Goal: Book appointment/travel/reservation

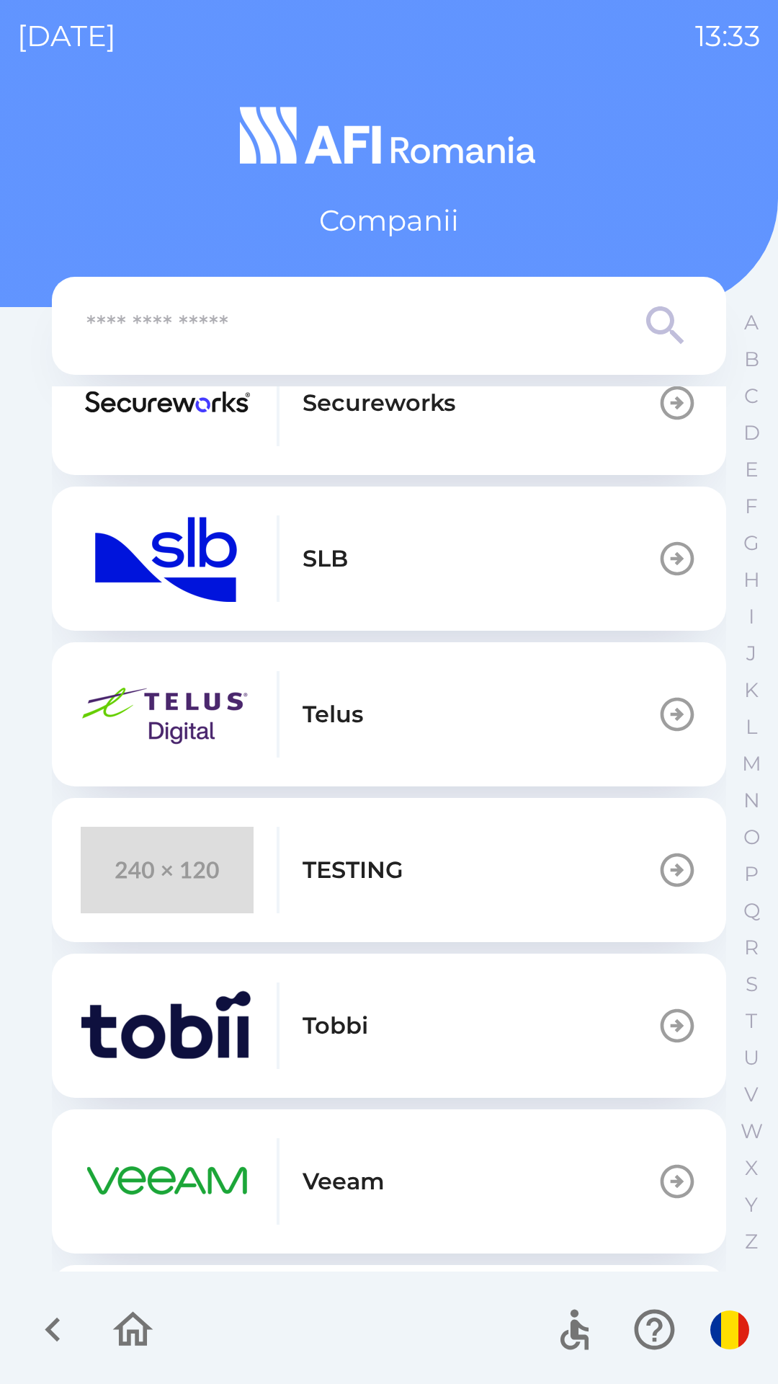
scroll to position [685, 0]
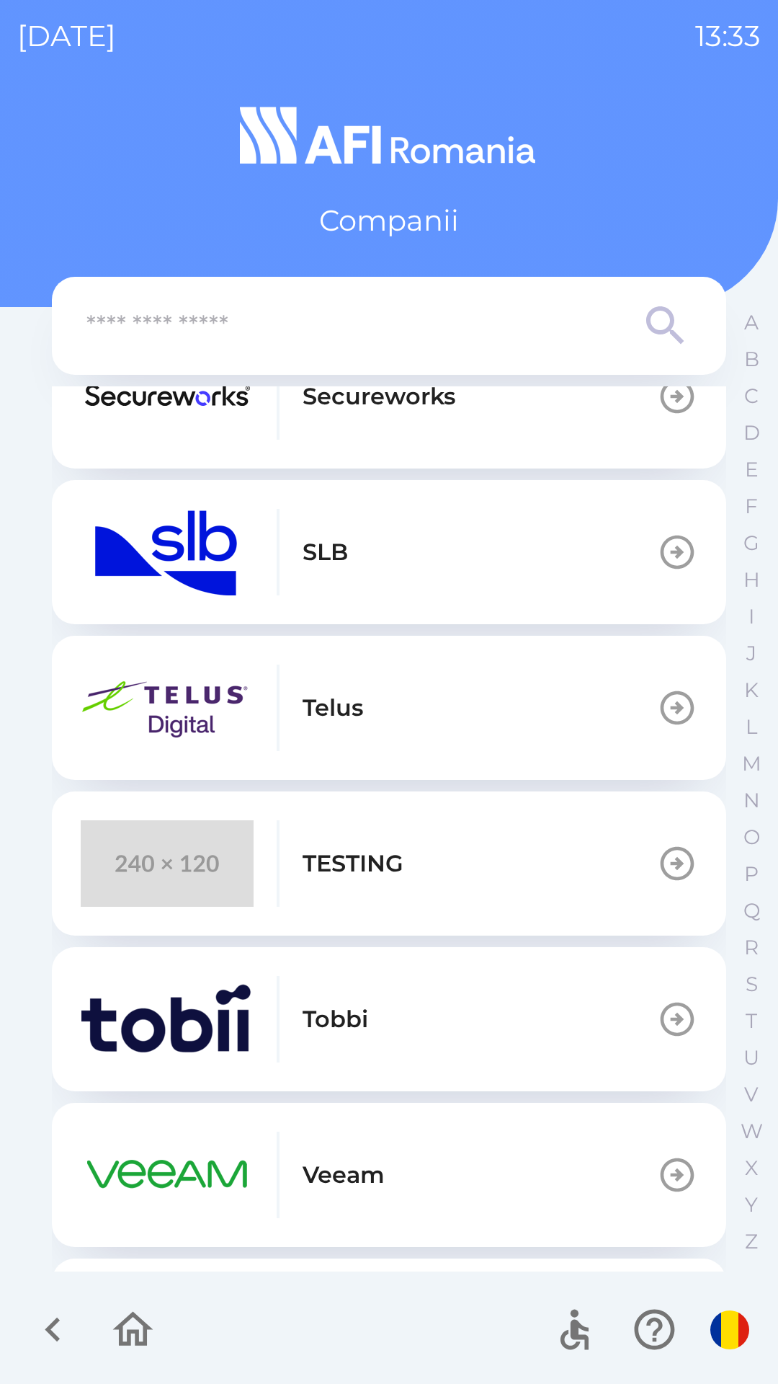
click at [187, 811] on button "TESTING" at bounding box center [389, 863] width 674 height 144
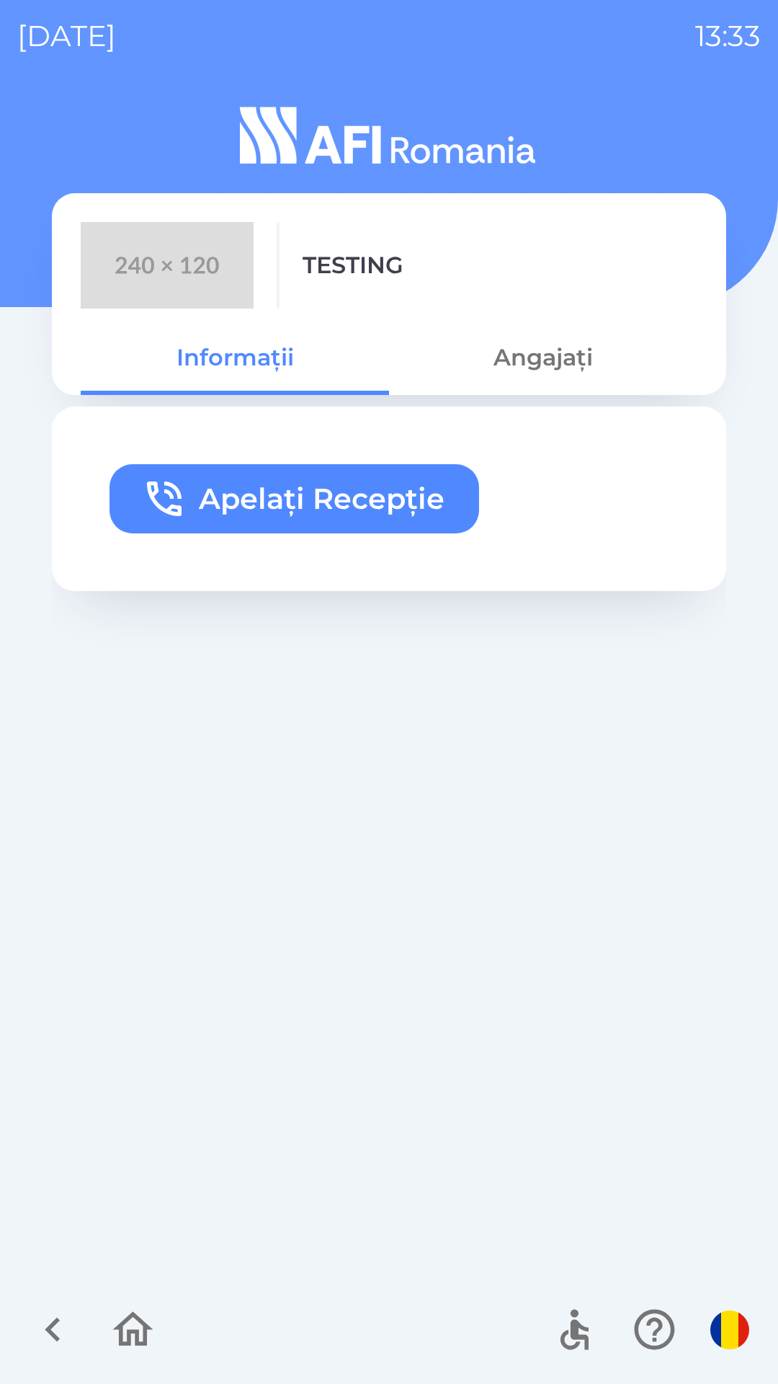
click at [251, 502] on button "Apelați Recepție" at bounding box center [295, 498] width 370 height 69
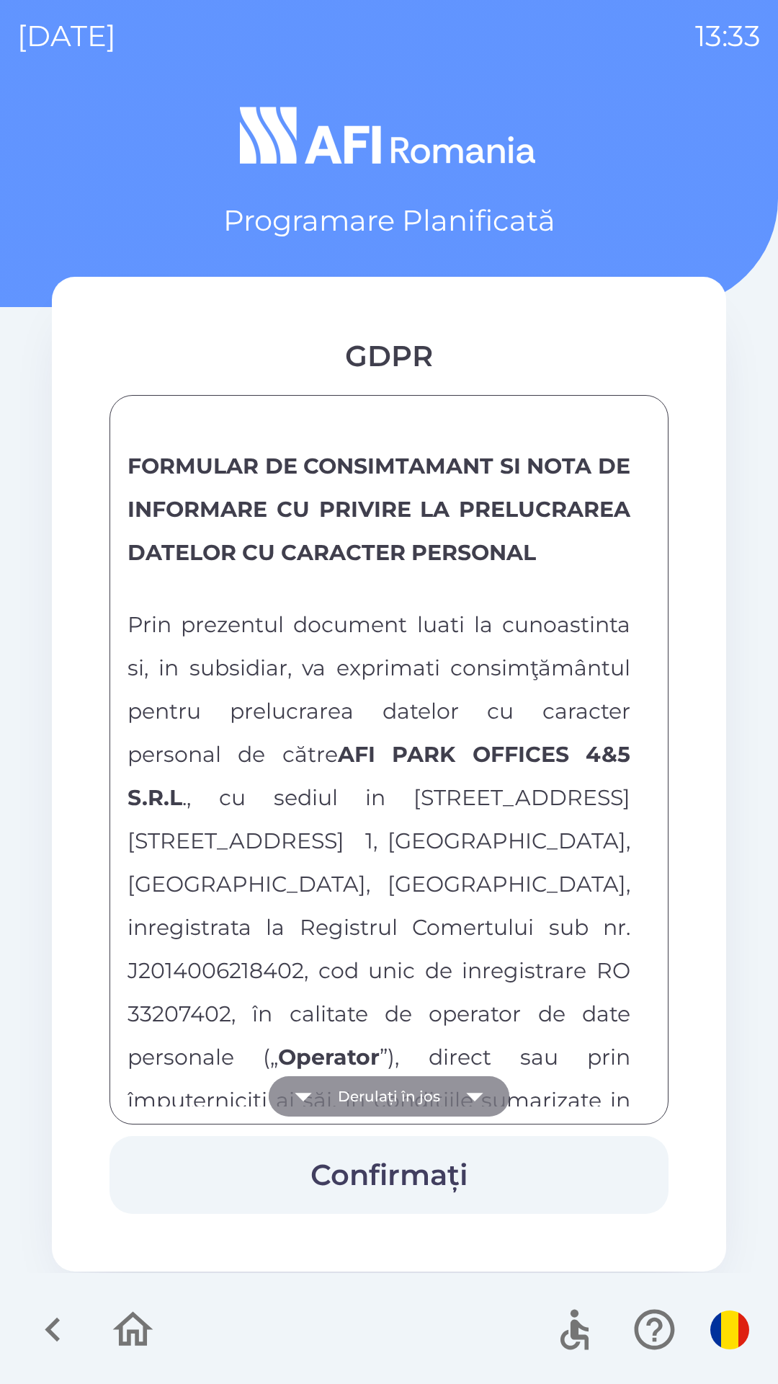
click at [394, 1104] on button "Derulați în jos" at bounding box center [389, 1096] width 241 height 40
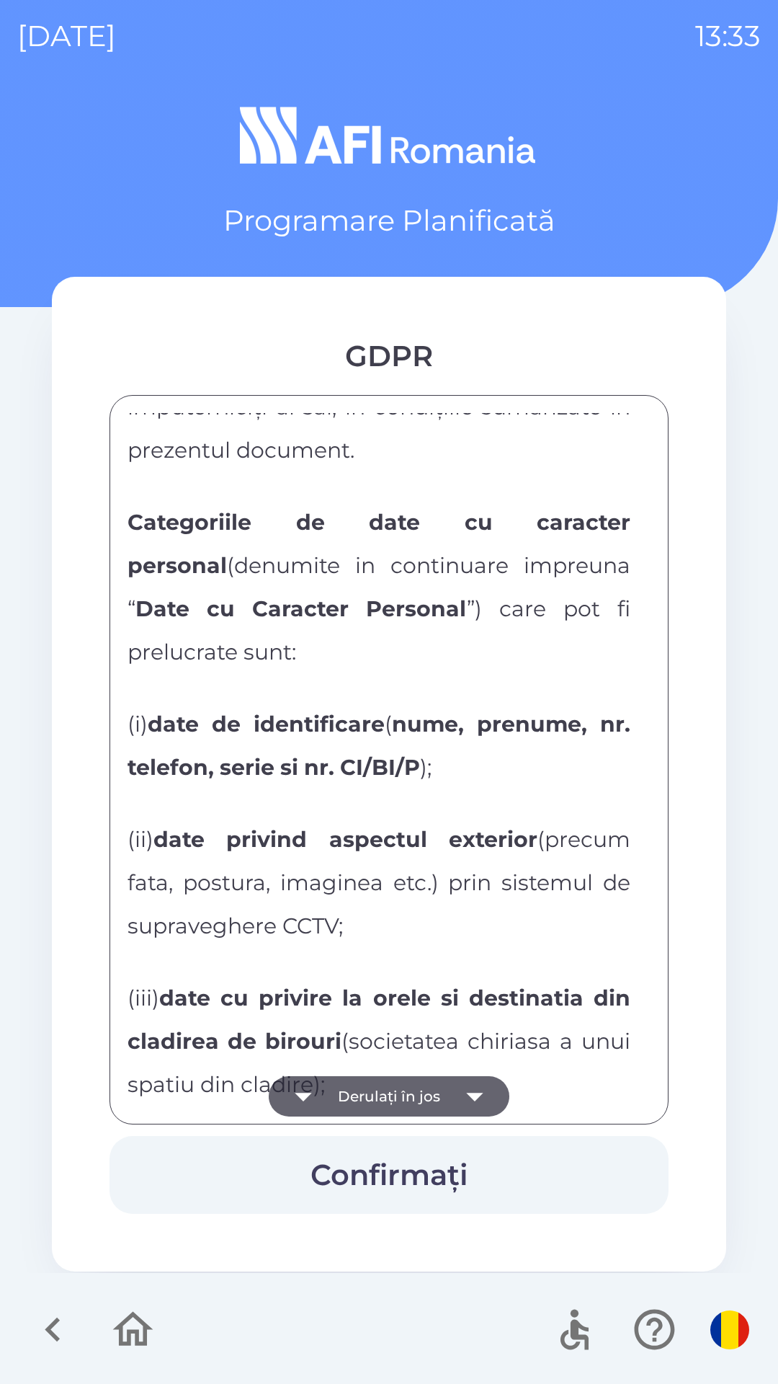
click at [404, 1089] on button "Derulați în jos" at bounding box center [389, 1096] width 241 height 40
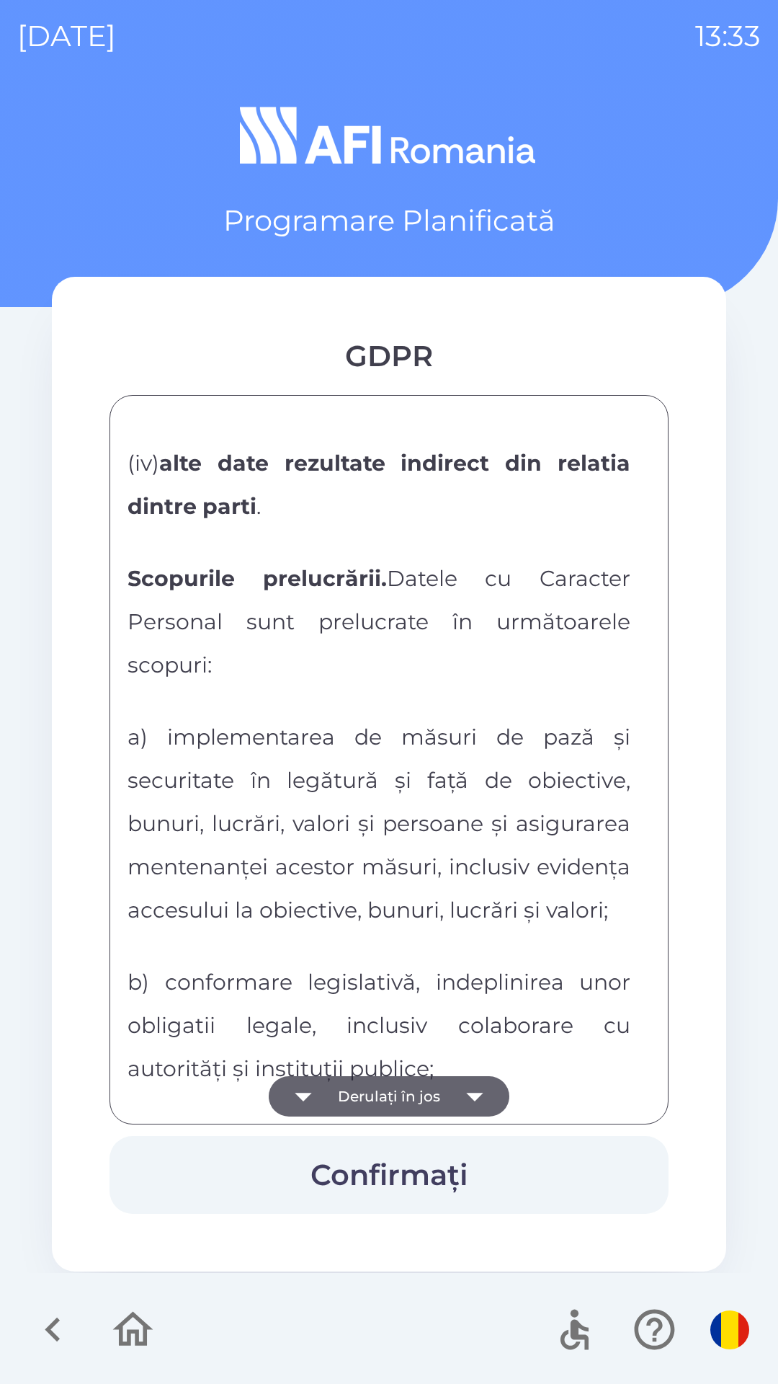
click at [406, 1092] on button "Derulați în jos" at bounding box center [389, 1096] width 241 height 40
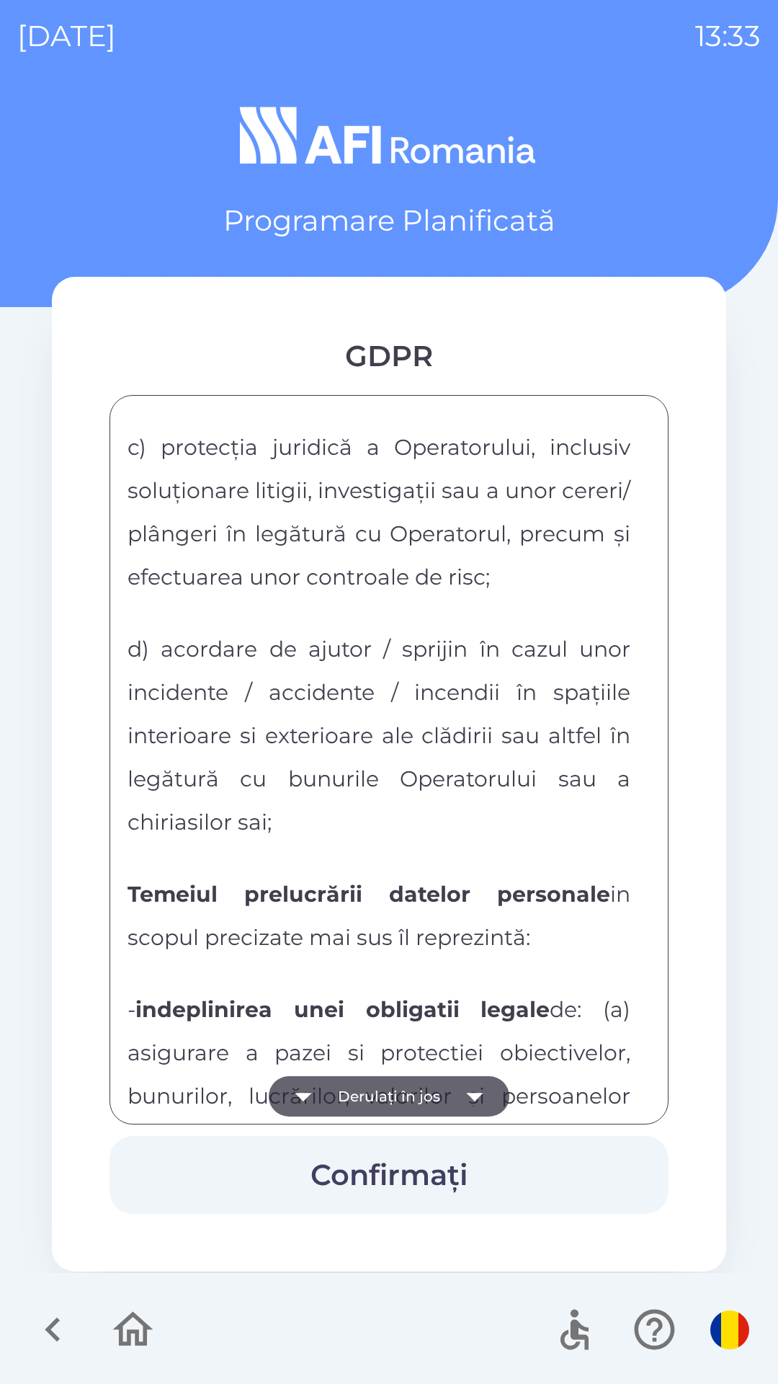
click at [403, 1088] on button "Derulați în jos" at bounding box center [389, 1096] width 241 height 40
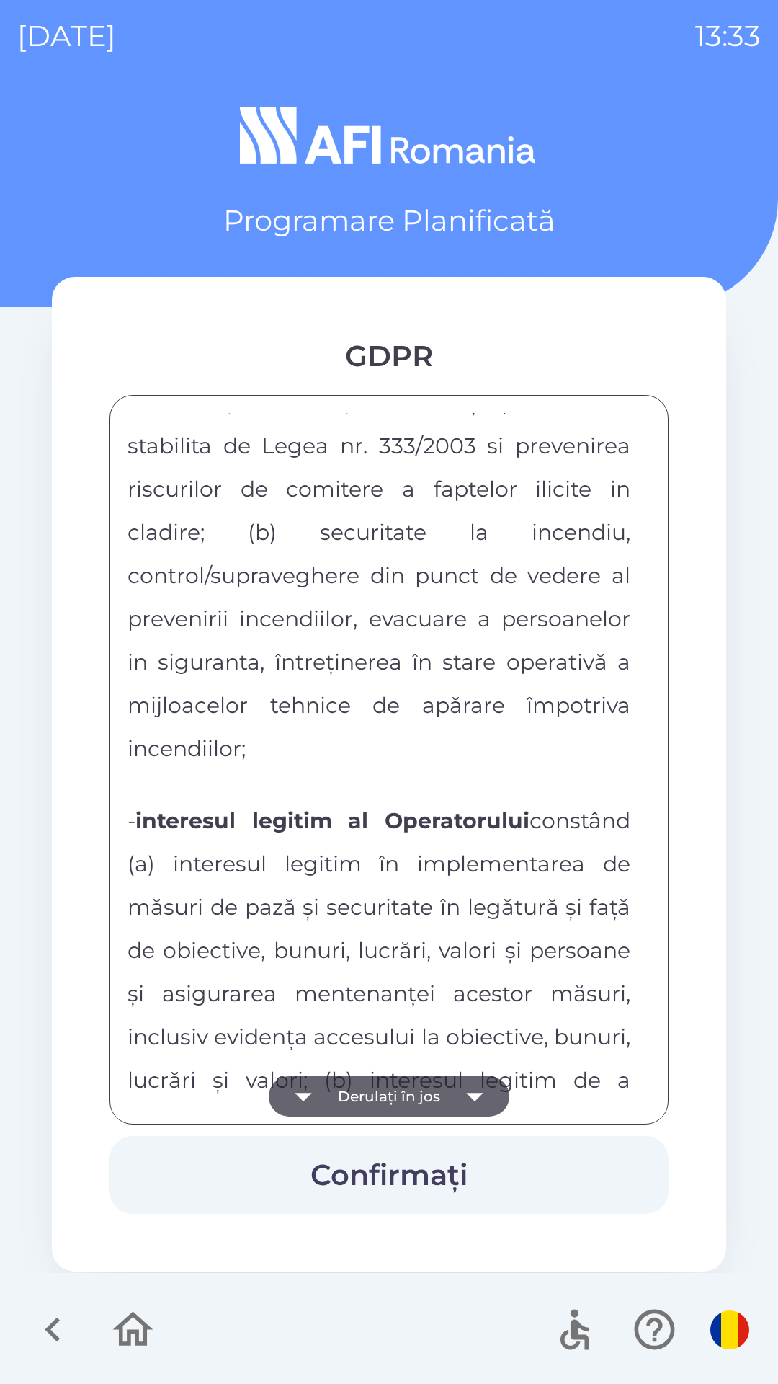
click at [398, 1084] on button "Derulați în jos" at bounding box center [389, 1096] width 241 height 40
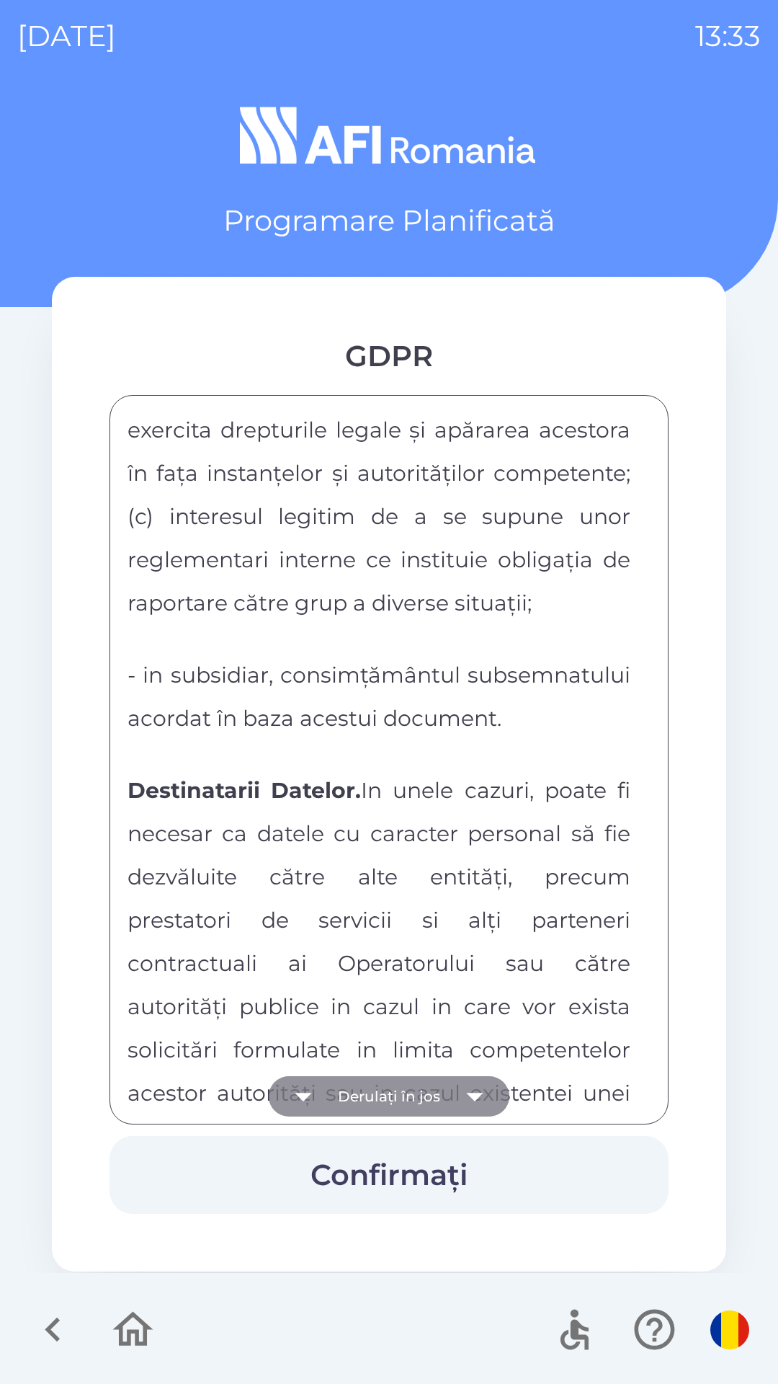
click at [403, 1083] on button "Derulați în jos" at bounding box center [389, 1096] width 241 height 40
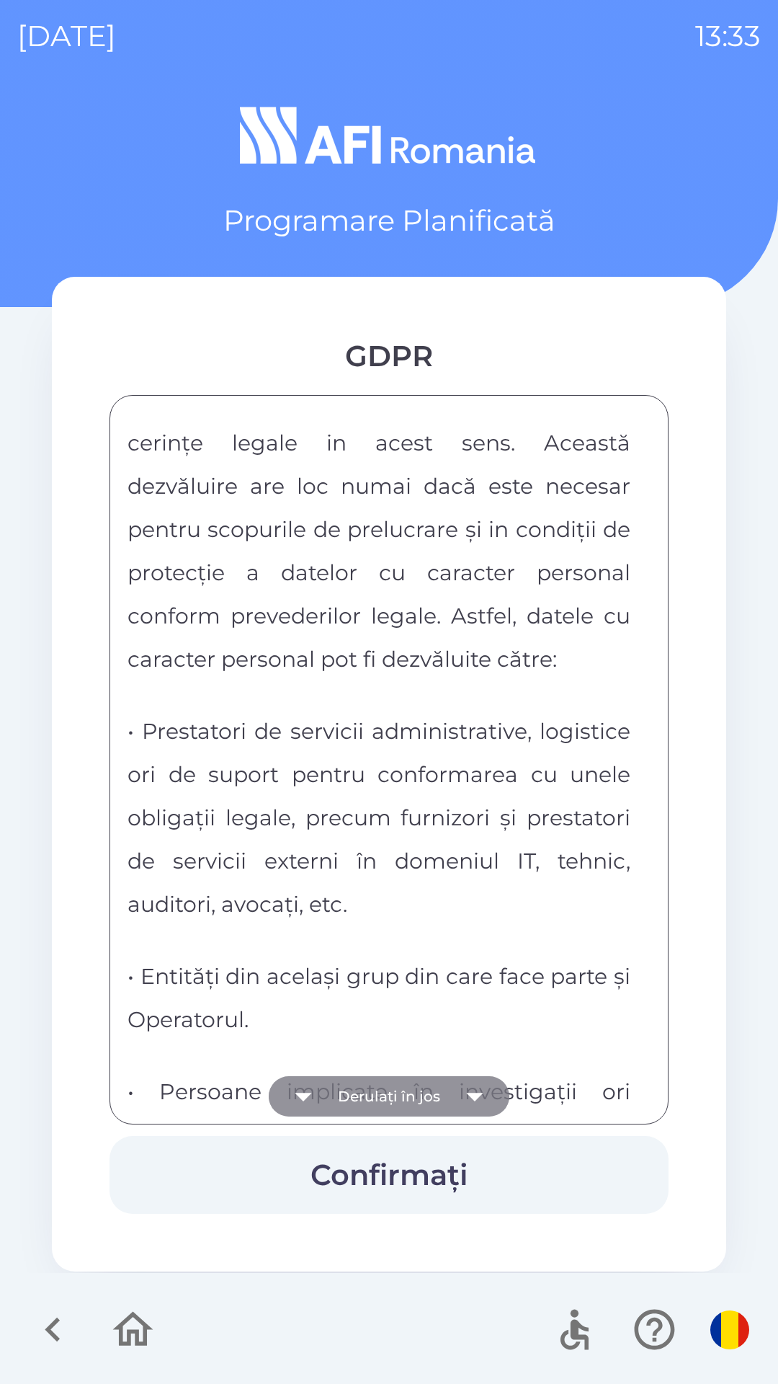
click at [409, 1086] on button "Derulați în jos" at bounding box center [389, 1096] width 241 height 40
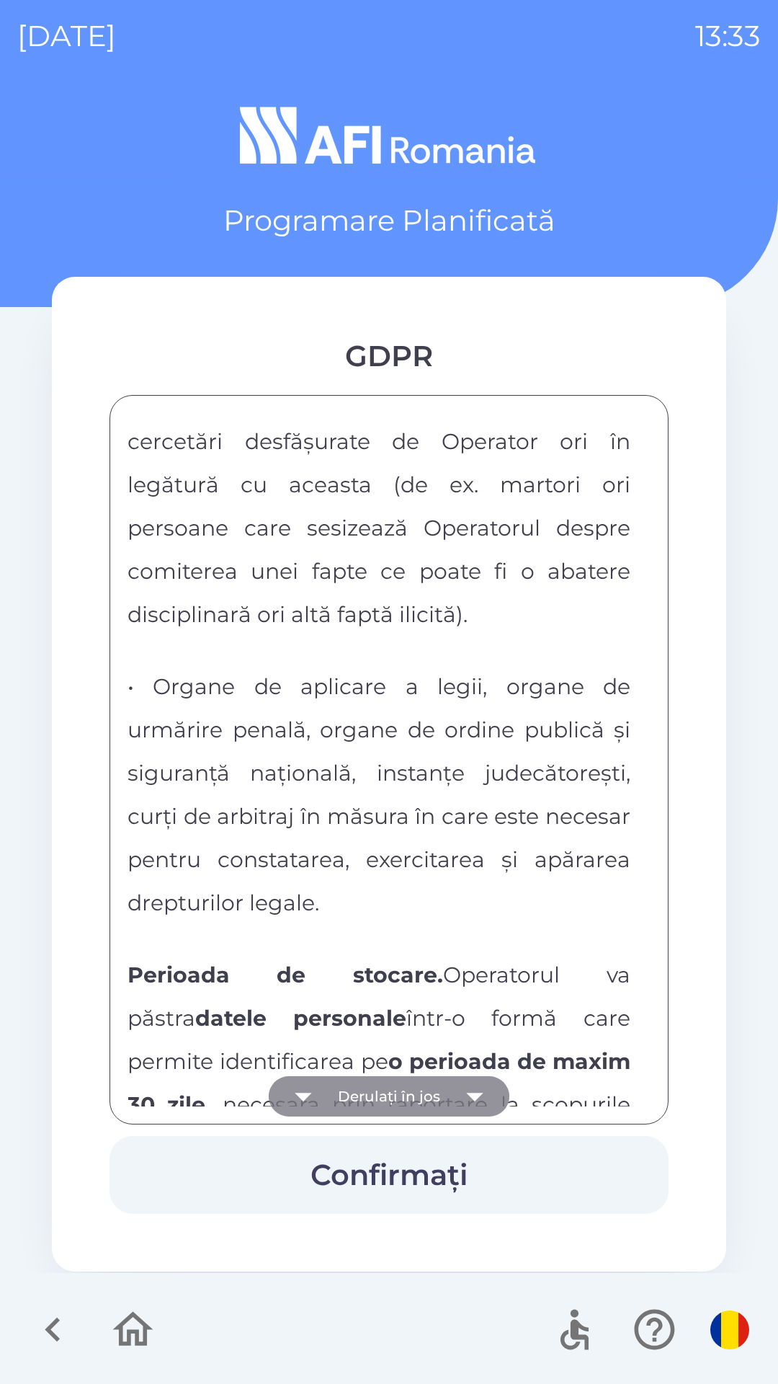
click at [393, 1077] on button "Derulați în jos" at bounding box center [389, 1096] width 241 height 40
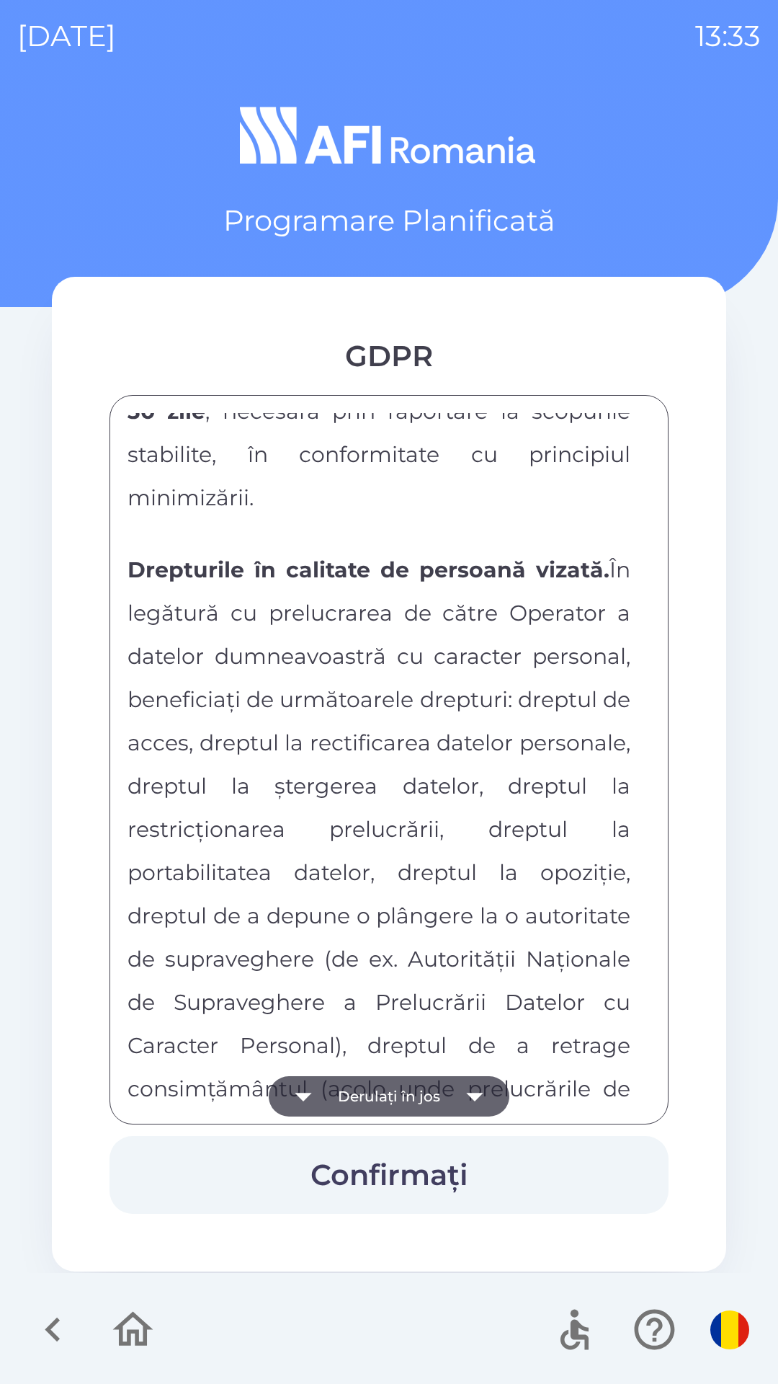
click at [393, 1061] on p "Drepturile în calitate de persoană vizată. În legătură cu prelucrarea de către …" at bounding box center [379, 869] width 503 height 649
click at [406, 1088] on button "Derulați în jos" at bounding box center [389, 1096] width 241 height 40
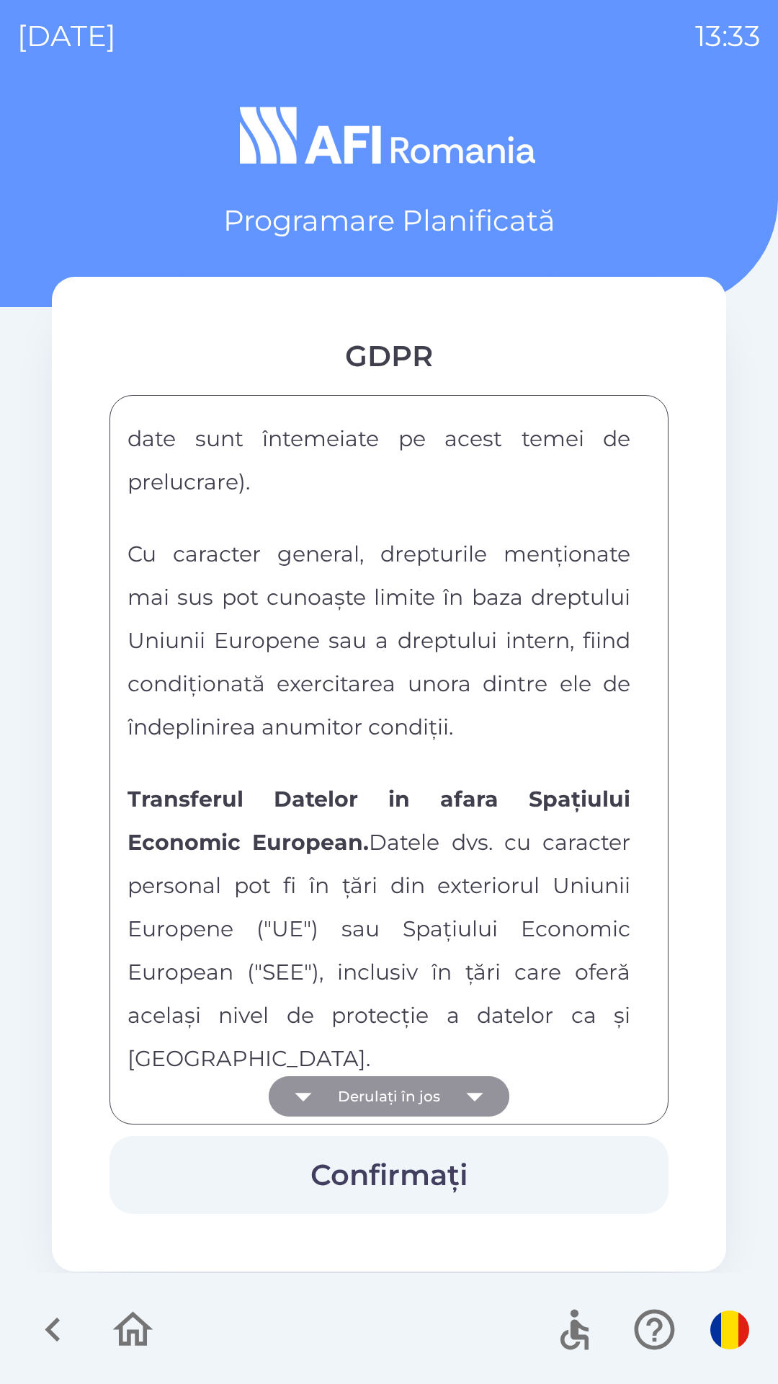
click at [396, 1085] on button "Derulați în jos" at bounding box center [389, 1096] width 241 height 40
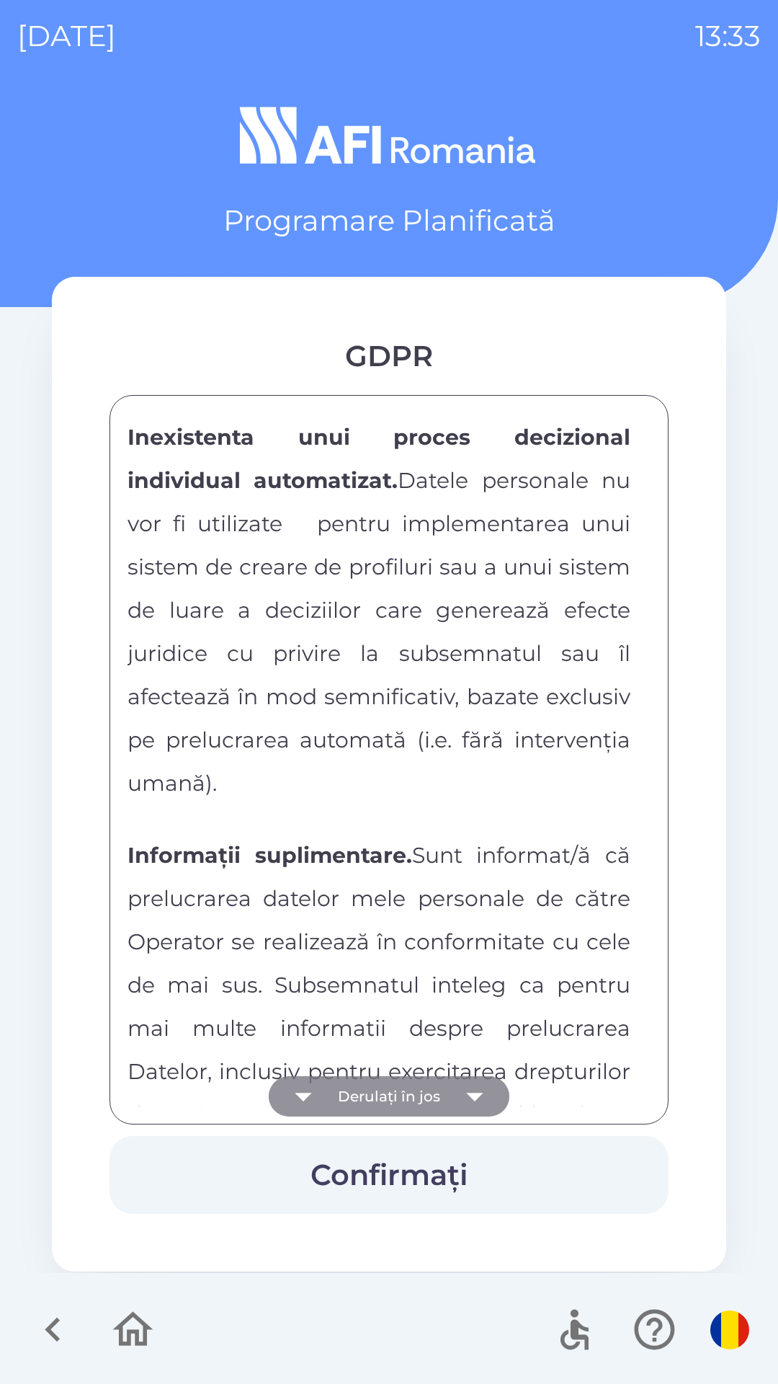
click at [395, 1087] on button "Derulați în jos" at bounding box center [389, 1096] width 241 height 40
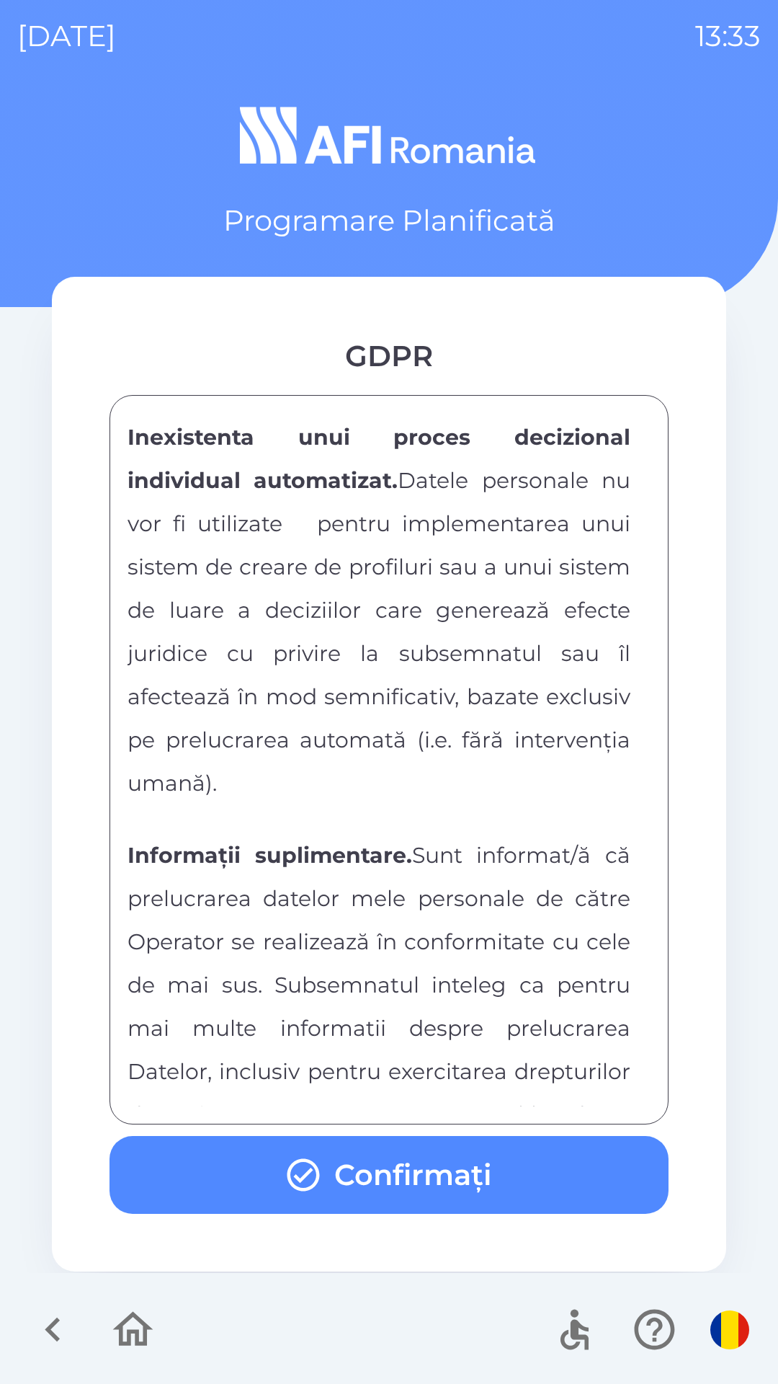
scroll to position [7579, 0]
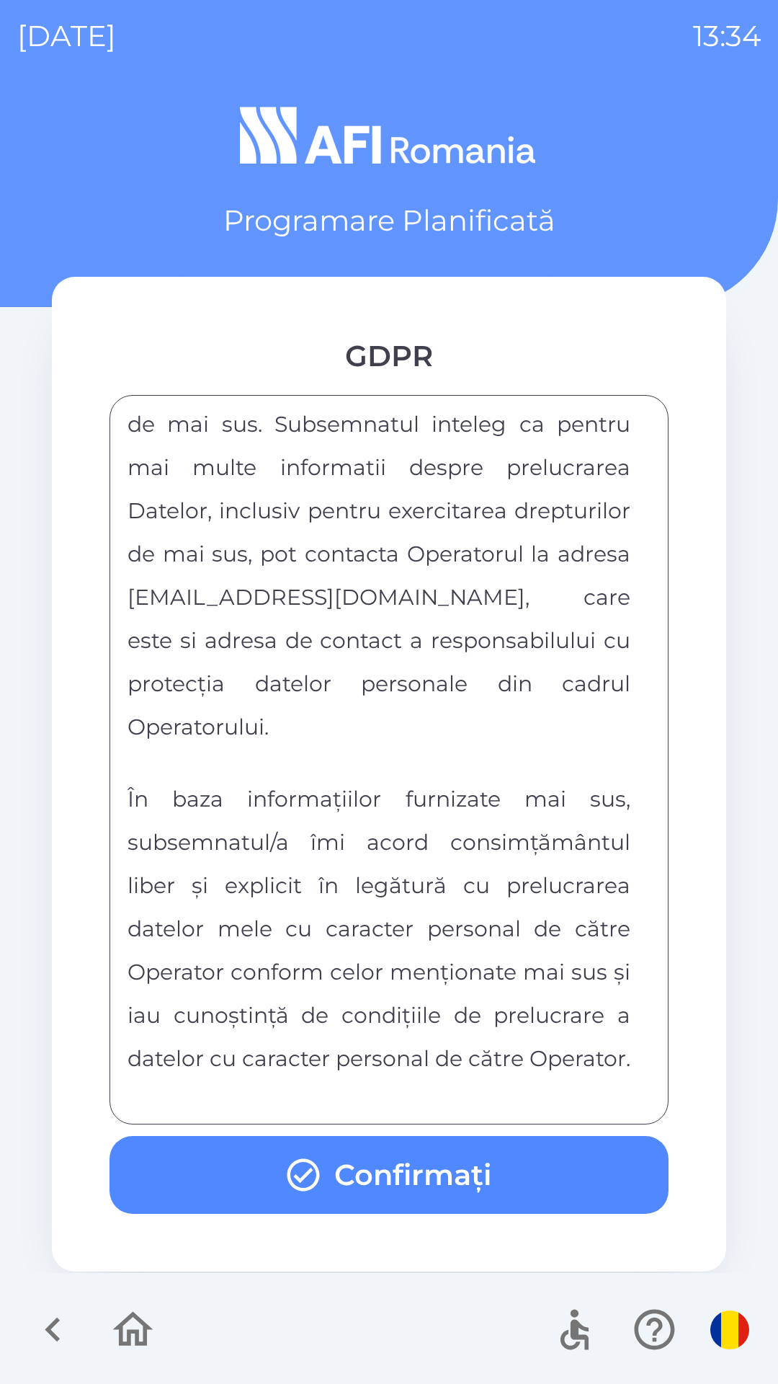
click at [499, 1165] on button "Confirmați" at bounding box center [389, 1175] width 559 height 78
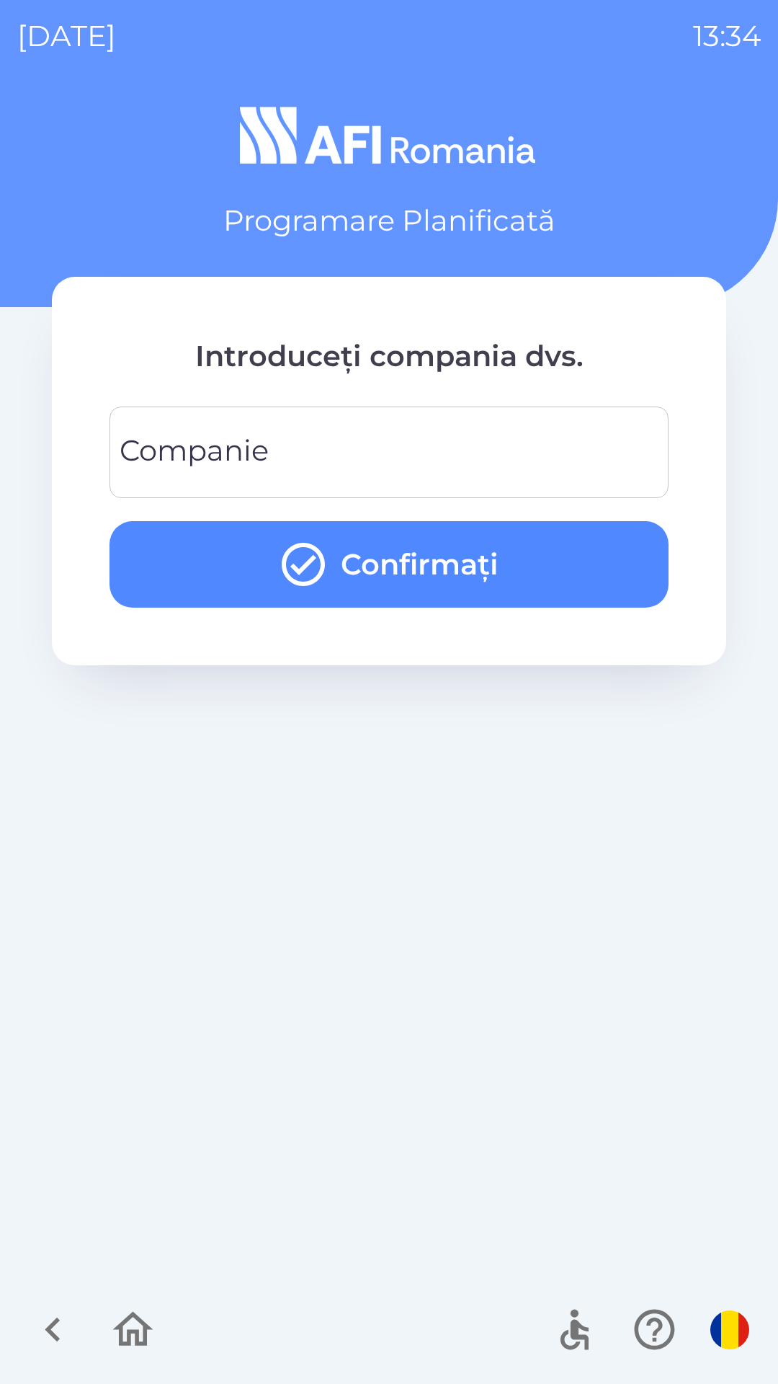
click at [321, 440] on input "Companie" at bounding box center [389, 452] width 525 height 57
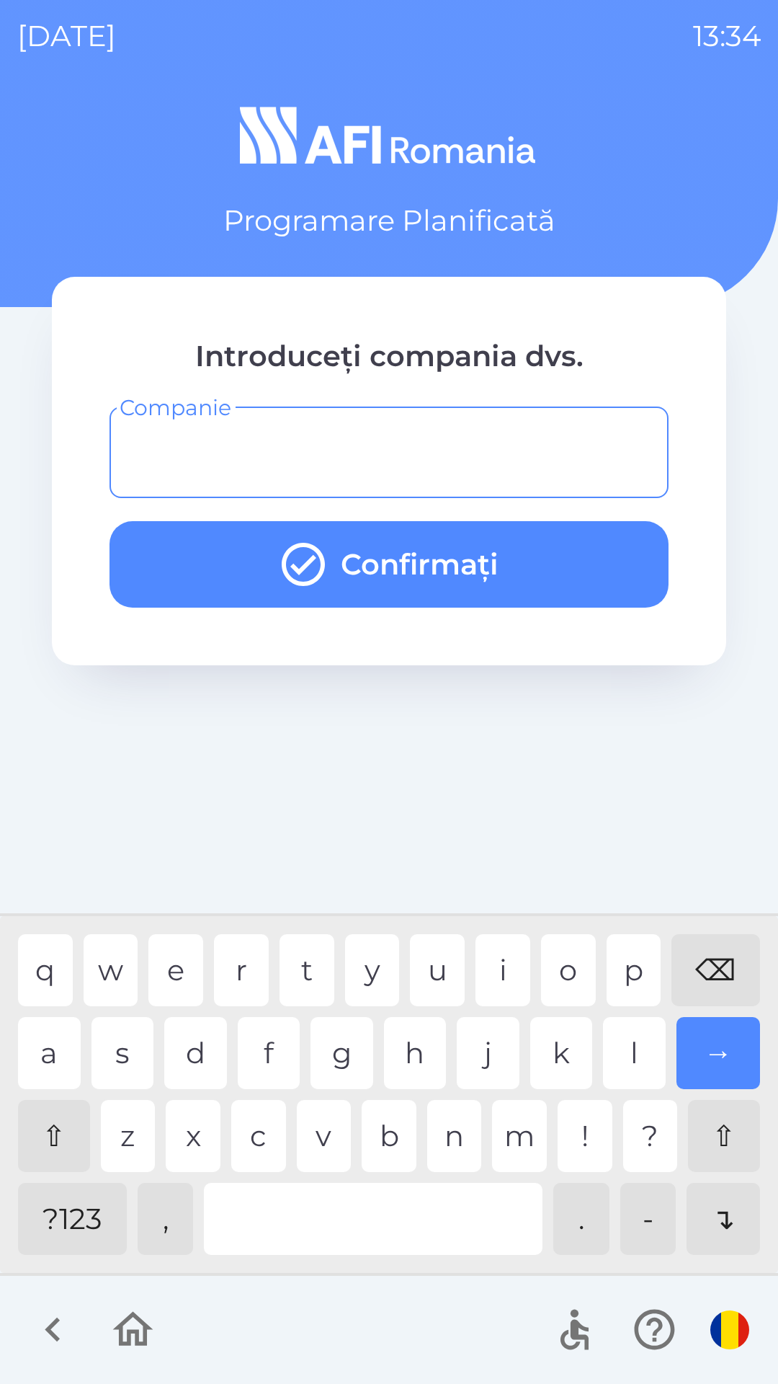
click at [259, 1013] on div "q w e r t y u i o p ⌫ a s d f g h j k l → ⇧ z x c v b n m ! ? ⇧ ?123 , . - ↴" at bounding box center [389, 1093] width 771 height 349
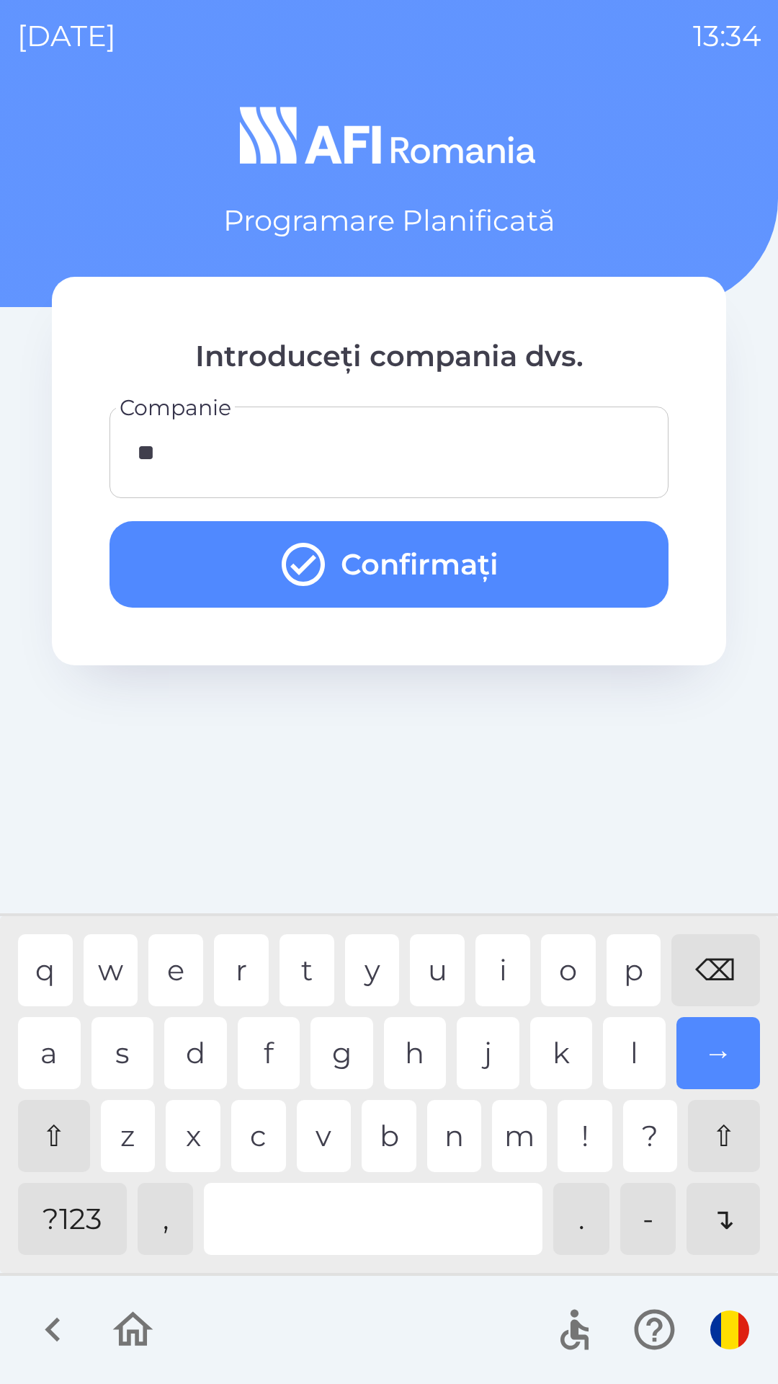
click at [334, 1033] on div "g" at bounding box center [342, 1053] width 63 height 72
type input "****"
click at [406, 558] on button "Confirmați" at bounding box center [389, 564] width 559 height 86
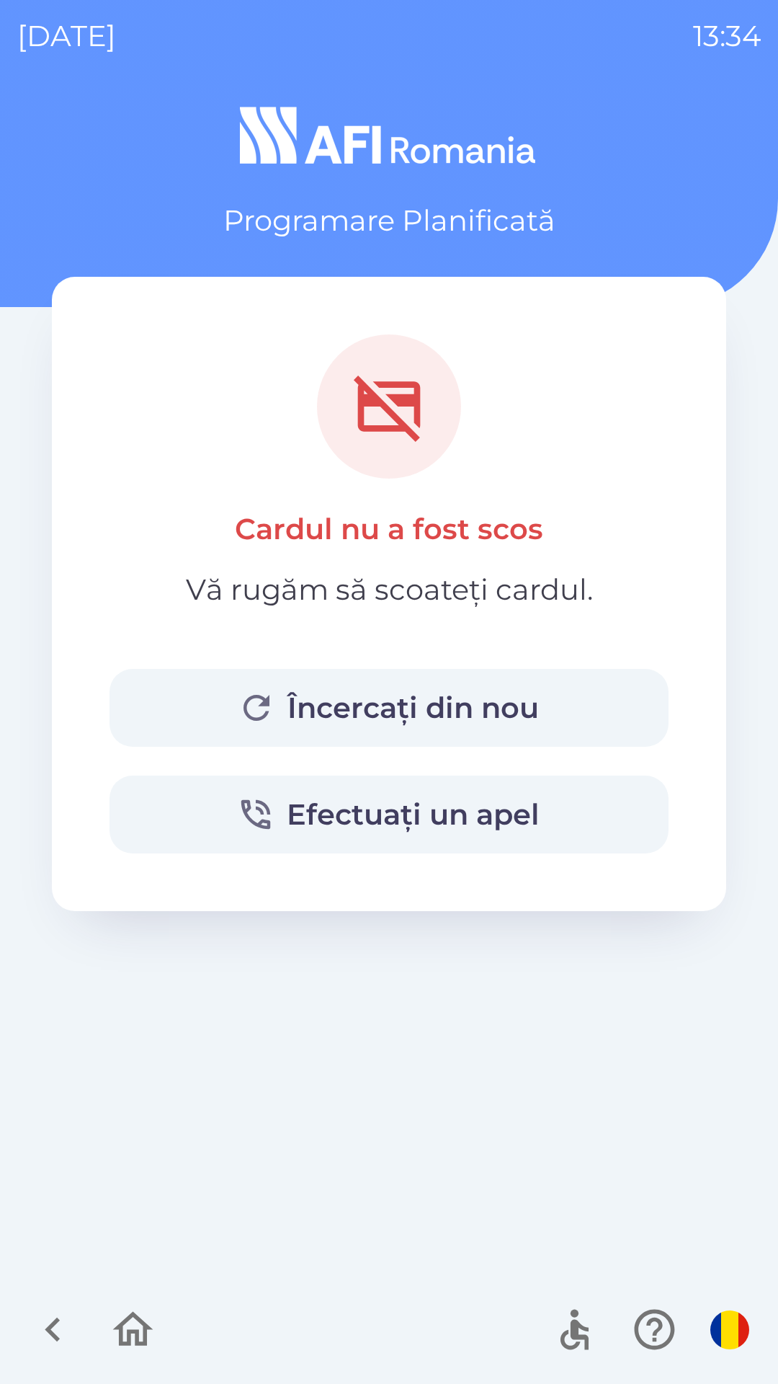
click at [718, 1336] on img "button" at bounding box center [730, 1329] width 39 height 39
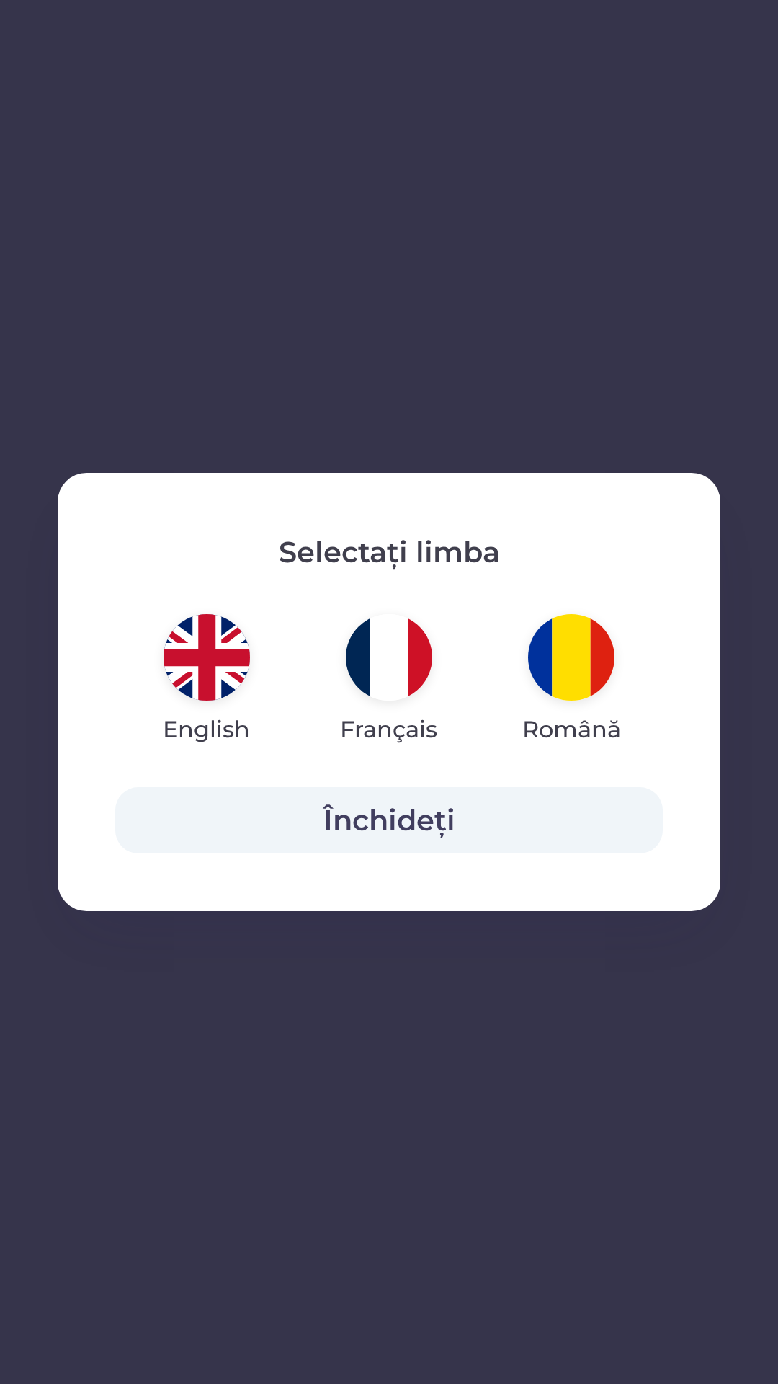
click at [187, 671] on img "button" at bounding box center [207, 657] width 86 height 86
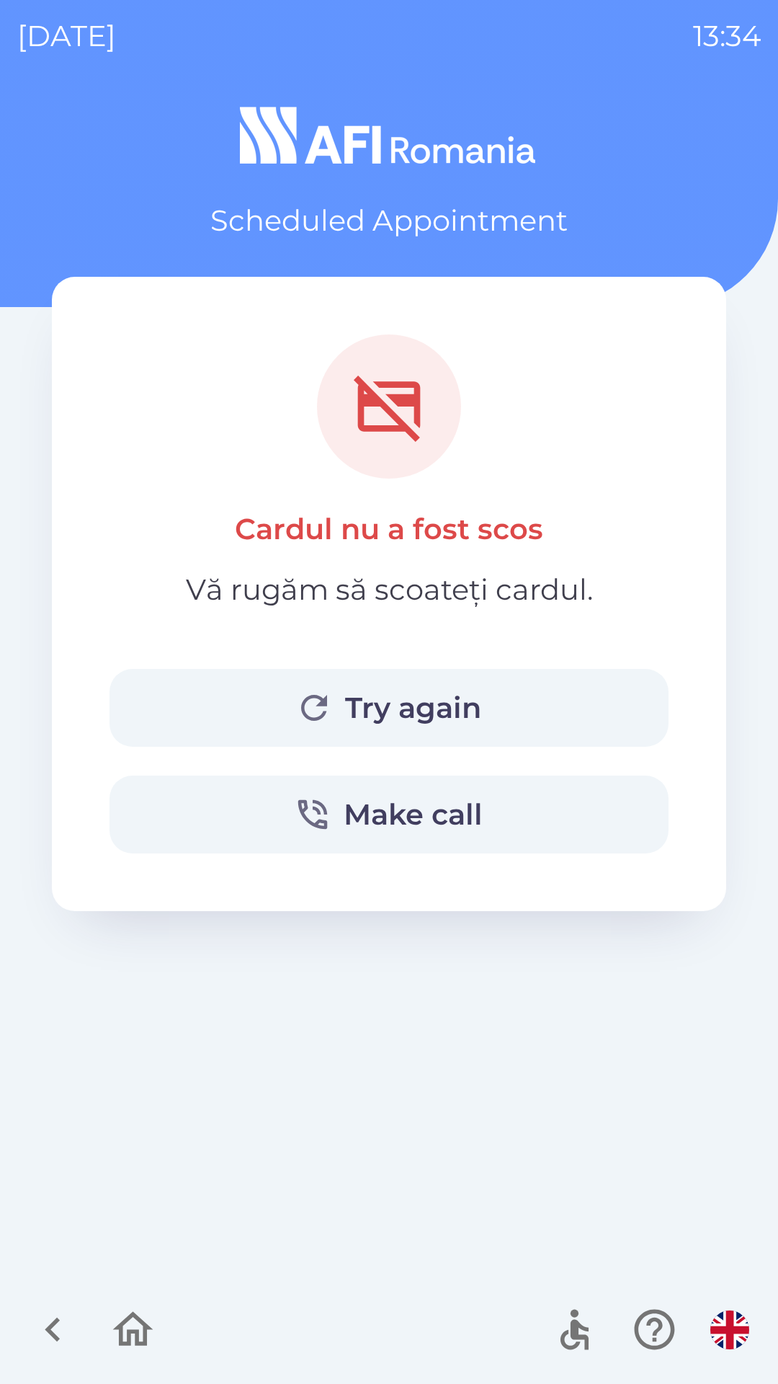
click at [485, 710] on button "Try again" at bounding box center [389, 708] width 559 height 78
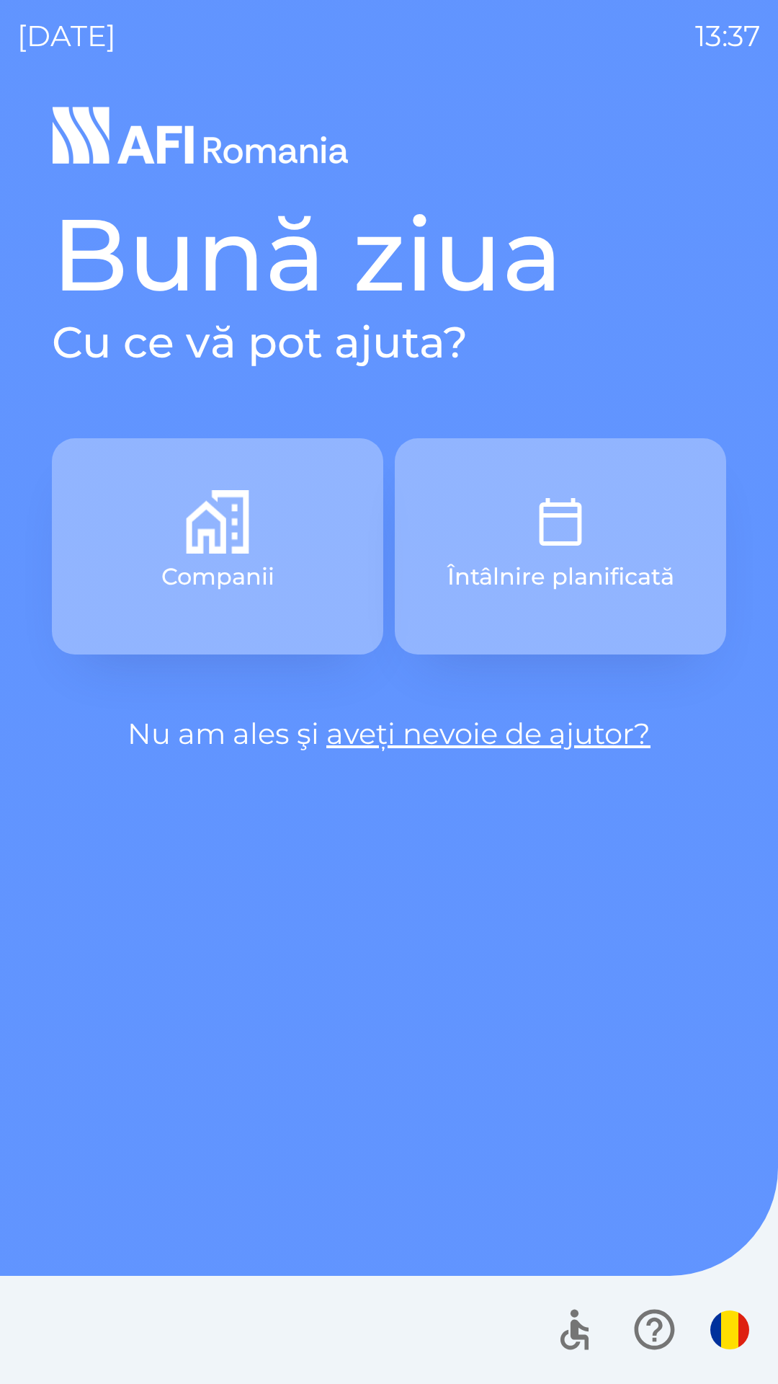
click at [235, 546] on img "button" at bounding box center [217, 521] width 63 height 63
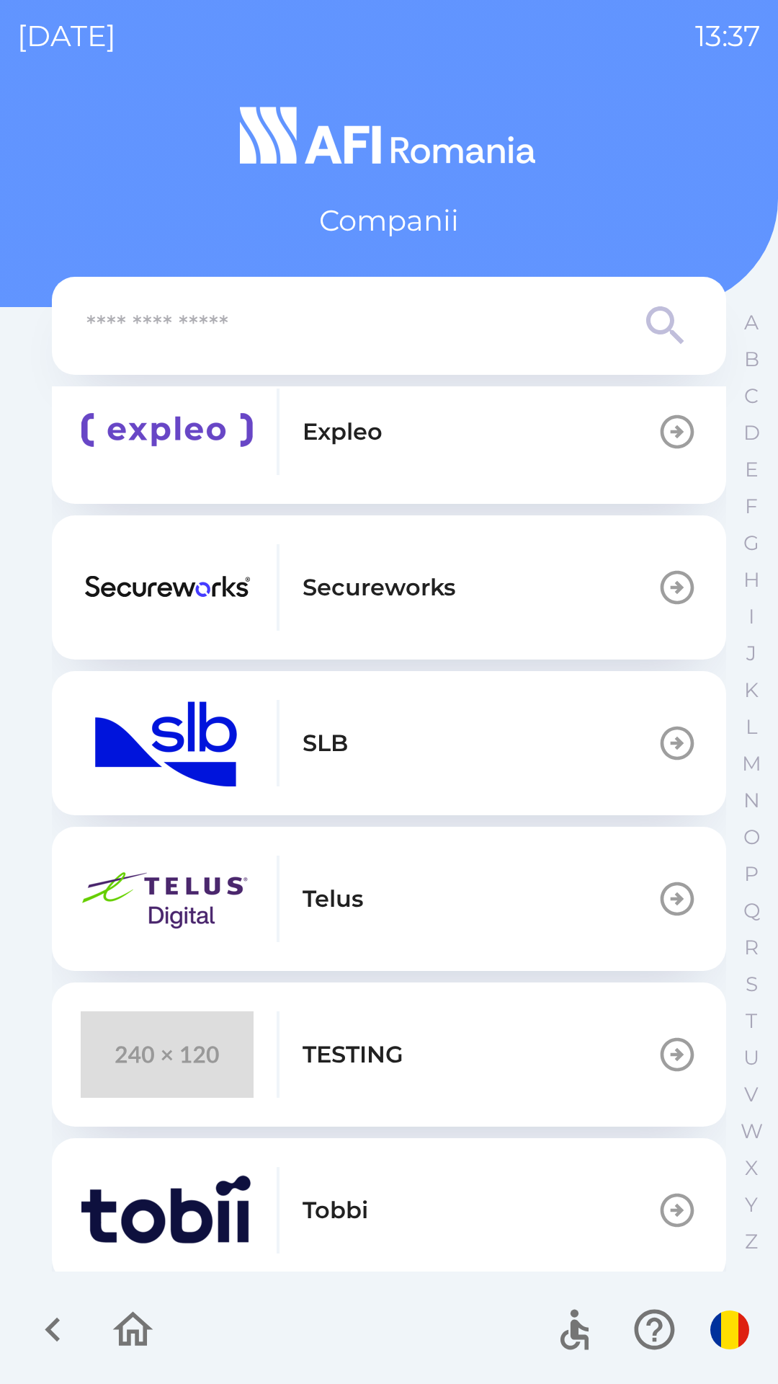
scroll to position [526, 0]
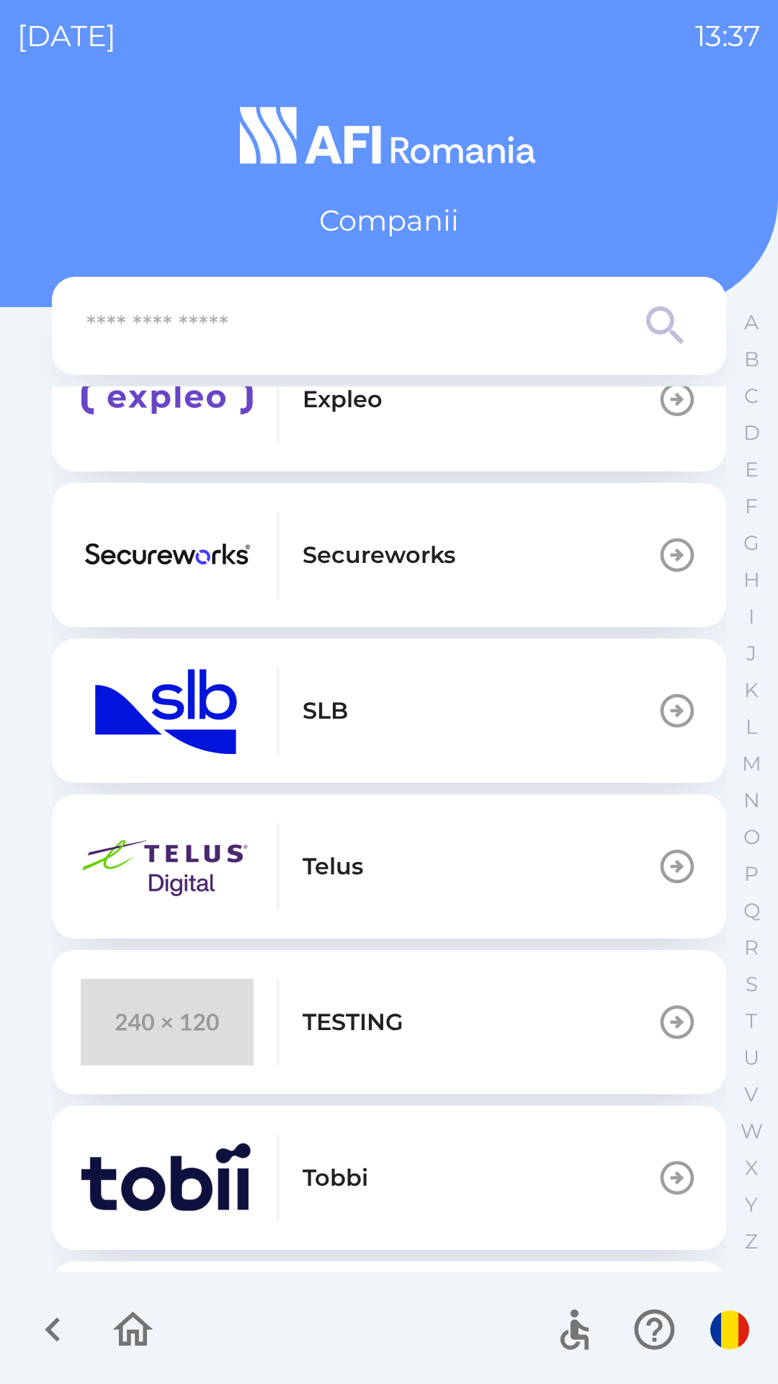
click at [324, 1027] on p "TESTING" at bounding box center [353, 1022] width 101 height 35
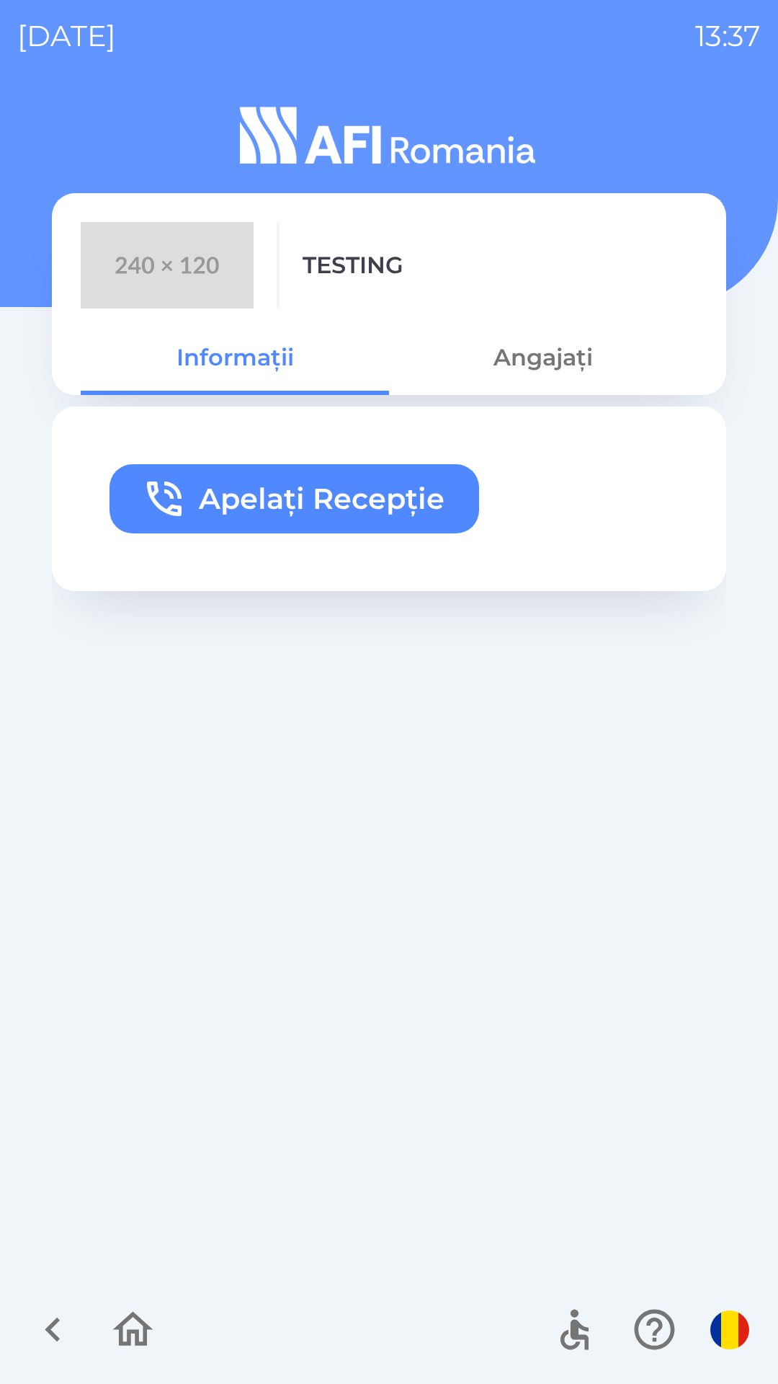
click at [257, 509] on button "Apelați Recepție" at bounding box center [295, 498] width 370 height 69
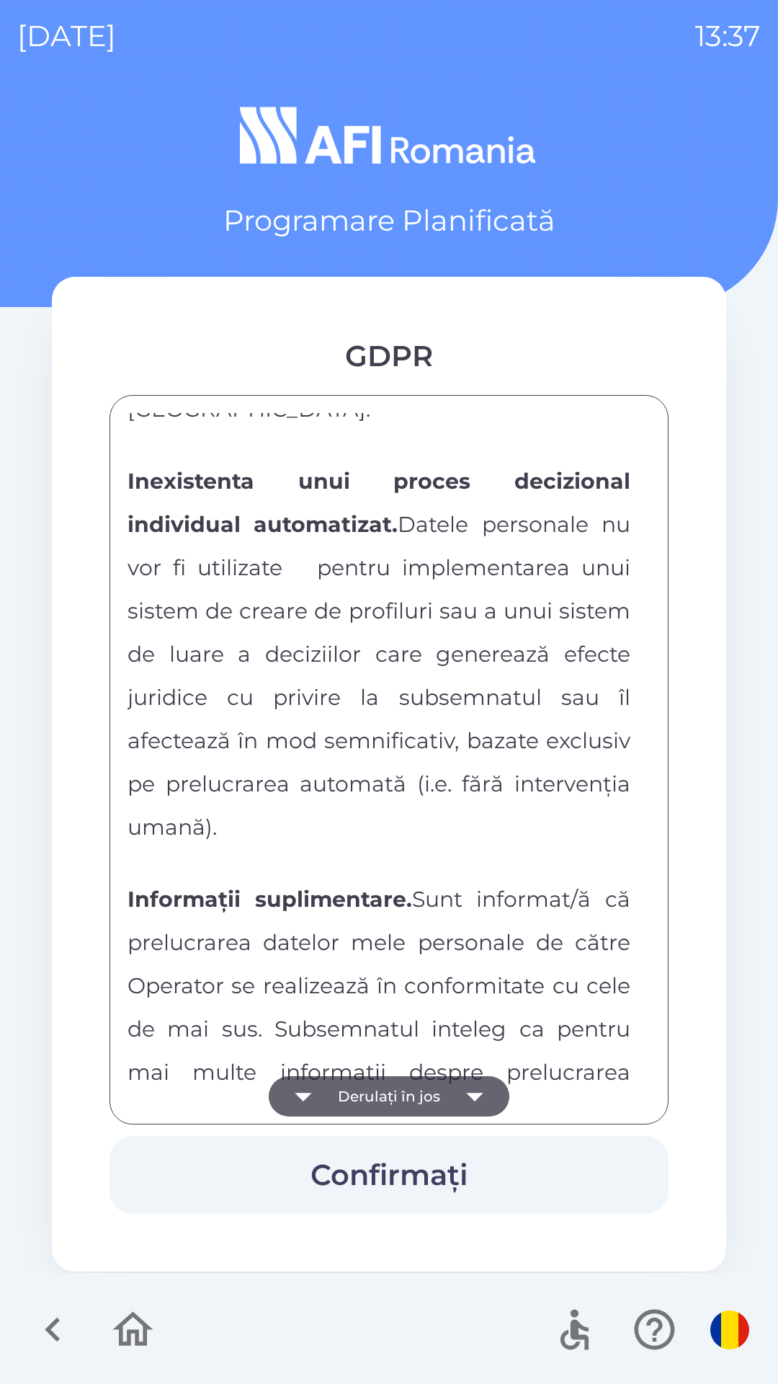
scroll to position [7579, 0]
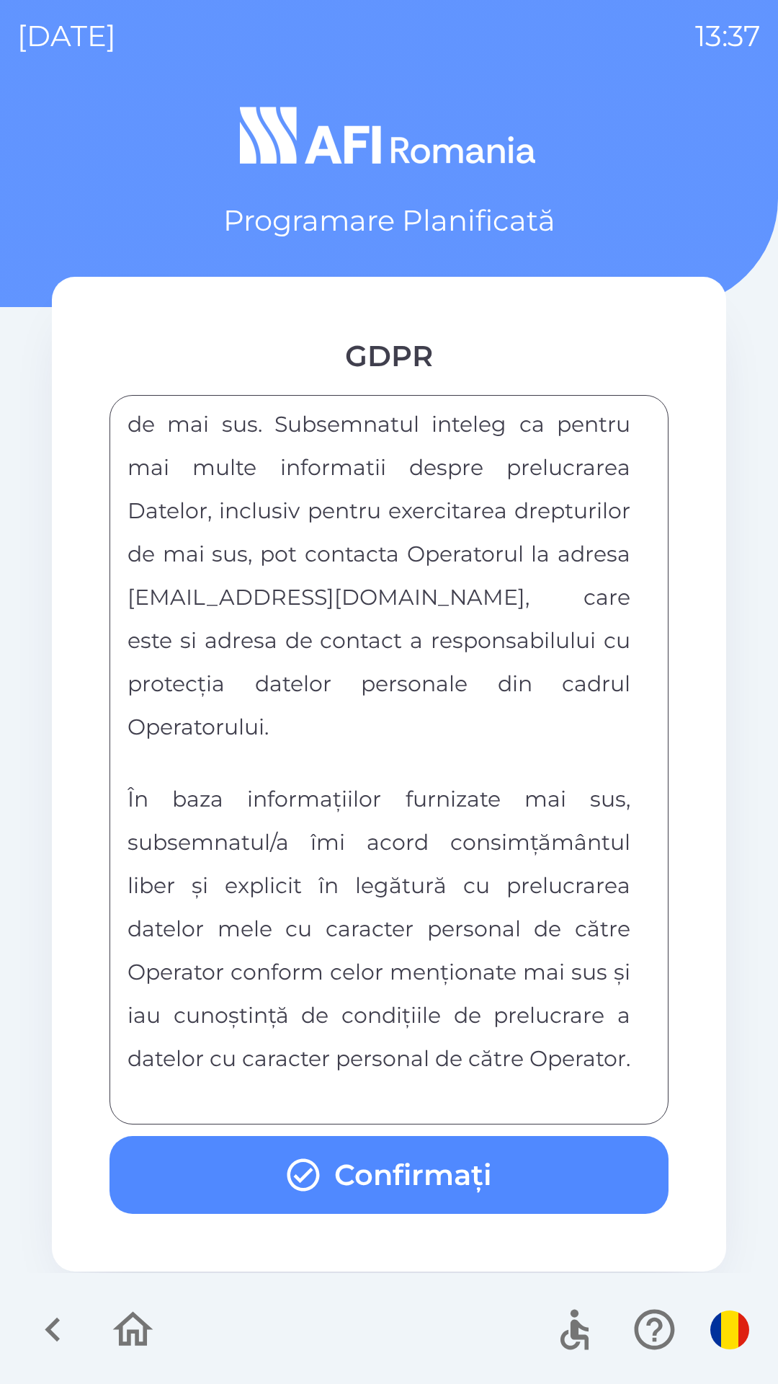
click at [391, 1176] on button "Confirmați" at bounding box center [389, 1175] width 559 height 78
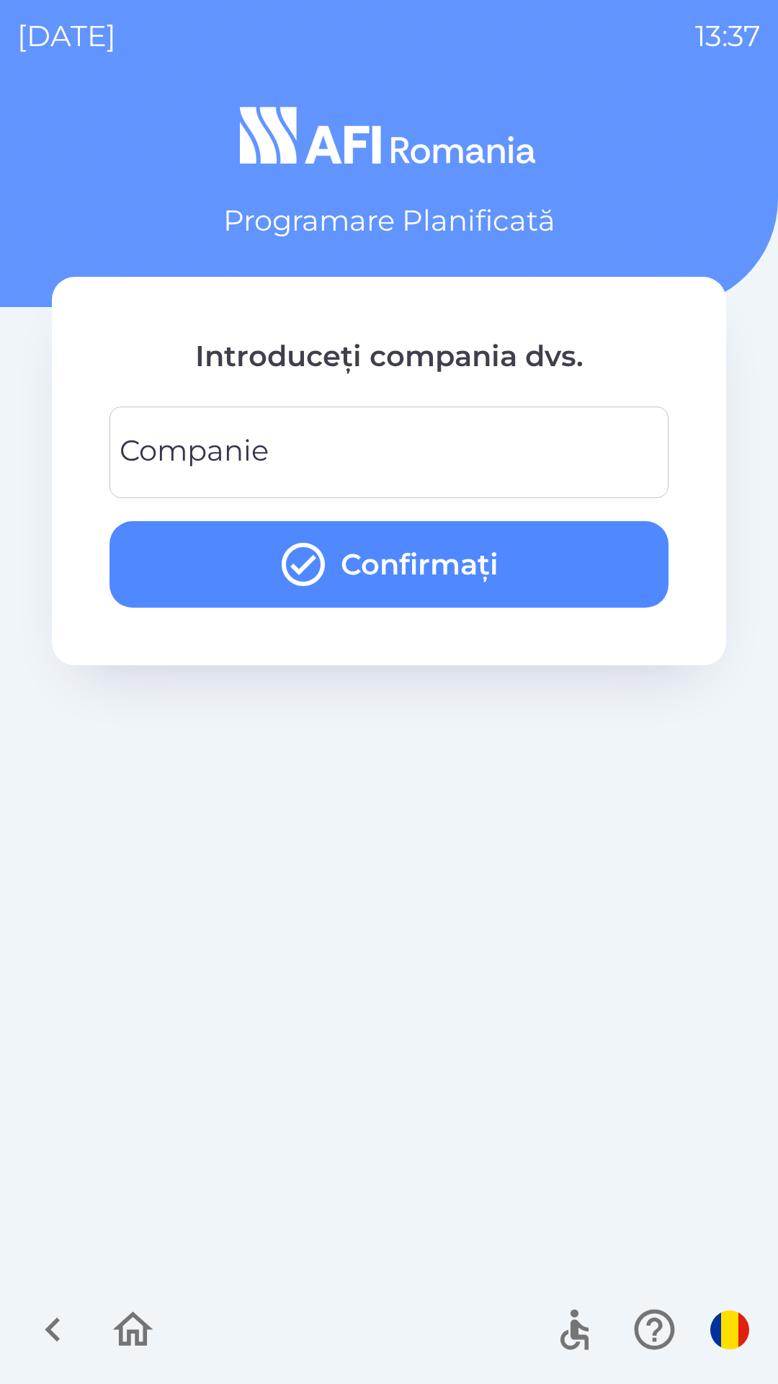
click at [535, 437] on input "Companie" at bounding box center [389, 452] width 525 height 57
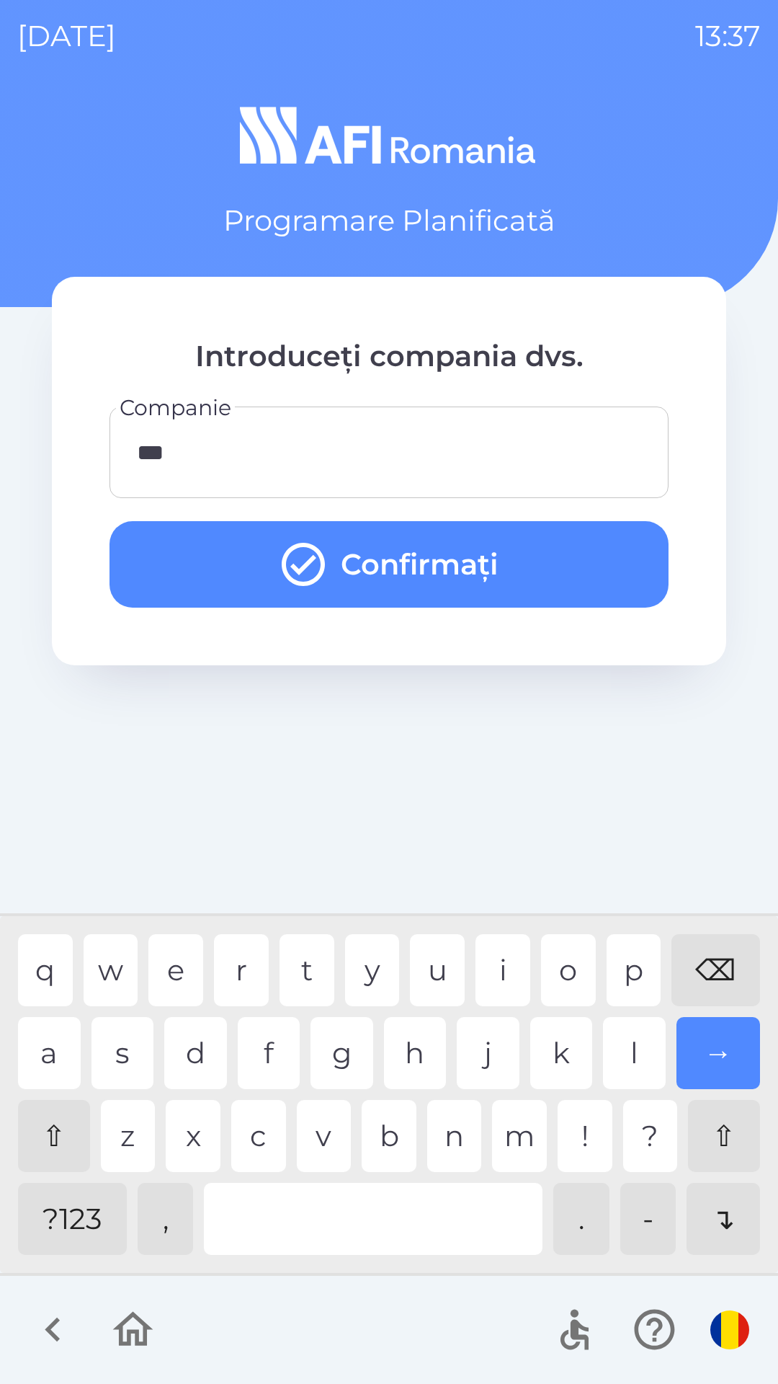
type input "****"
click at [530, 568] on button "Confirmați" at bounding box center [389, 564] width 559 height 86
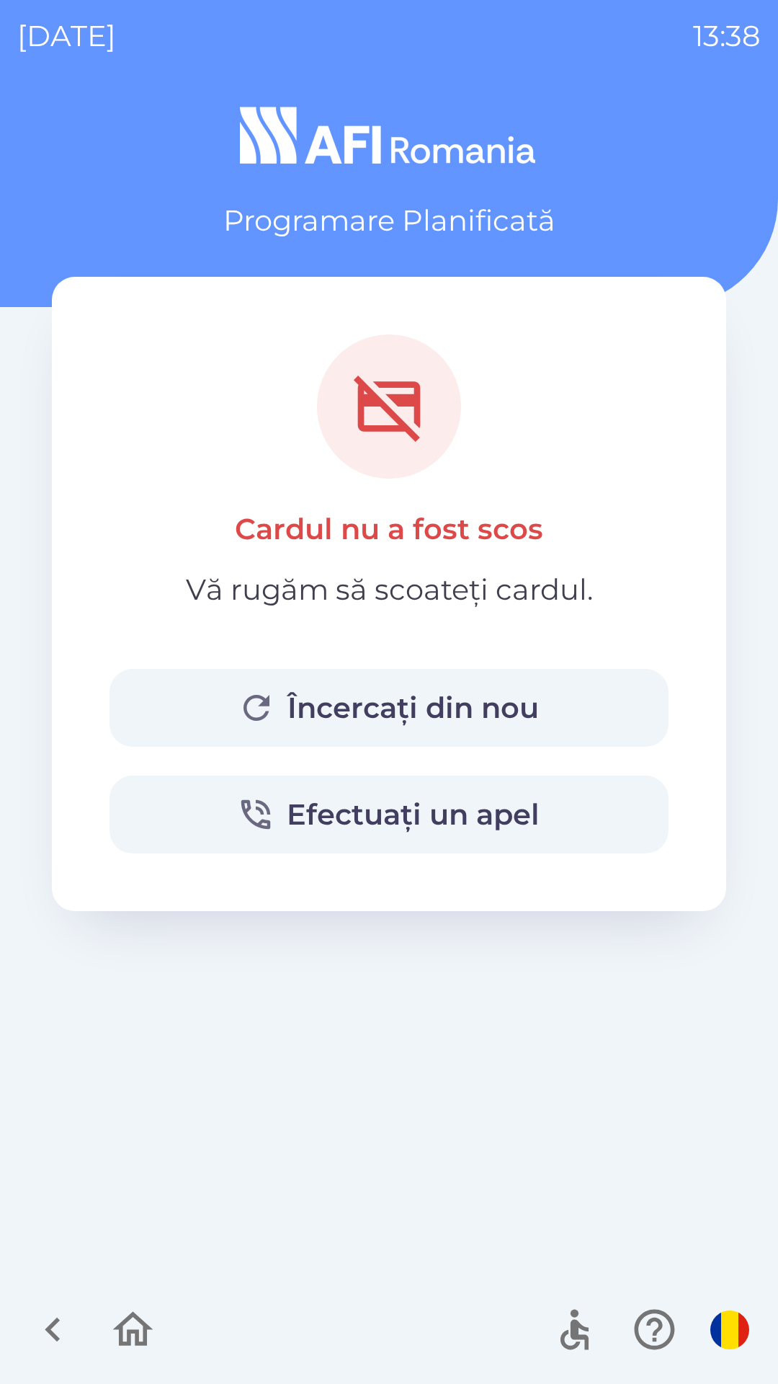
click at [553, 693] on button "Încercați din nou" at bounding box center [389, 708] width 559 height 78
click at [500, 706] on button "Încercați din nou" at bounding box center [389, 708] width 559 height 78
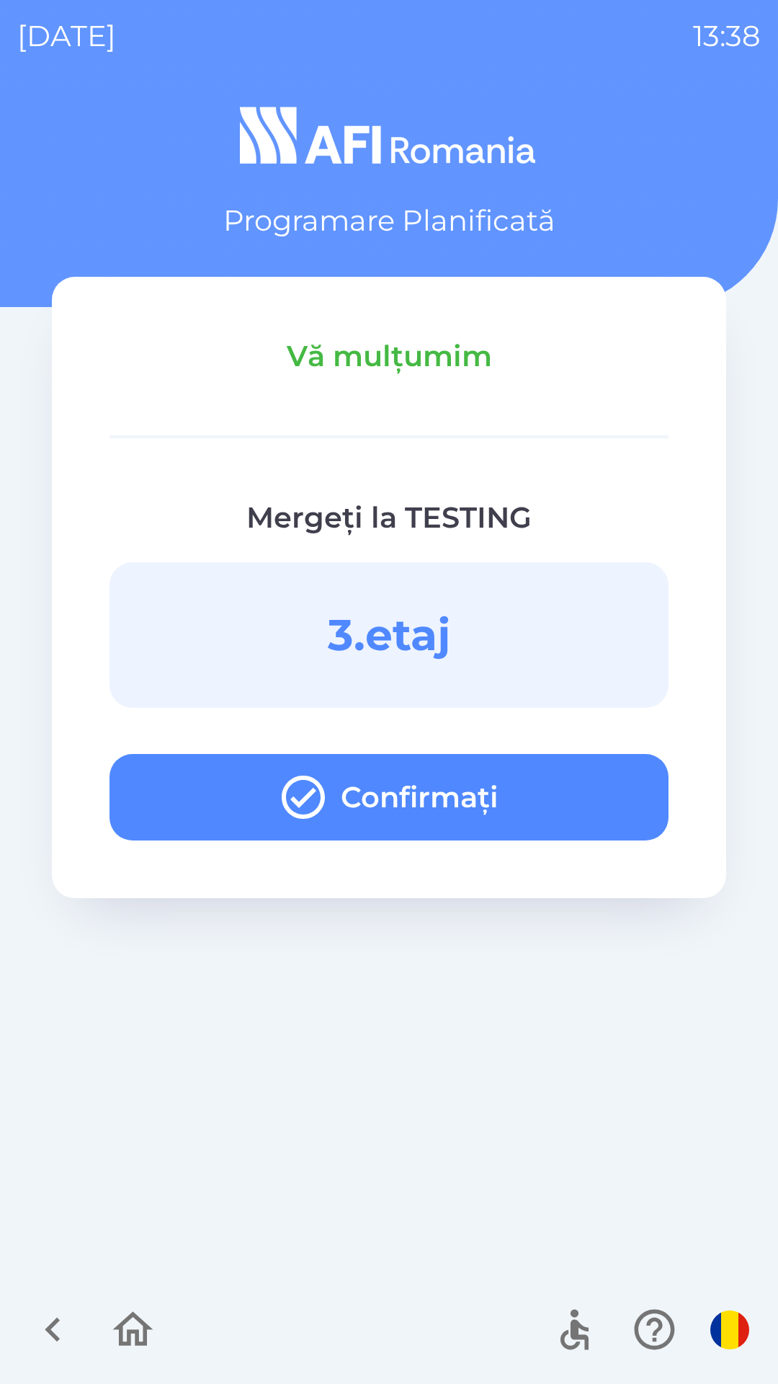
click at [287, 779] on icon "button" at bounding box center [303, 797] width 52 height 52
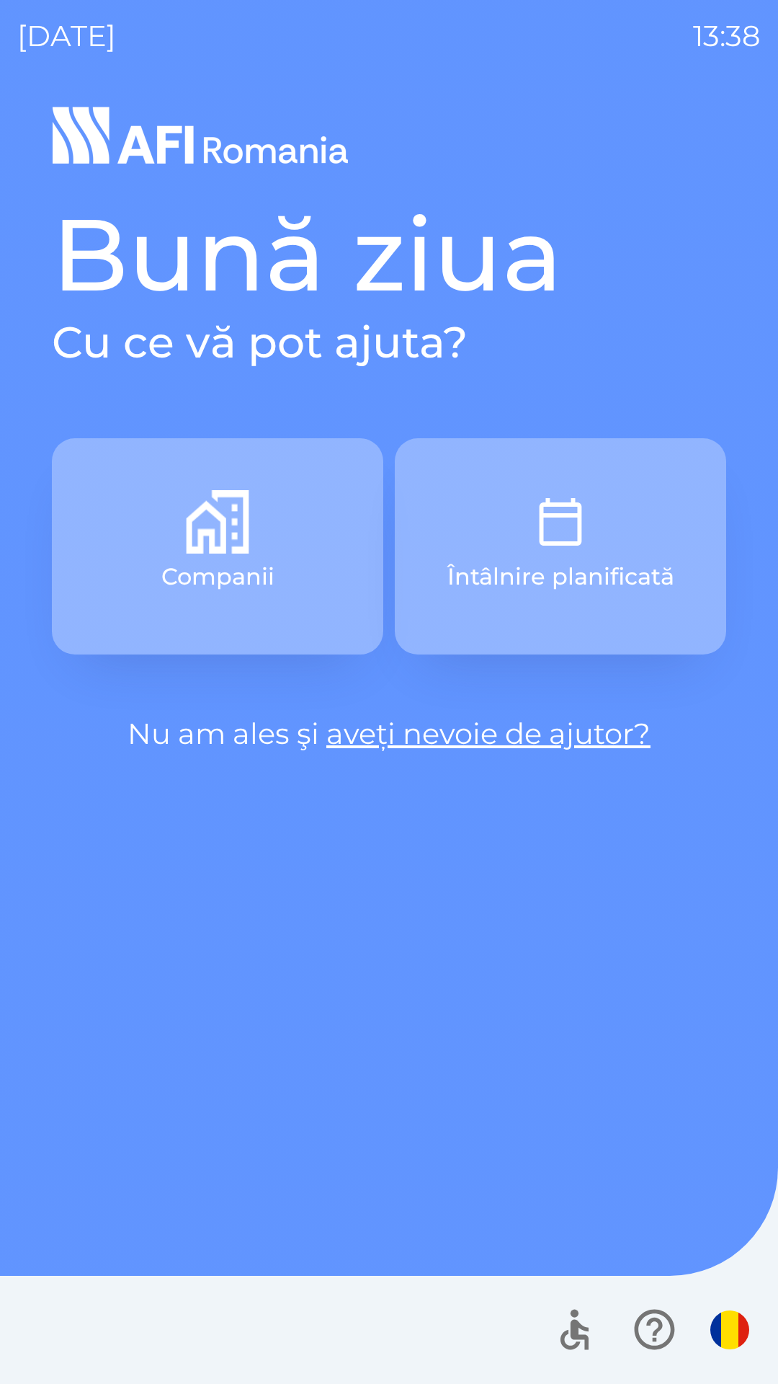
click at [275, 583] on button "Companii" at bounding box center [217, 546] width 331 height 216
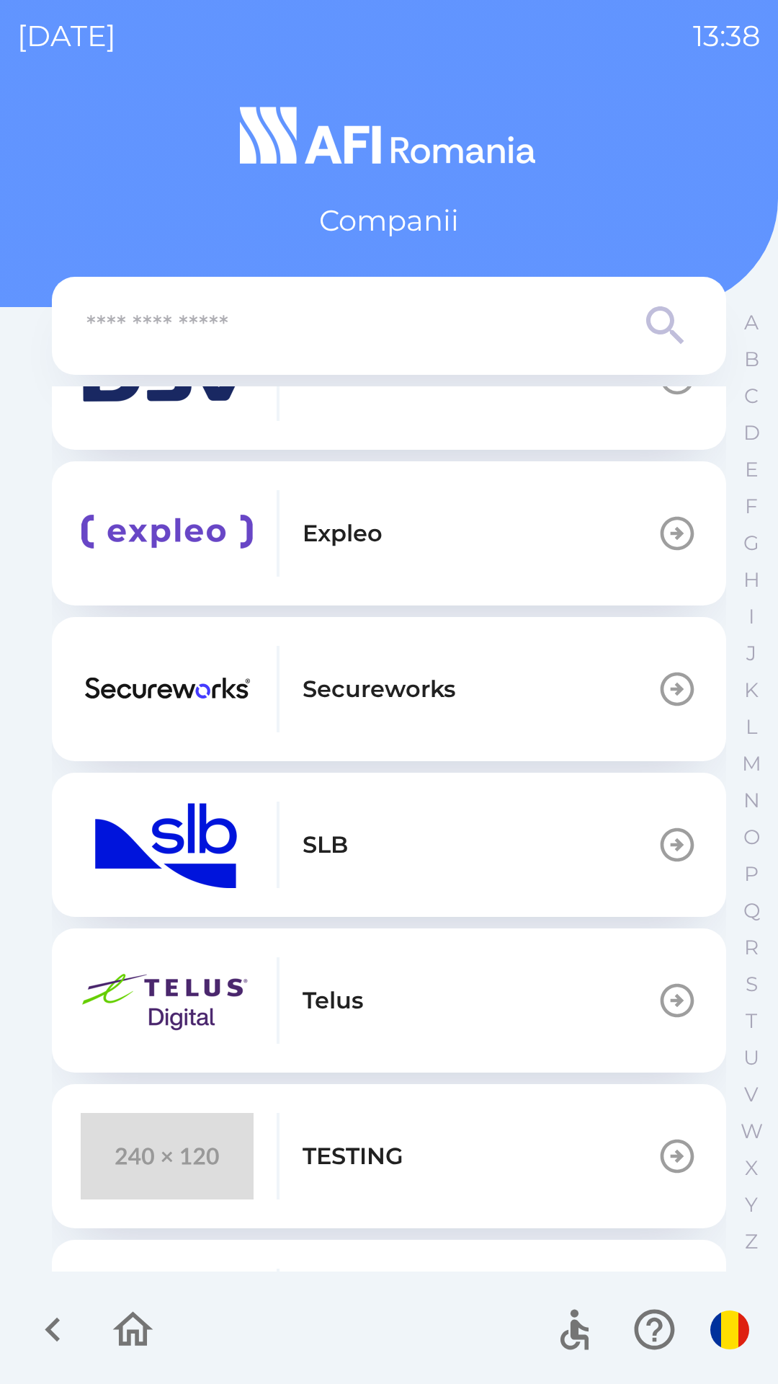
scroll to position [413, 0]
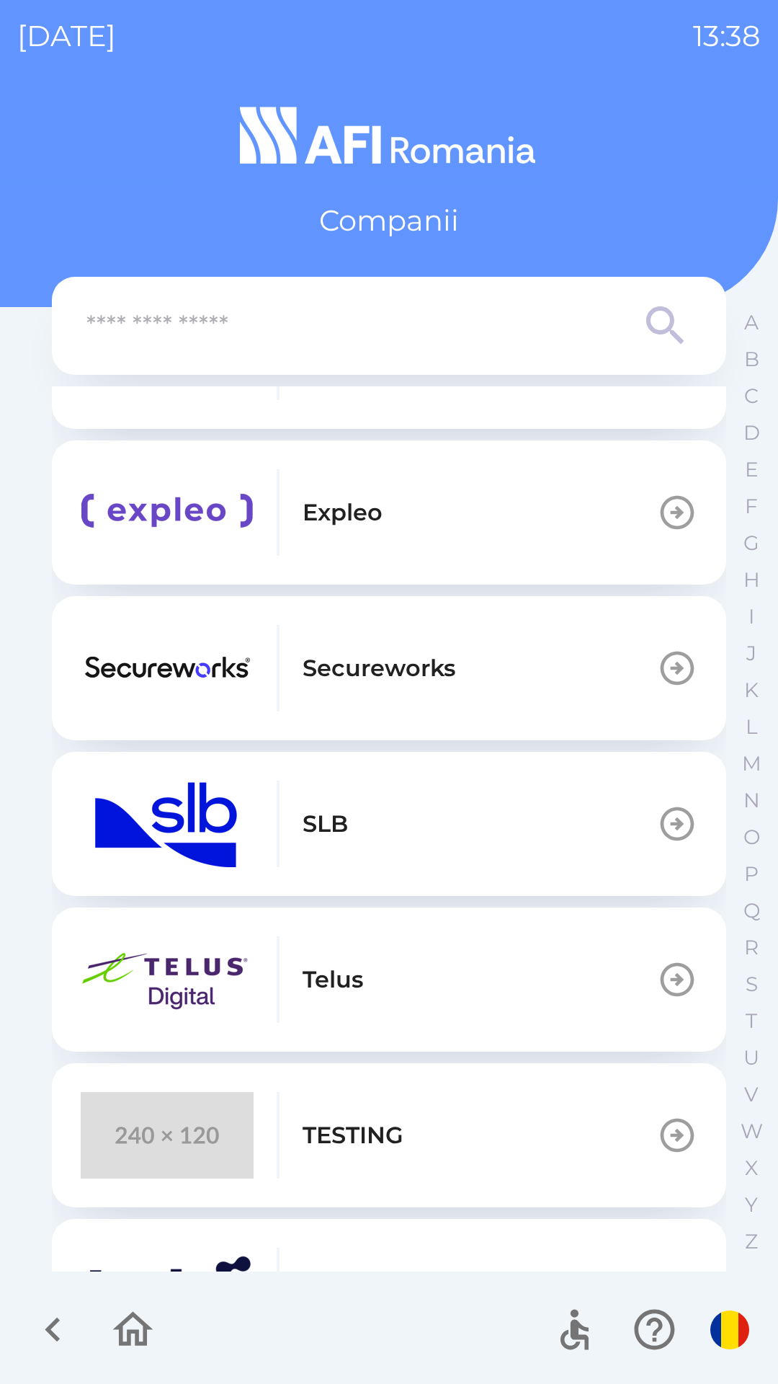
click at [362, 1144] on p "TESTING" at bounding box center [353, 1135] width 101 height 35
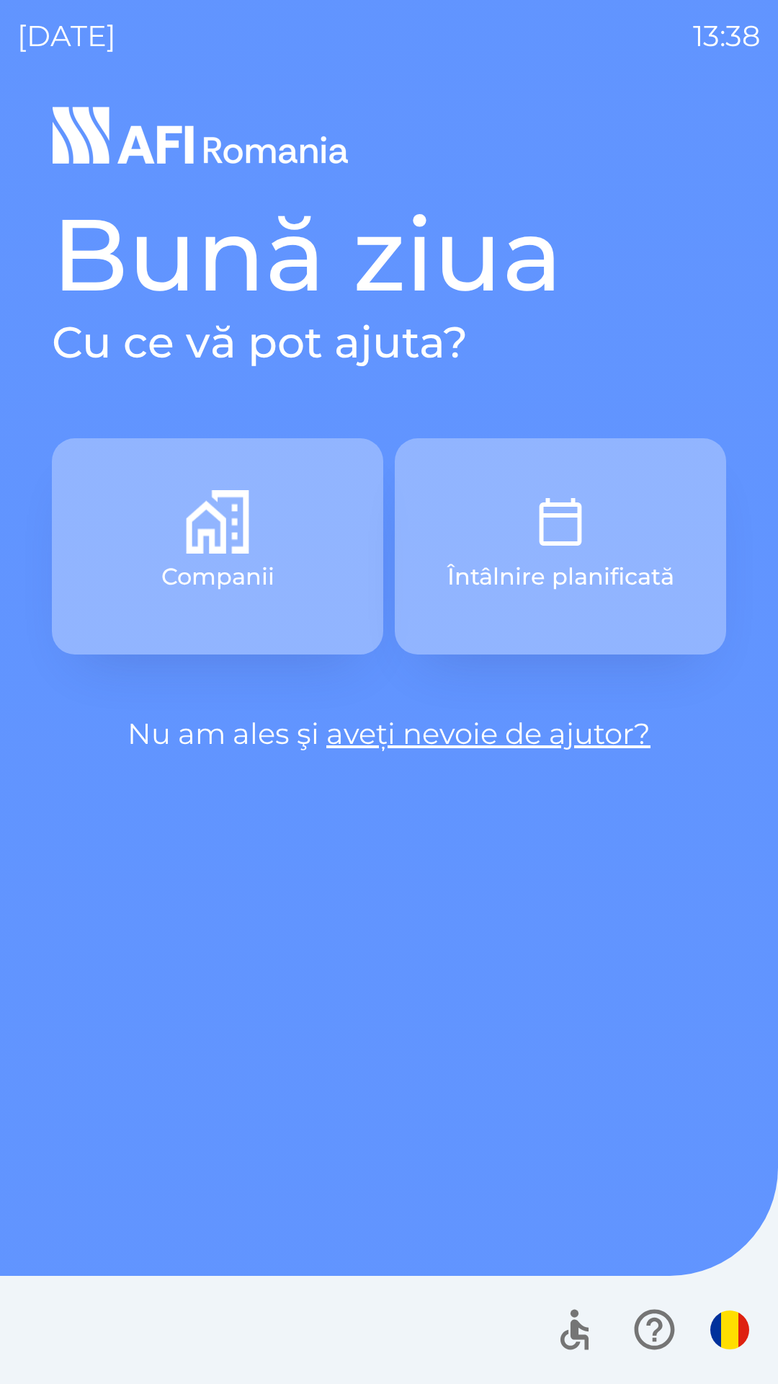
click at [263, 568] on p "Companii" at bounding box center [217, 576] width 113 height 35
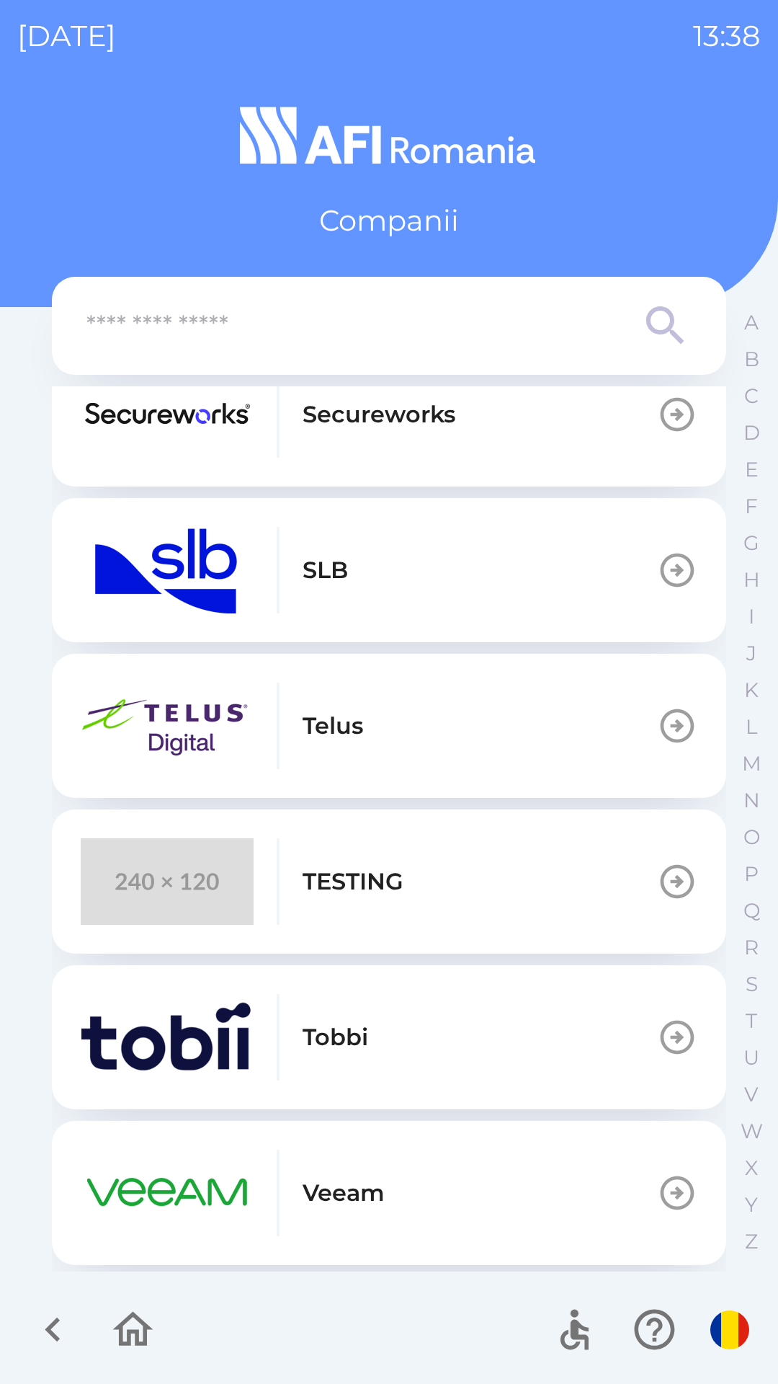
scroll to position [672, 0]
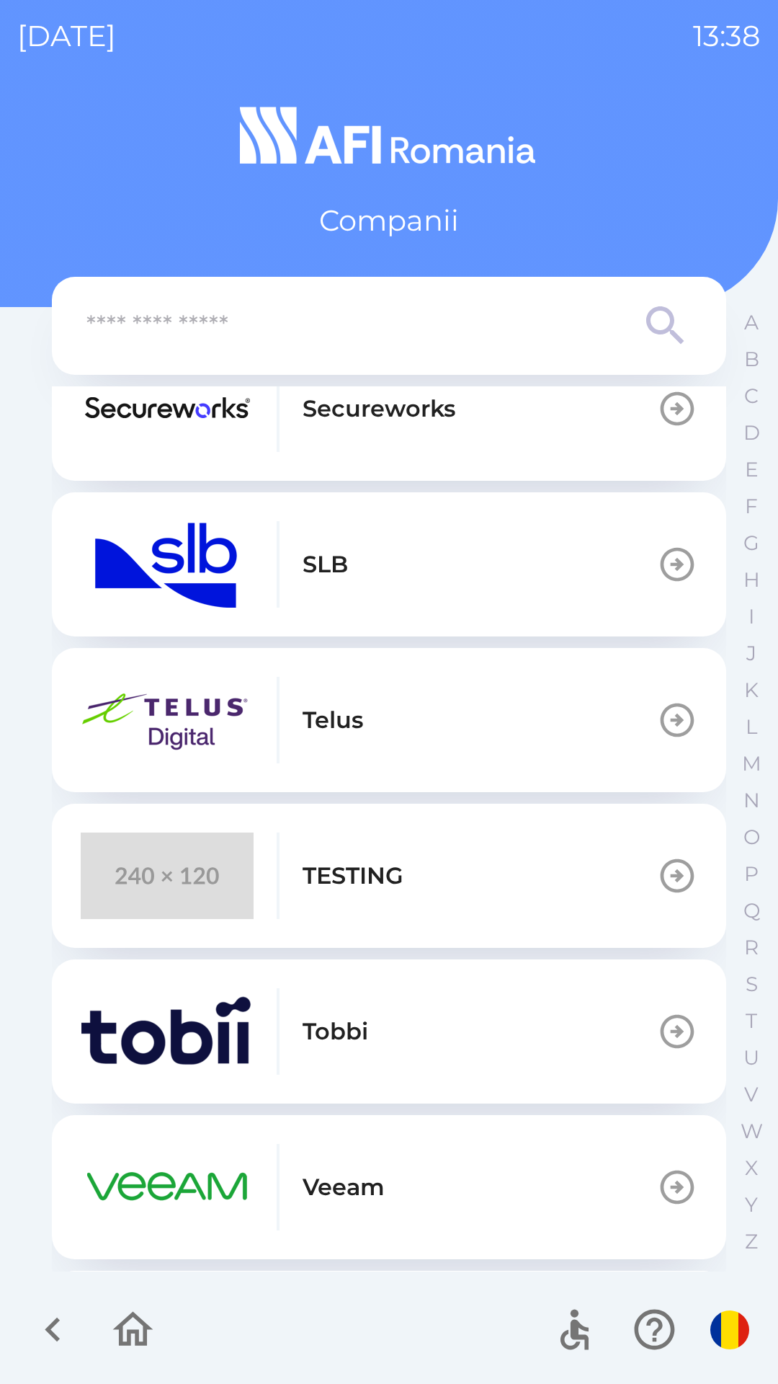
click at [159, 880] on img "button" at bounding box center [167, 875] width 173 height 86
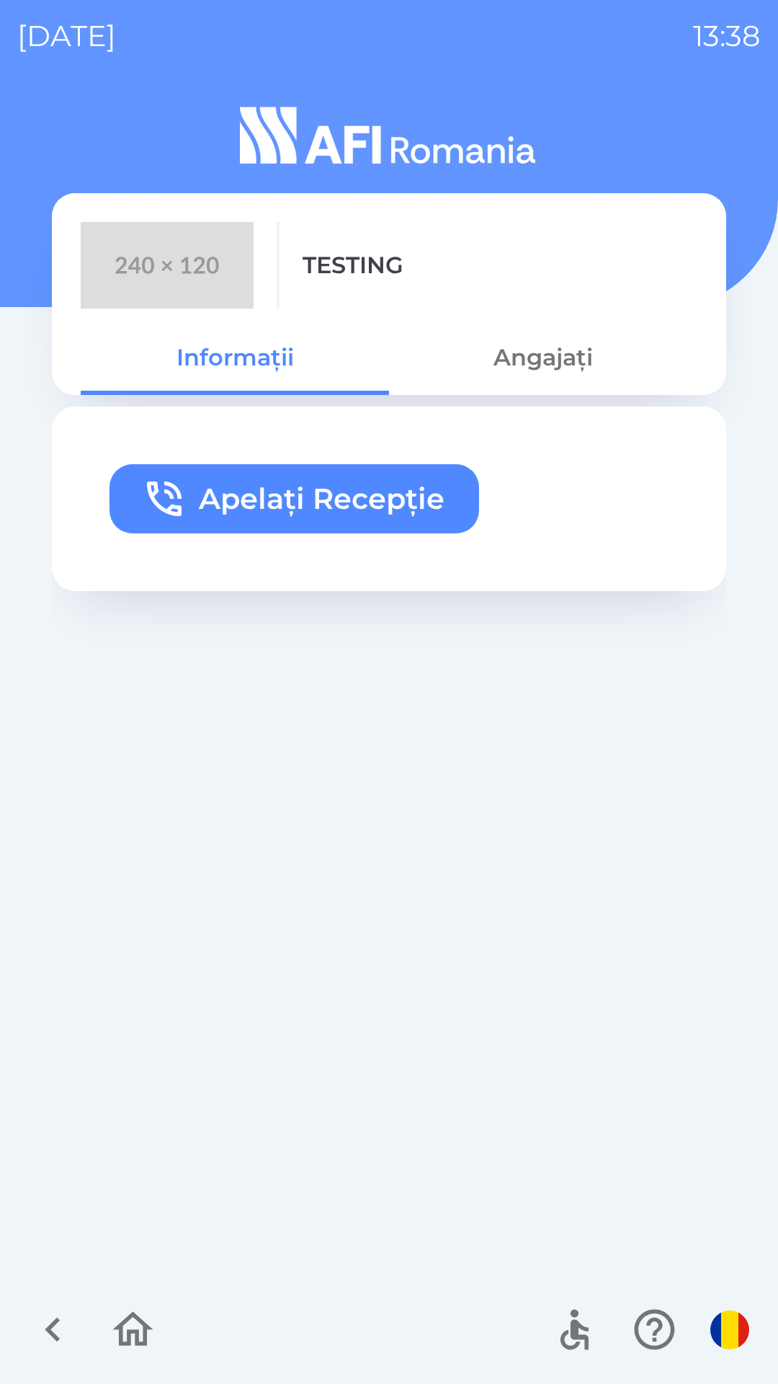
click at [160, 485] on icon "button" at bounding box center [164, 499] width 46 height 46
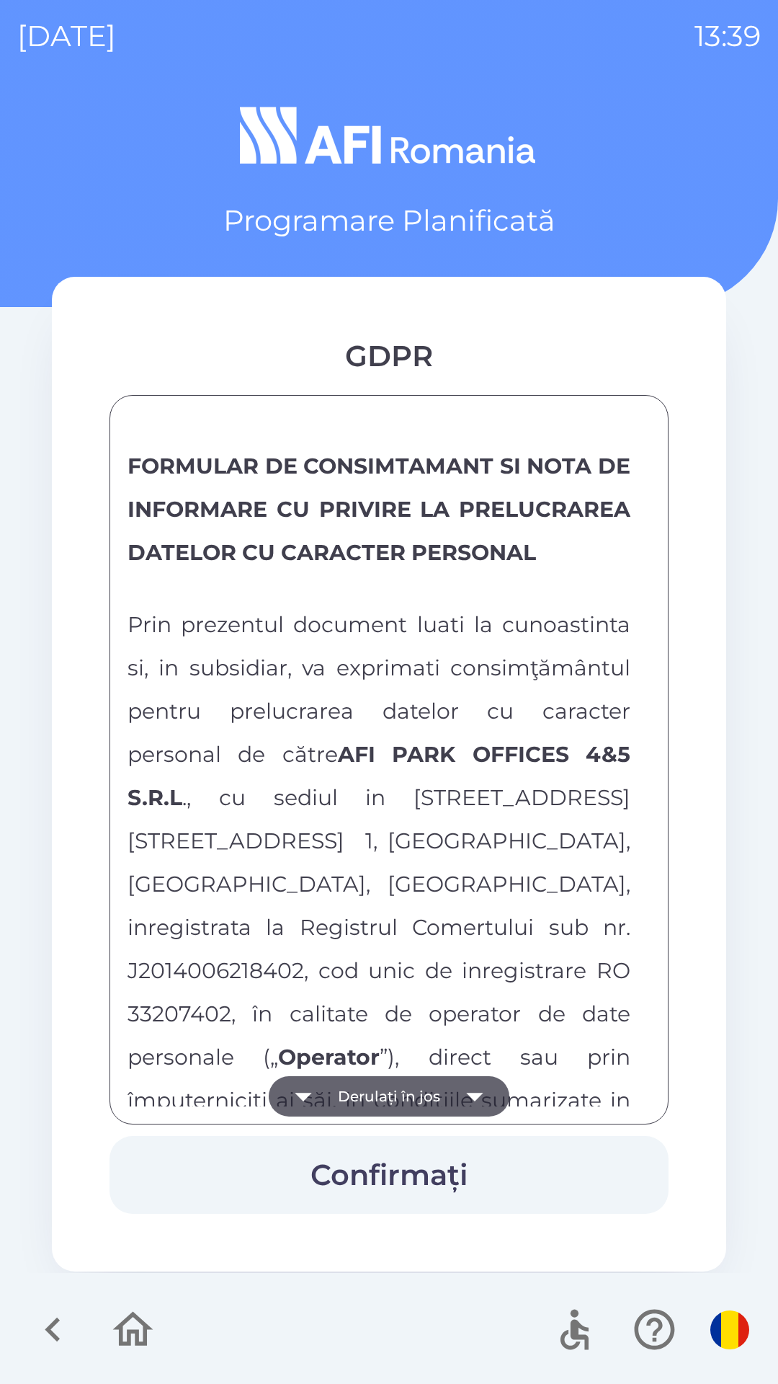
click at [396, 1098] on button "Derulați în jos" at bounding box center [389, 1096] width 241 height 40
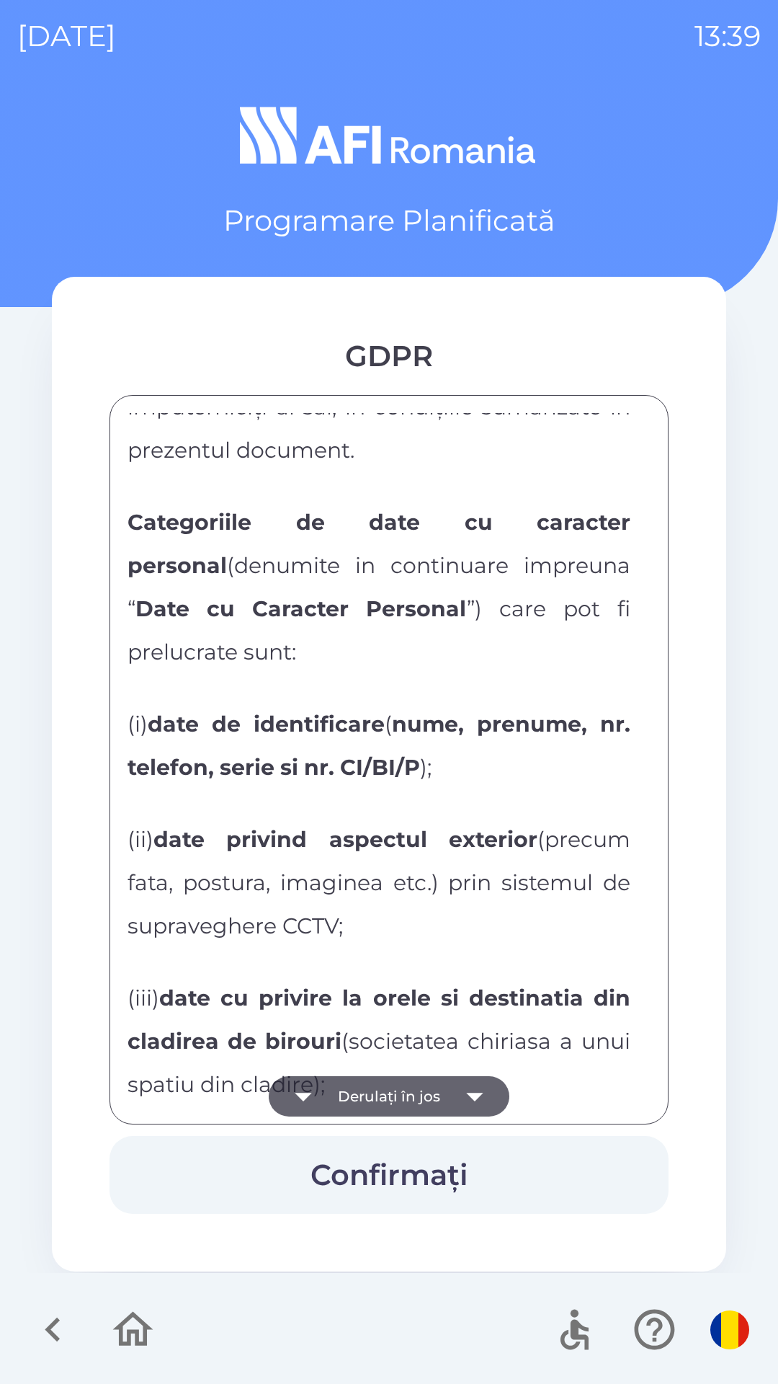
click at [403, 1103] on button "Derulați în jos" at bounding box center [389, 1096] width 241 height 40
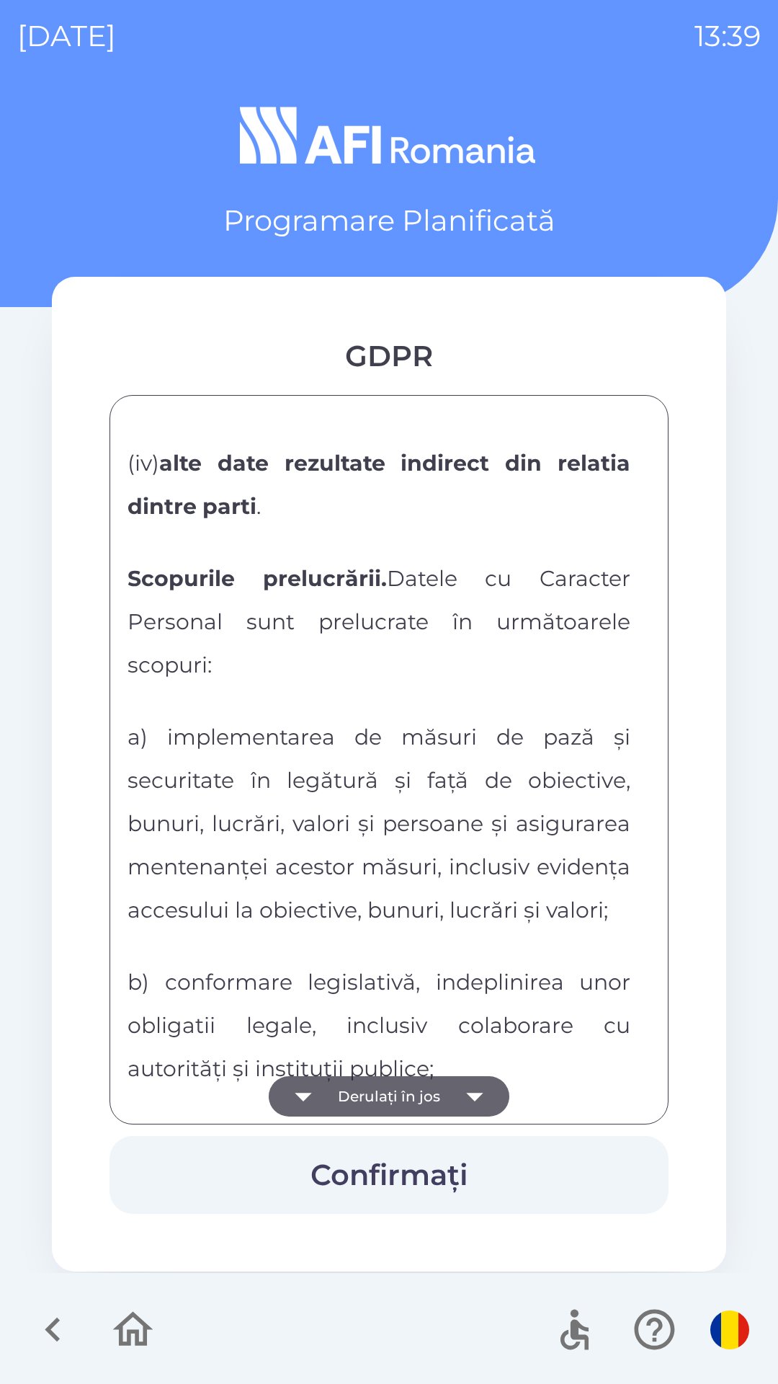
click at [396, 1100] on button "Derulați în jos" at bounding box center [389, 1096] width 241 height 40
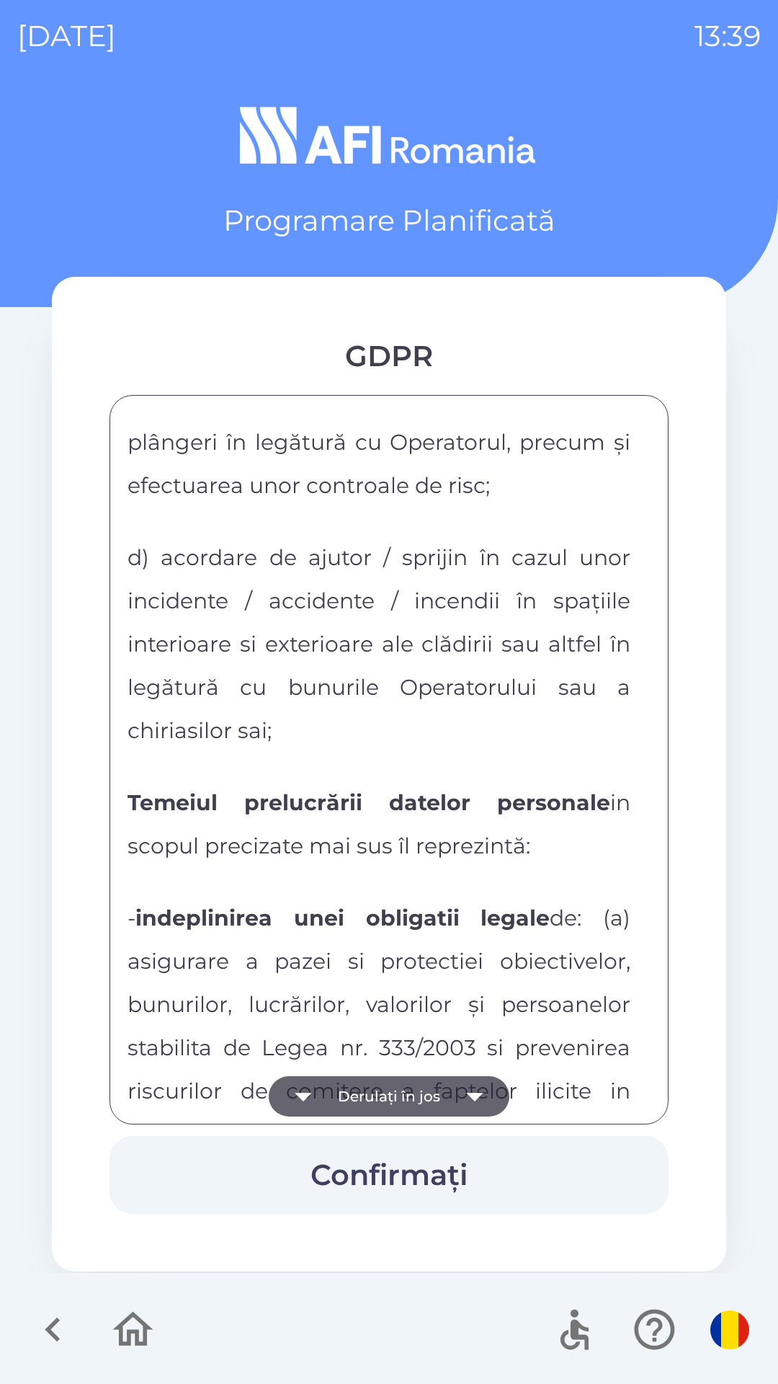
click at [374, 1090] on button "Derulați în jos" at bounding box center [389, 1096] width 241 height 40
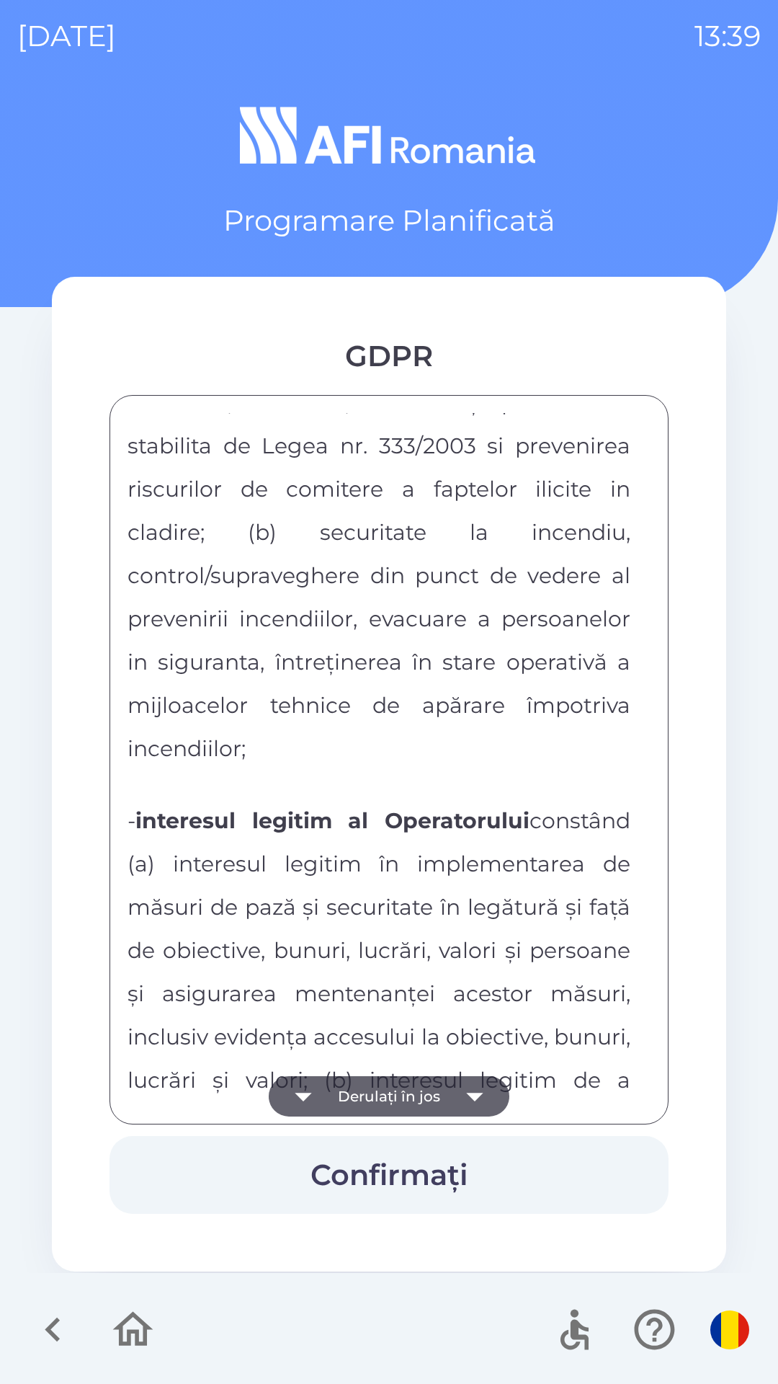
click at [390, 1088] on button "Derulați în jos" at bounding box center [389, 1096] width 241 height 40
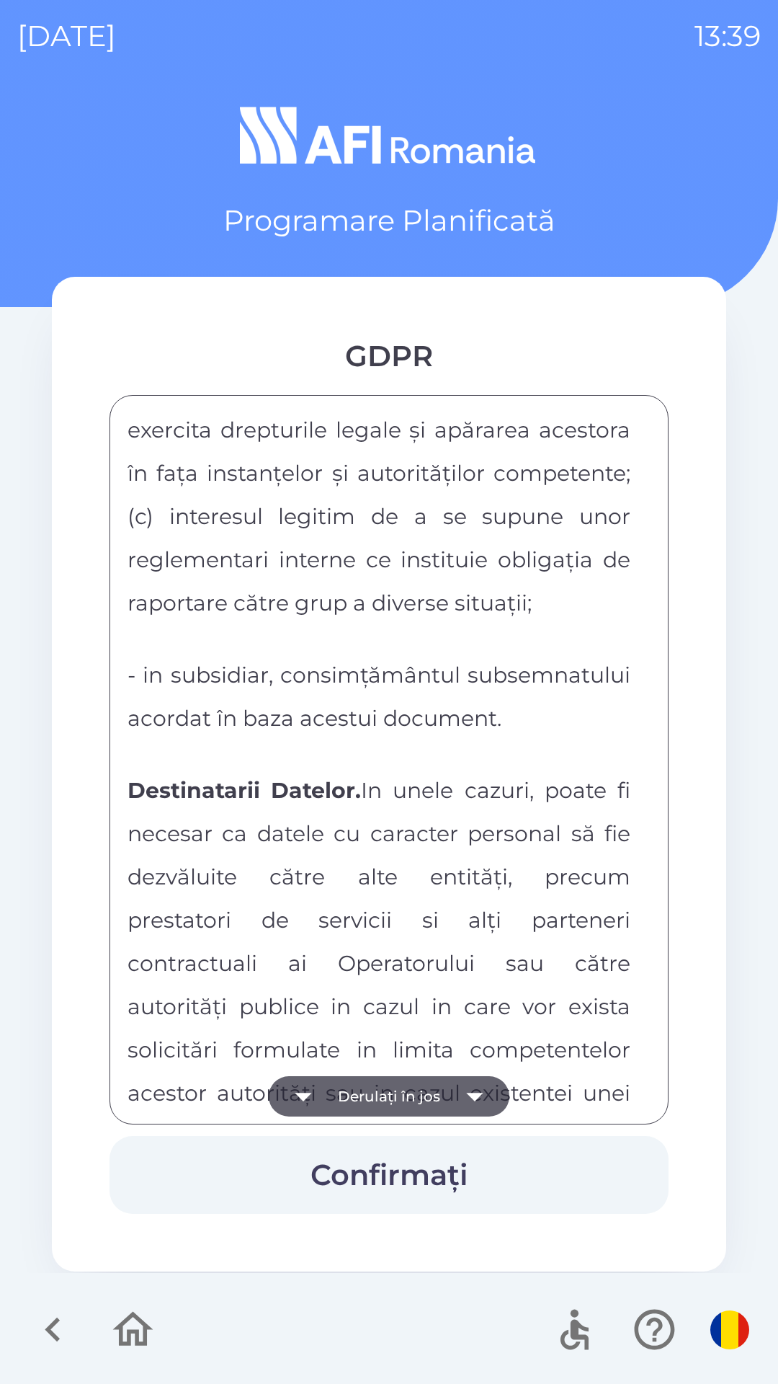
click at [374, 1083] on button "Derulați în jos" at bounding box center [389, 1096] width 241 height 40
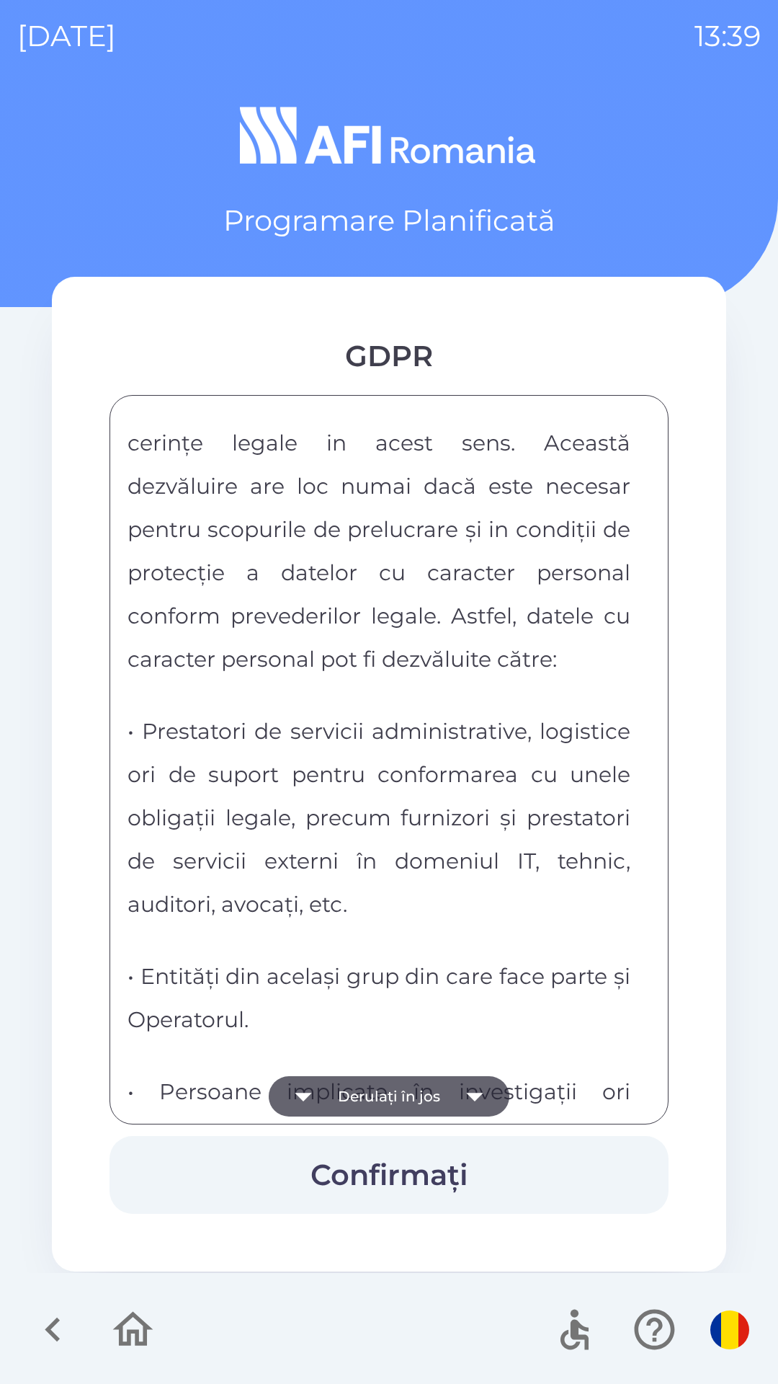
click at [383, 1077] on button "Derulați în jos" at bounding box center [389, 1096] width 241 height 40
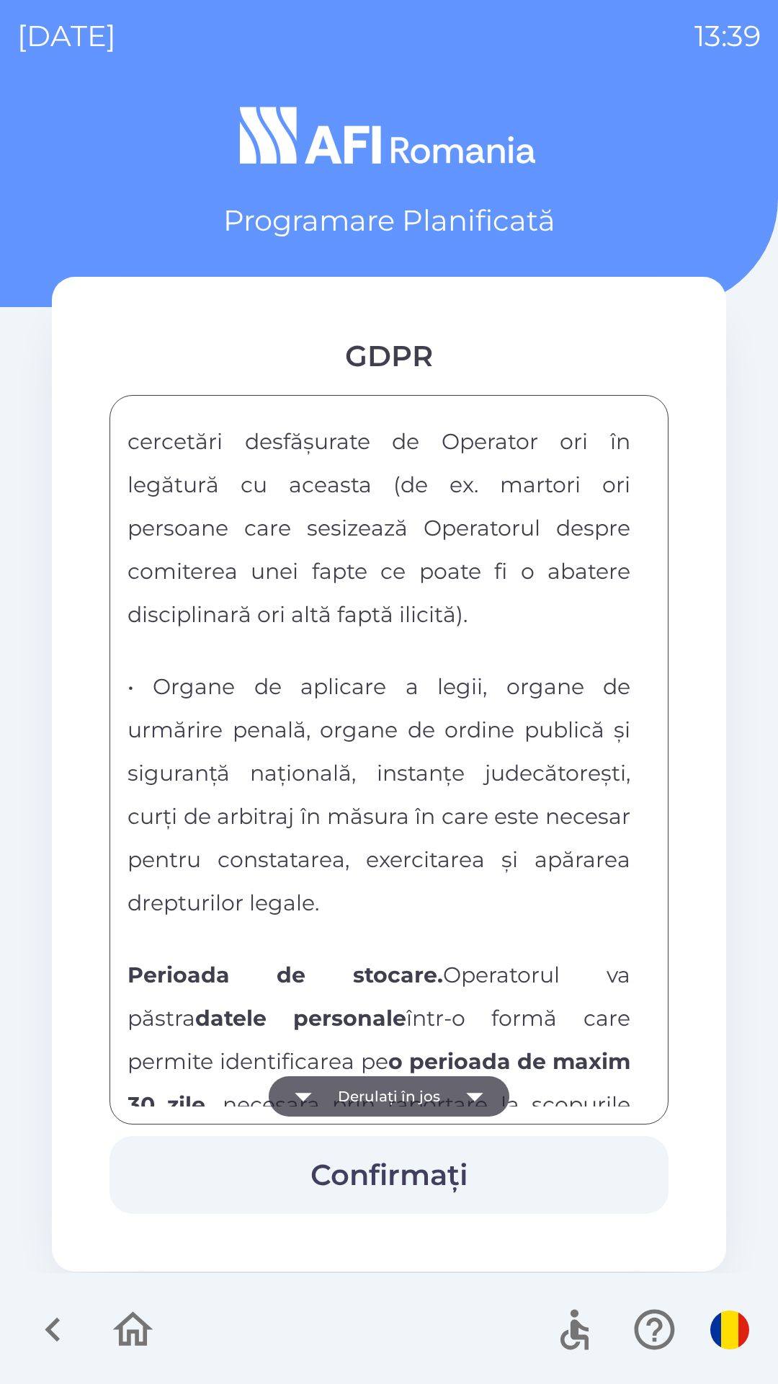
click at [380, 1077] on button "Derulați în jos" at bounding box center [389, 1096] width 241 height 40
click at [390, 1083] on button "Derulați în jos" at bounding box center [389, 1096] width 241 height 40
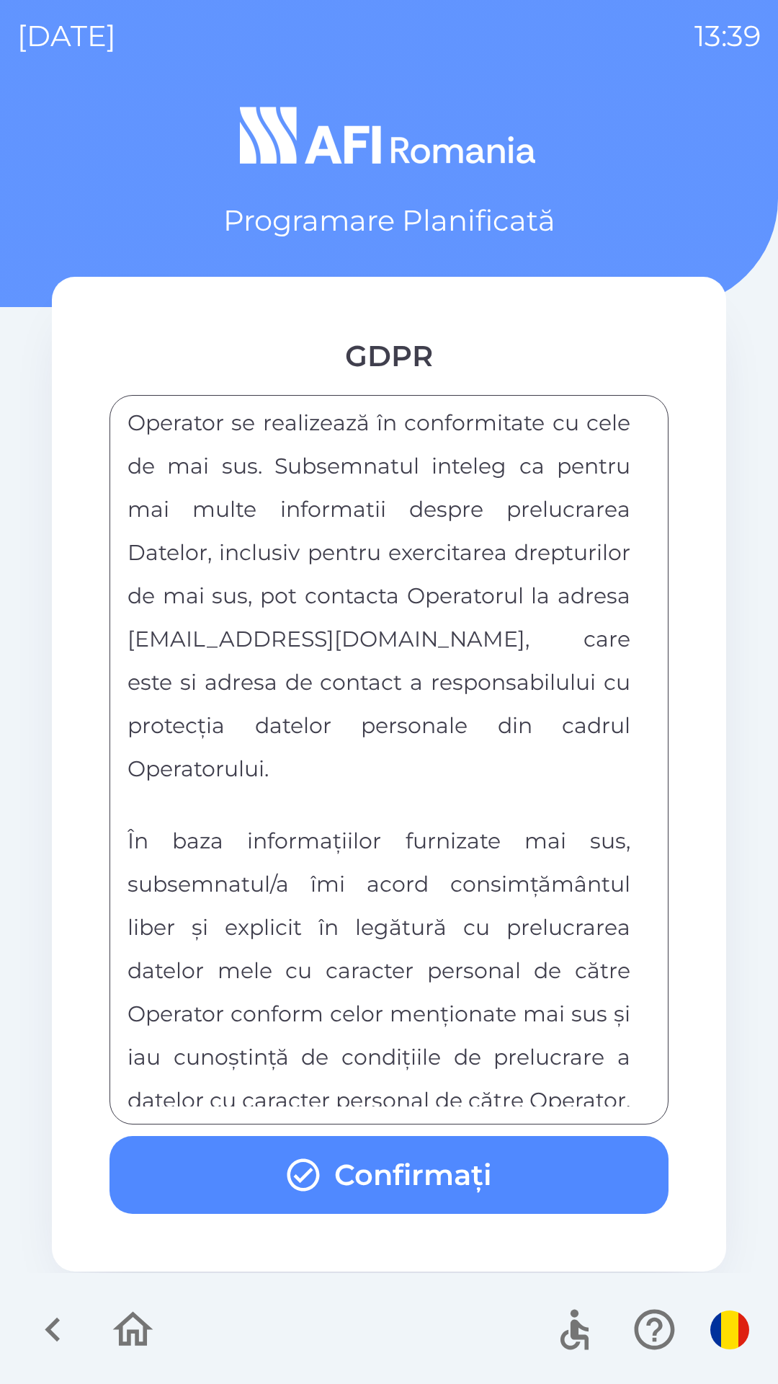
scroll to position [7579, 0]
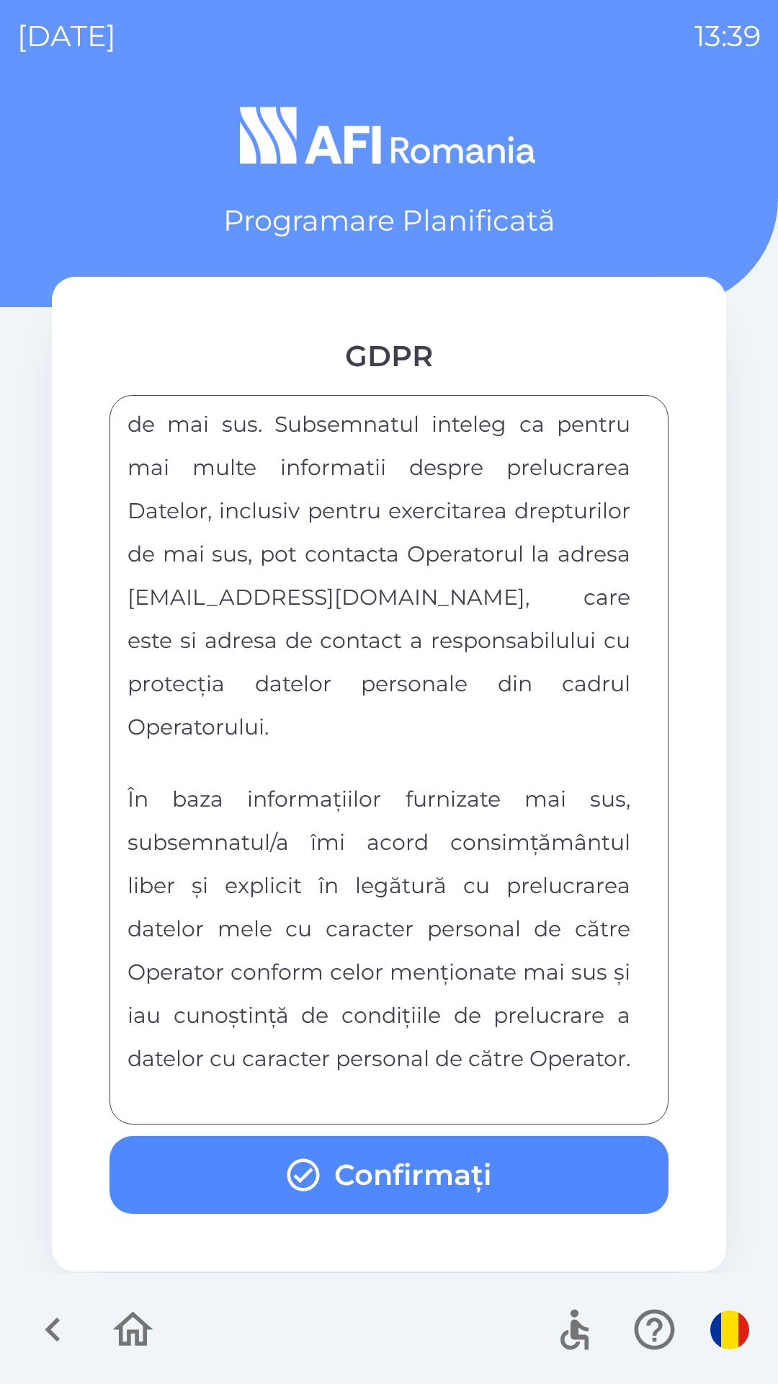
click at [417, 1188] on button "Confirmați" at bounding box center [389, 1175] width 559 height 78
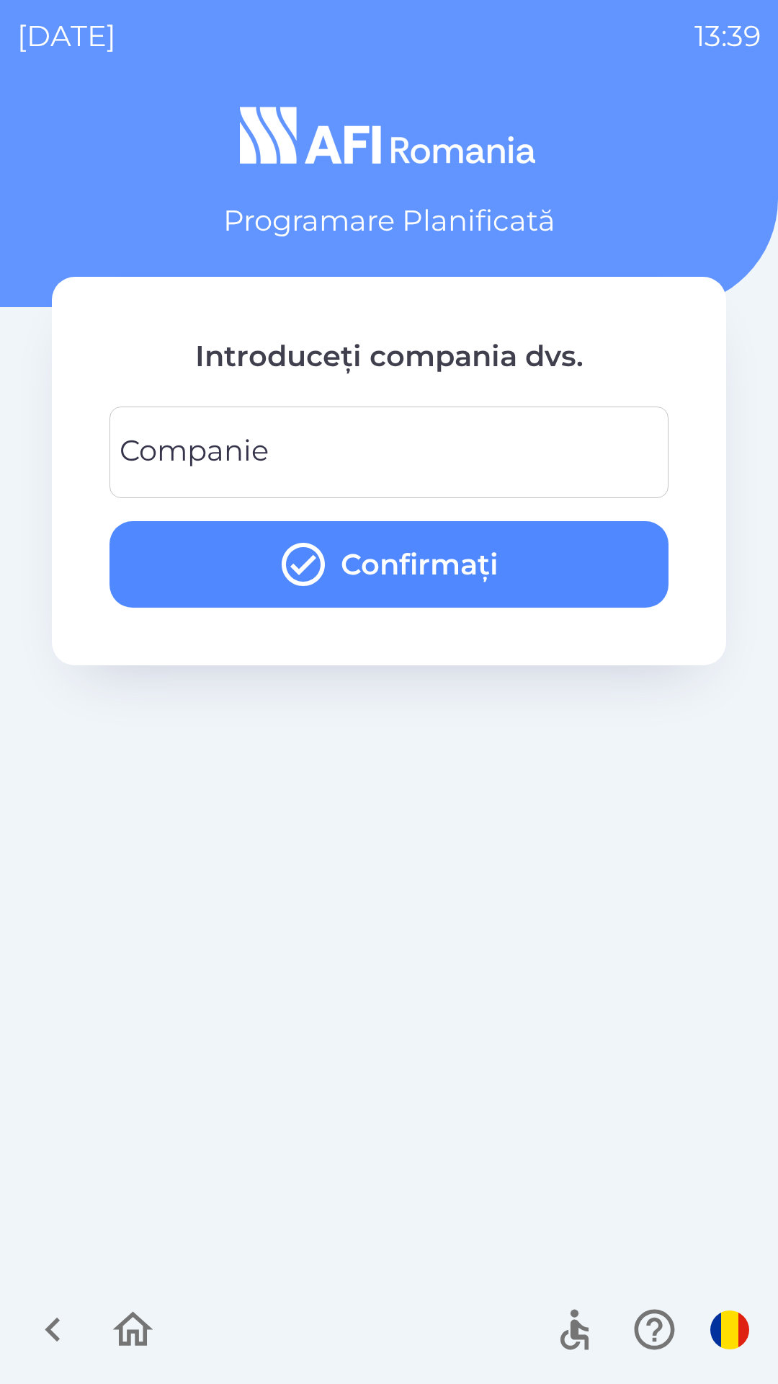
click at [231, 441] on div "Companie Companie" at bounding box center [389, 452] width 559 height 92
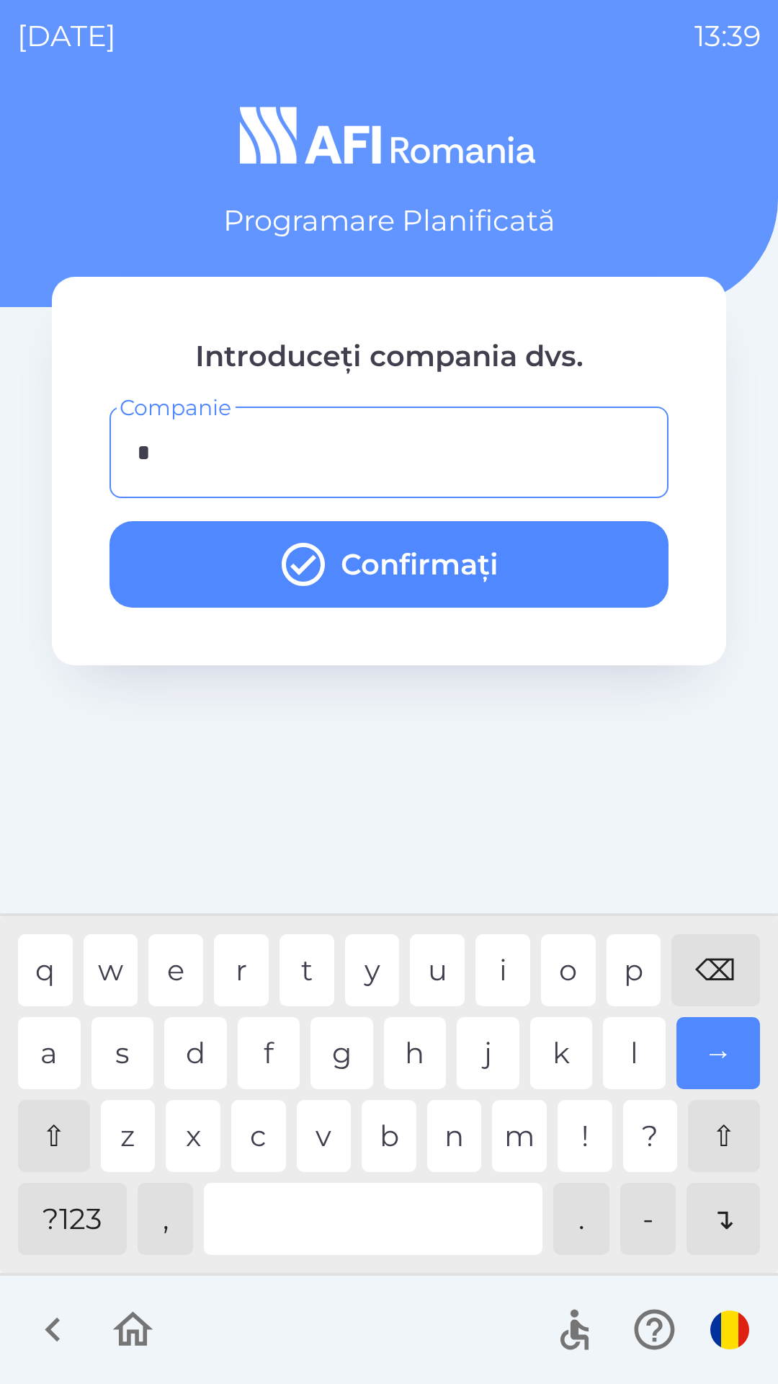
click at [245, 984] on div "r" at bounding box center [241, 970] width 55 height 72
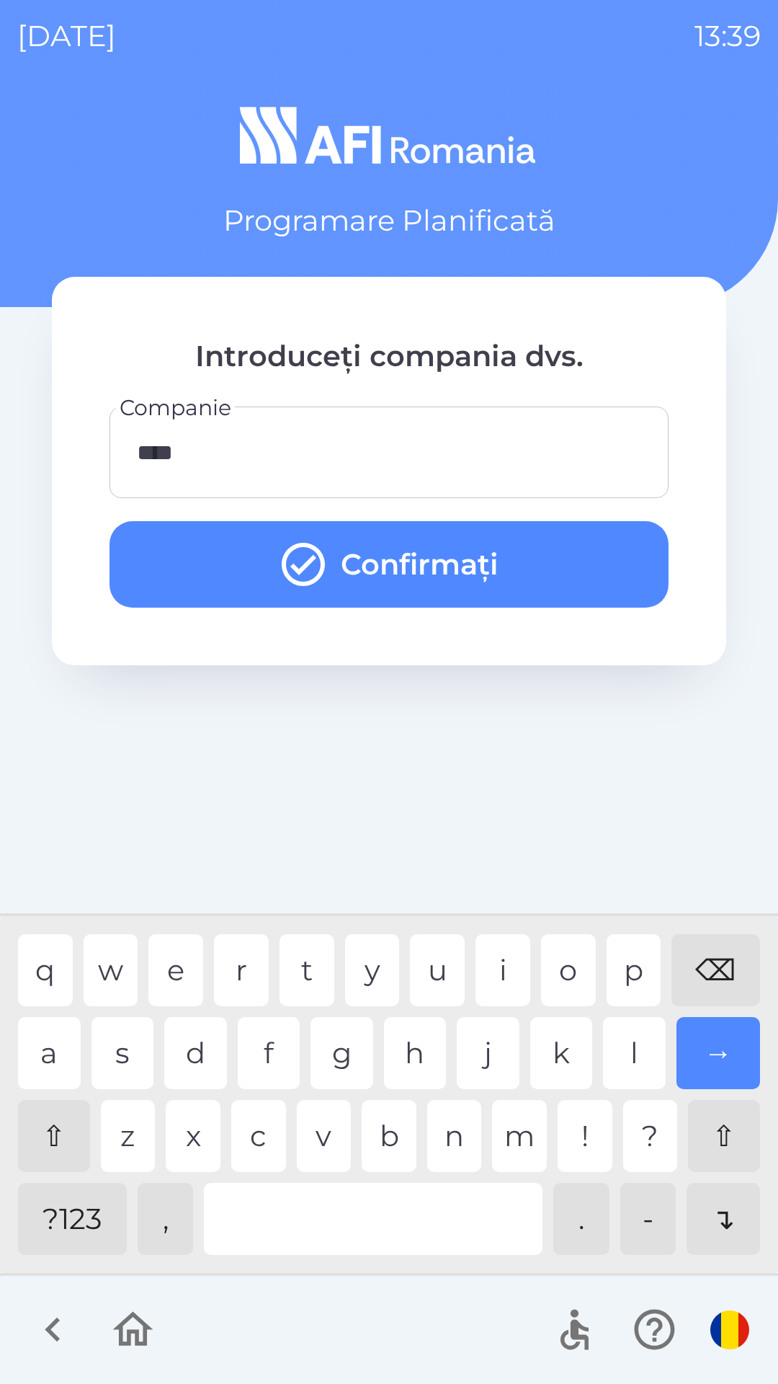
type input "*****"
click at [259, 529] on button "Confirmați" at bounding box center [389, 564] width 559 height 86
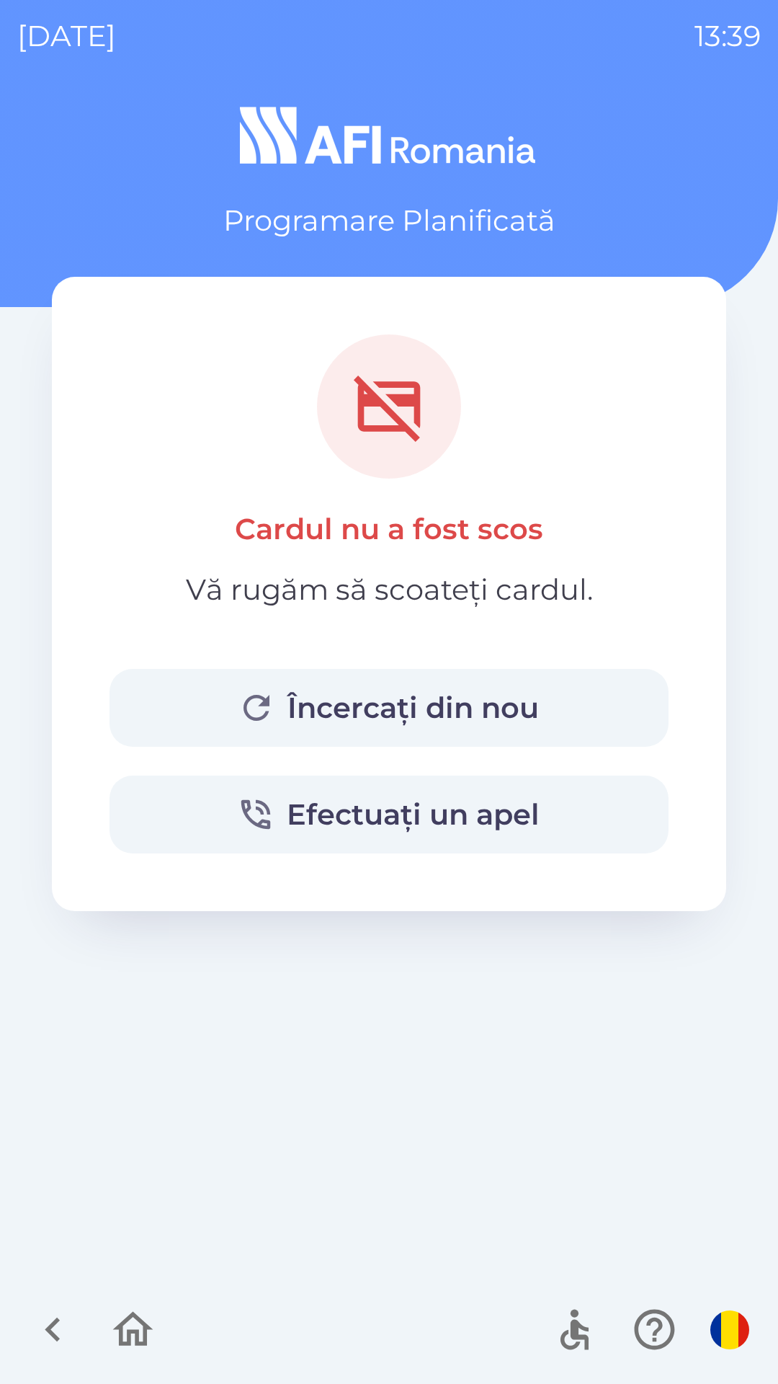
click at [538, 703] on button "Încercați din nou" at bounding box center [389, 708] width 559 height 78
click at [485, 700] on button "Încercați din nou" at bounding box center [389, 708] width 559 height 78
click at [564, 710] on button "Încercați din nou" at bounding box center [389, 708] width 559 height 78
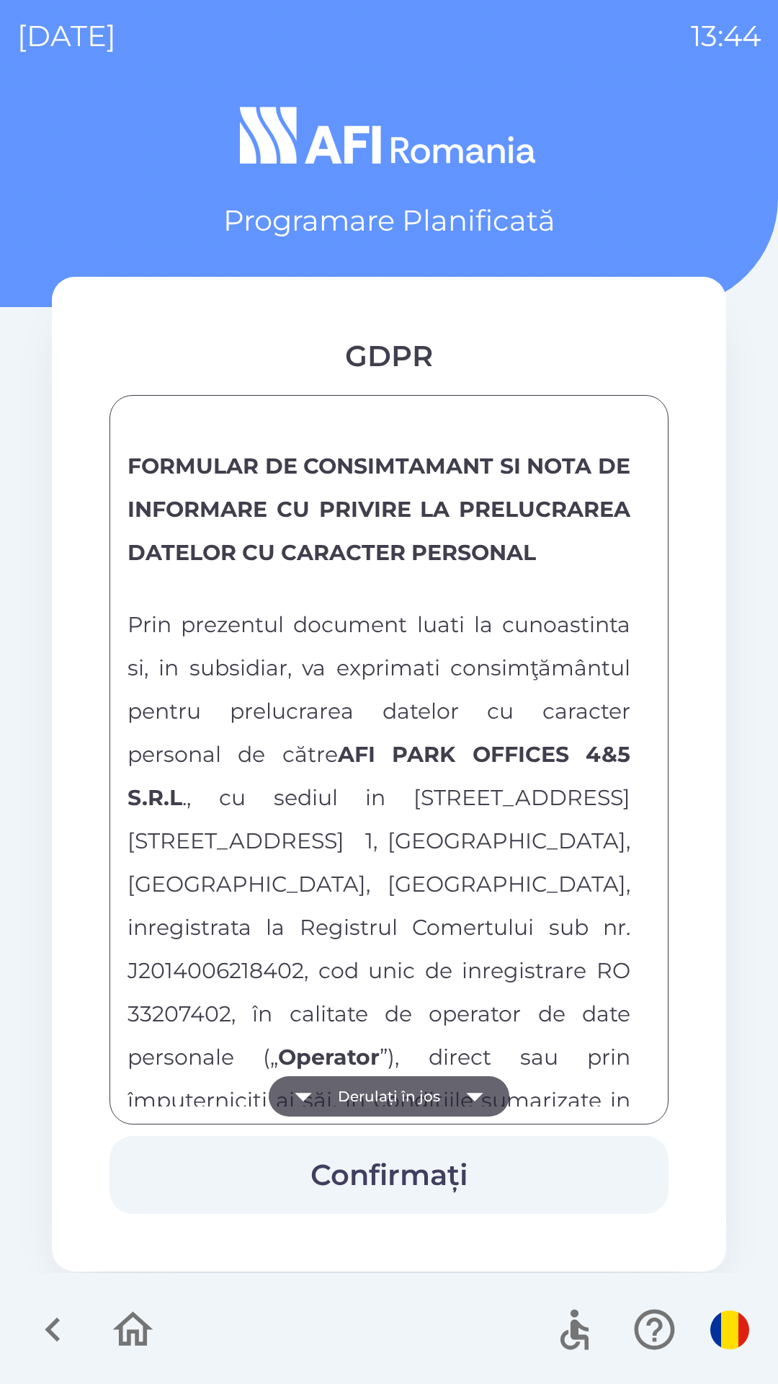
click at [375, 1098] on button "Derulați în jos" at bounding box center [389, 1096] width 241 height 40
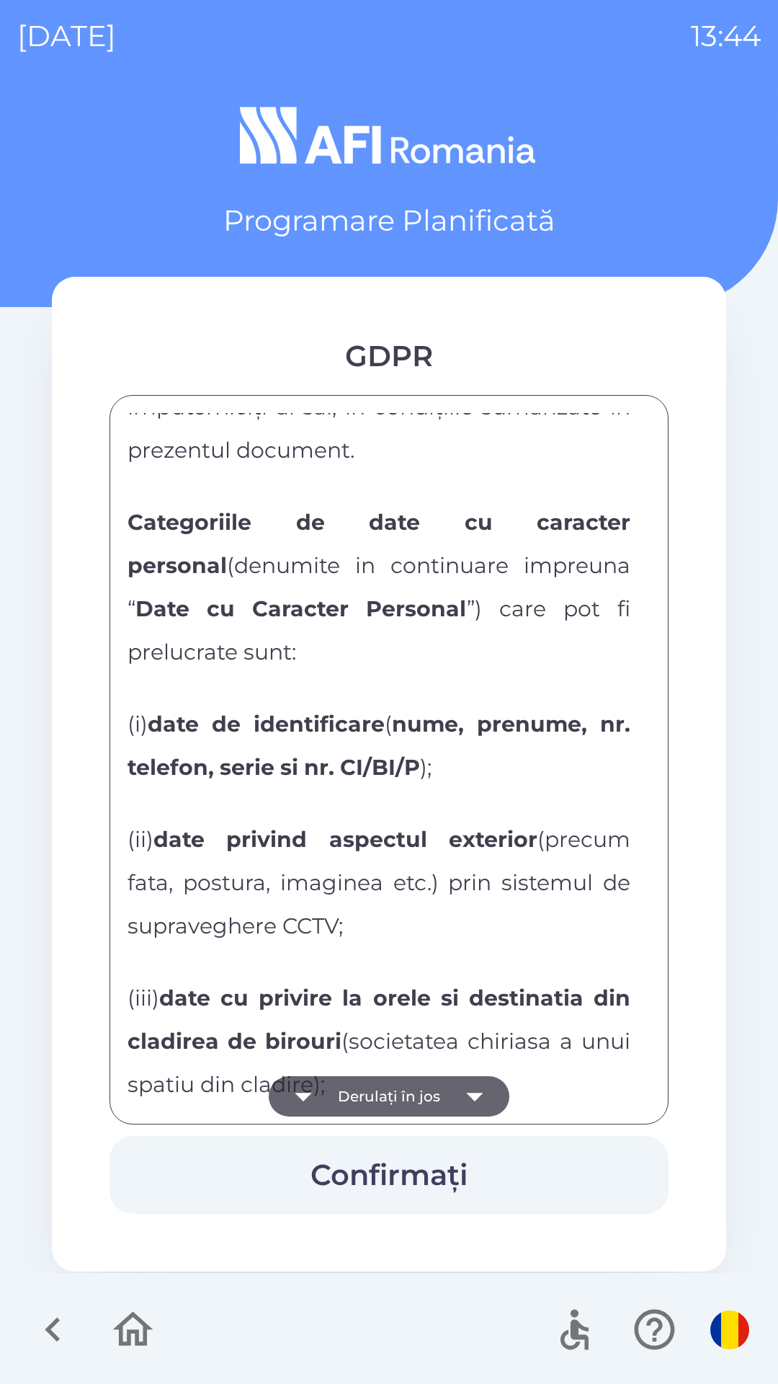
click at [378, 1097] on button "Derulați în jos" at bounding box center [389, 1096] width 241 height 40
click at [379, 1089] on button "Derulați în jos" at bounding box center [389, 1096] width 241 height 40
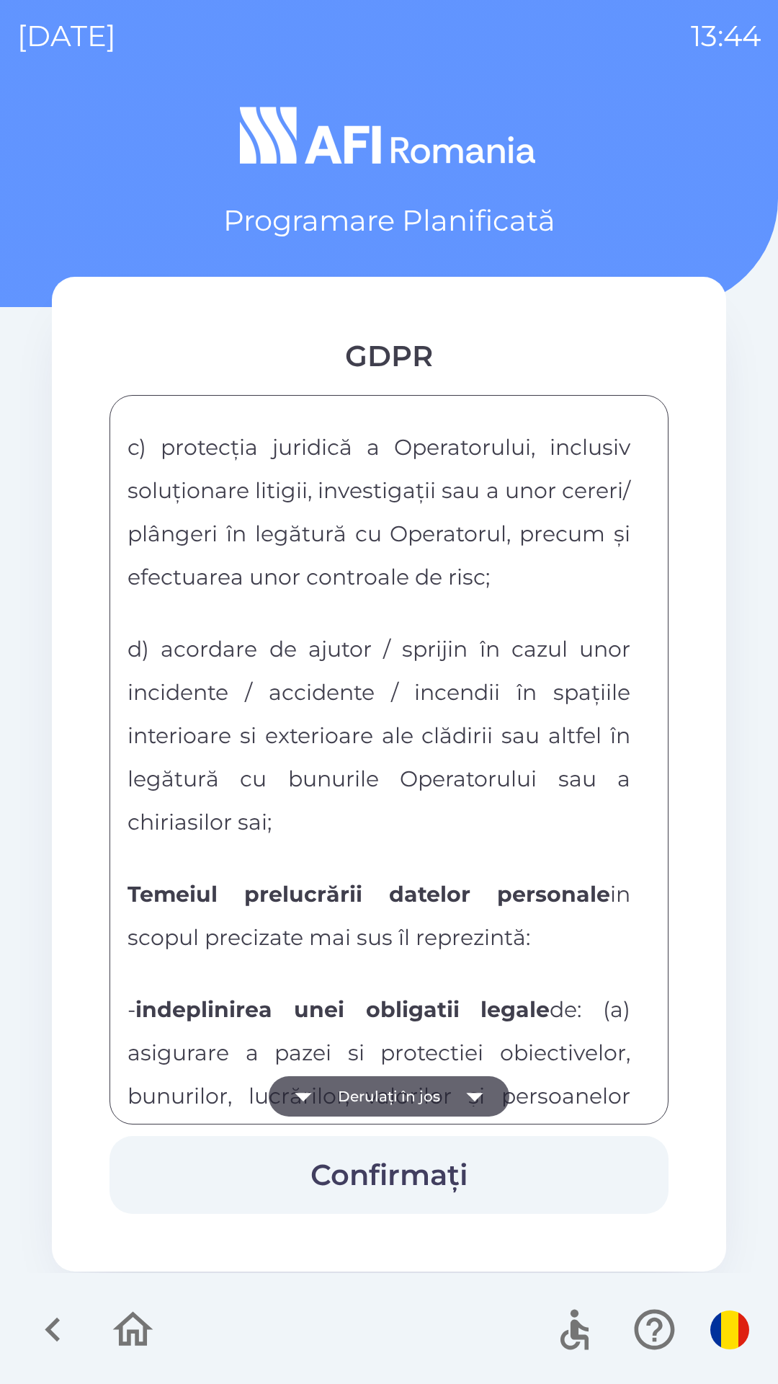
click at [377, 1087] on button "Derulați în jos" at bounding box center [389, 1096] width 241 height 40
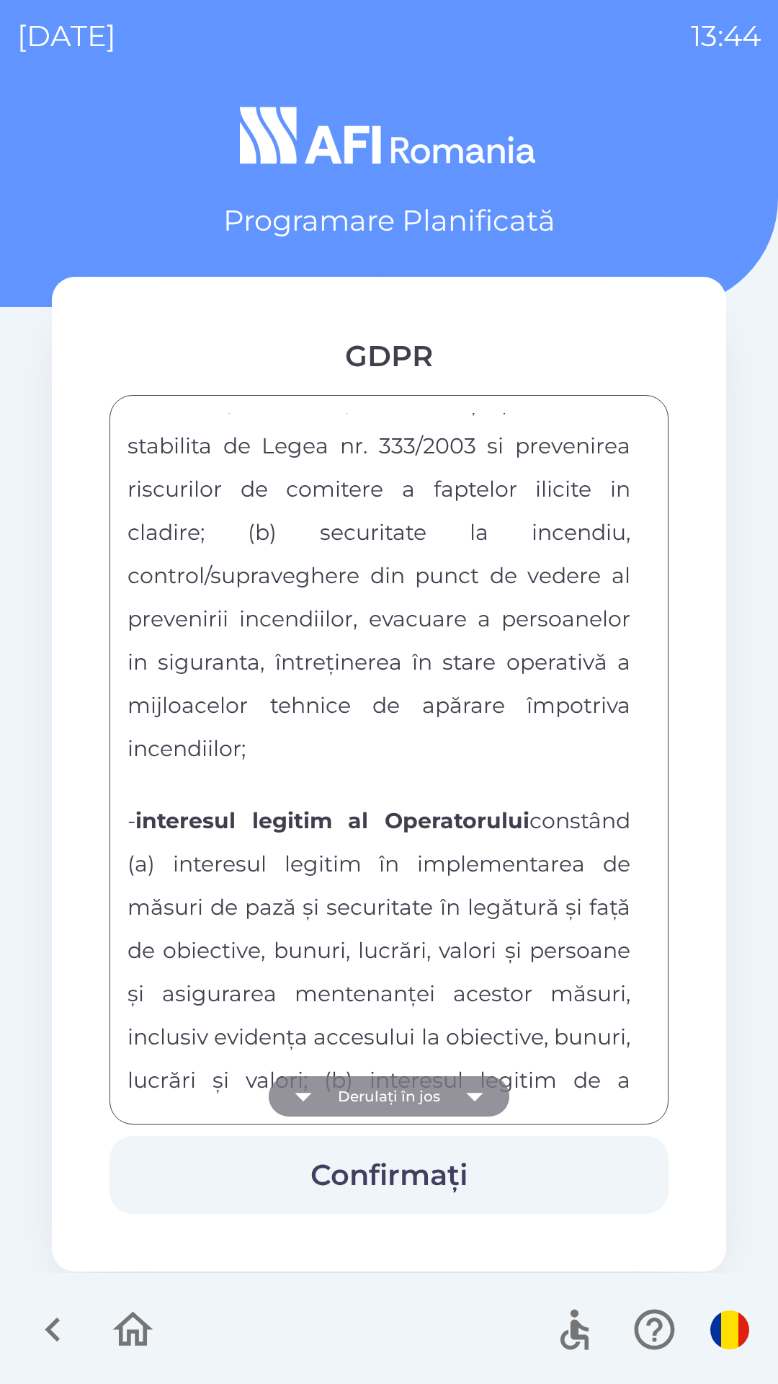
click at [383, 1087] on button "Derulați în jos" at bounding box center [389, 1096] width 241 height 40
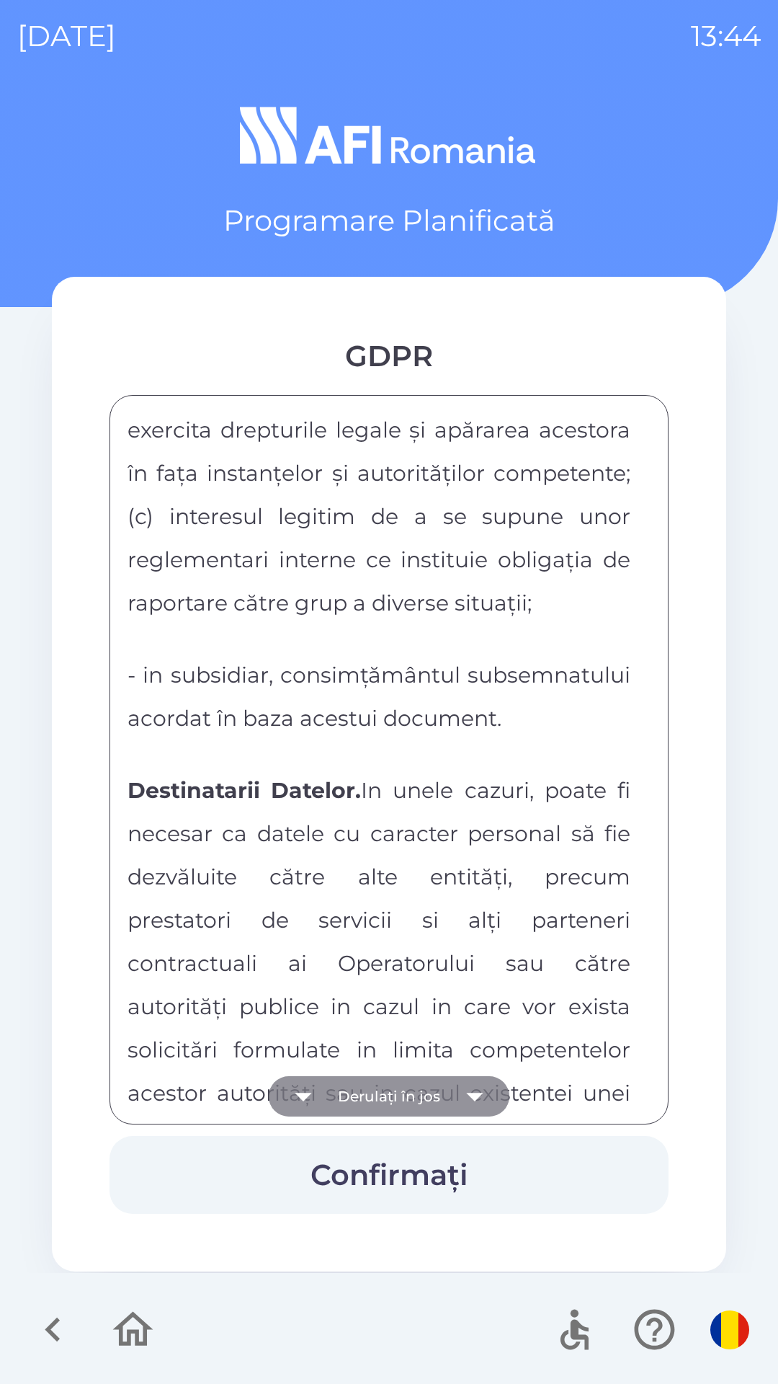
click at [394, 1097] on button "Derulați în jos" at bounding box center [389, 1096] width 241 height 40
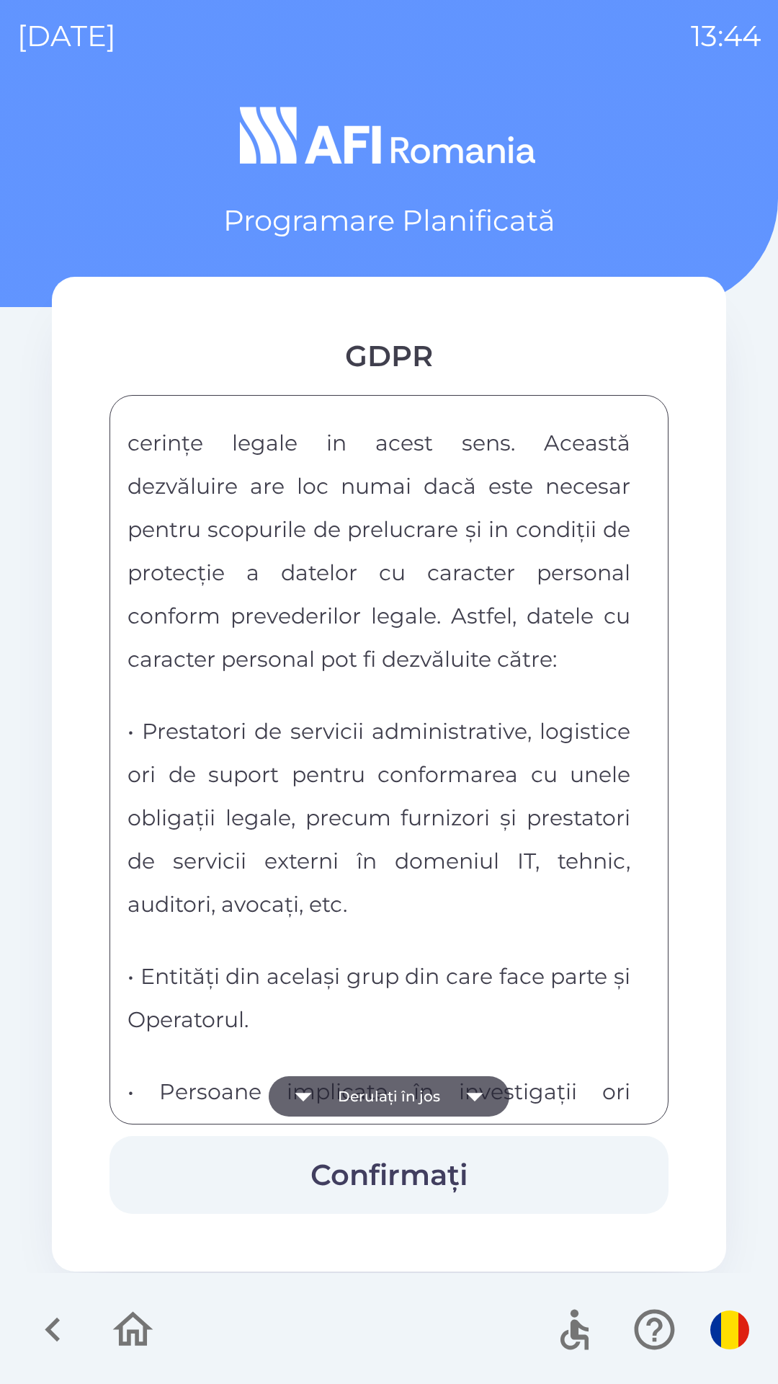
click at [404, 1091] on button "Derulați în jos" at bounding box center [389, 1096] width 241 height 40
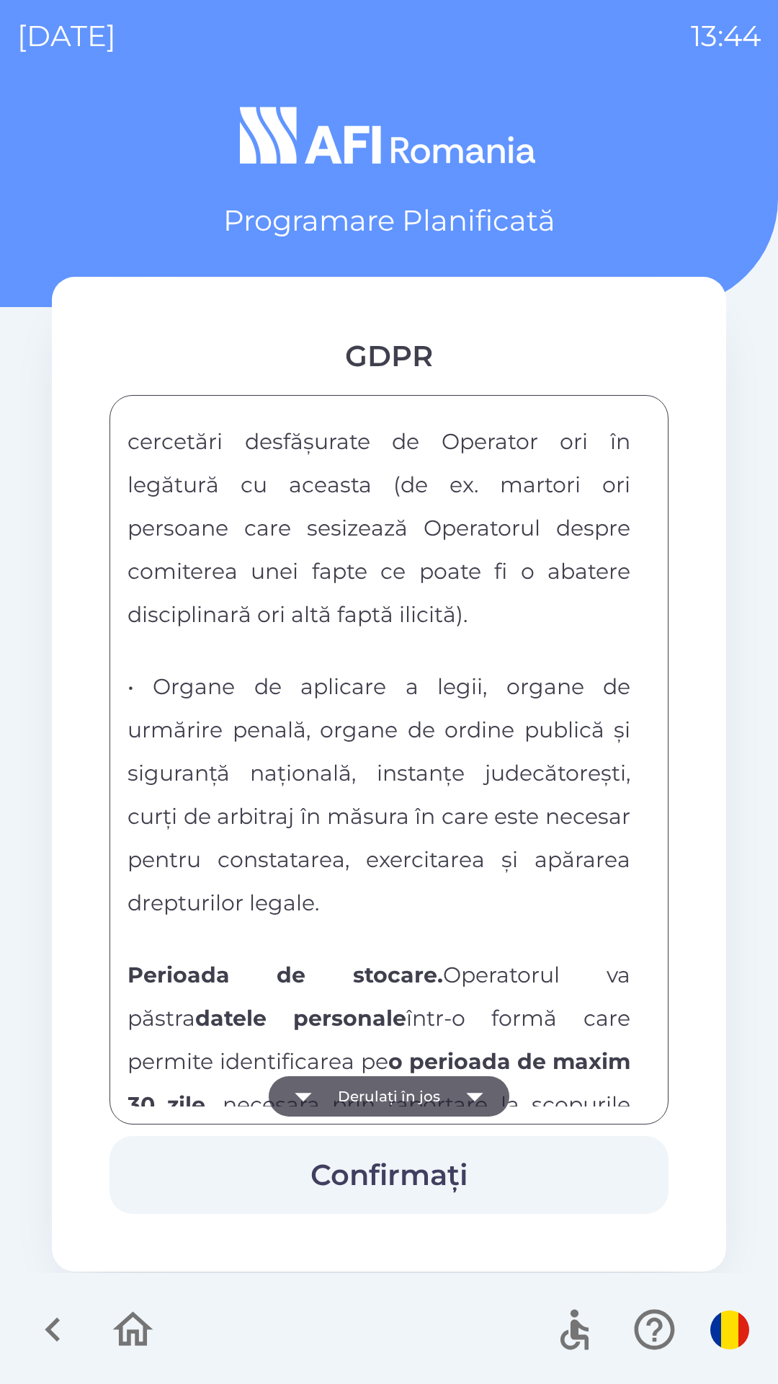
click at [395, 1101] on button "Derulați în jos" at bounding box center [389, 1096] width 241 height 40
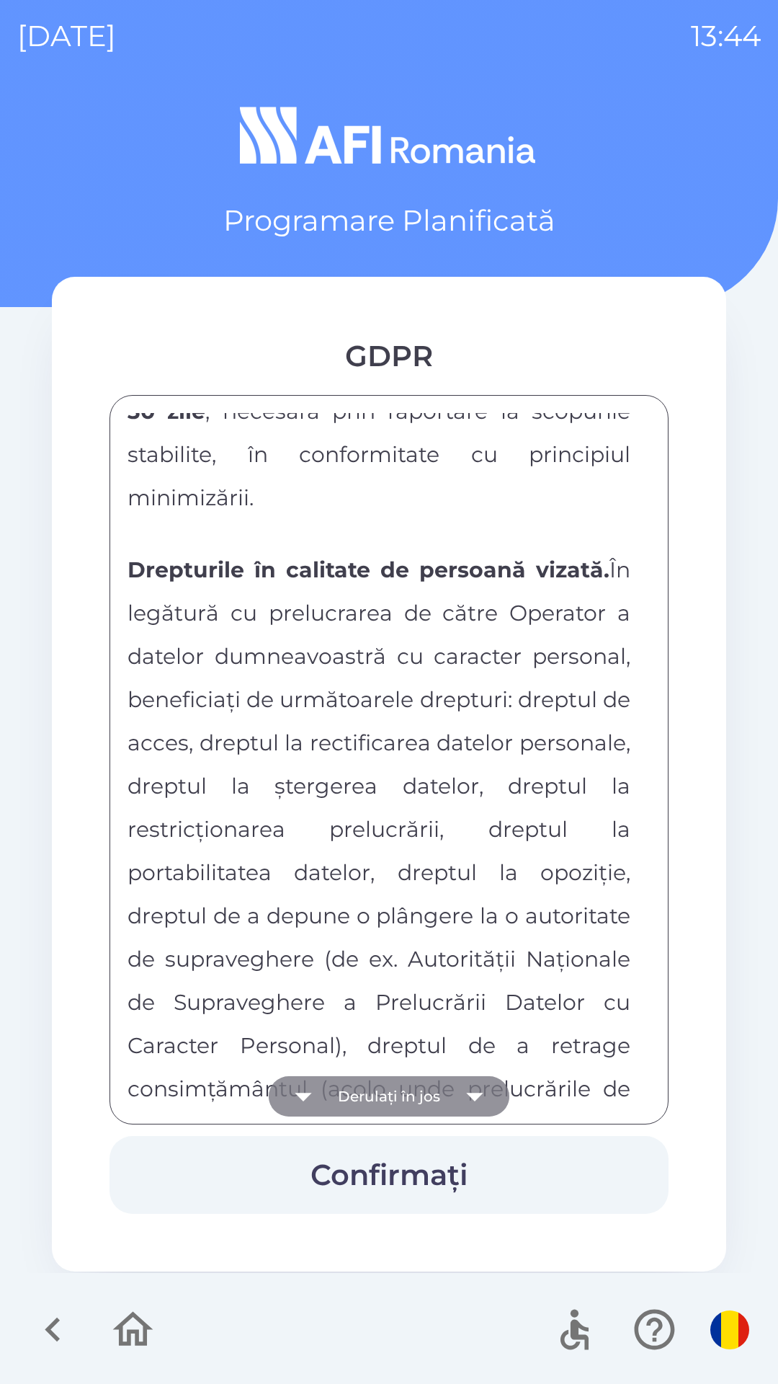
click at [396, 1101] on button "Derulați în jos" at bounding box center [389, 1096] width 241 height 40
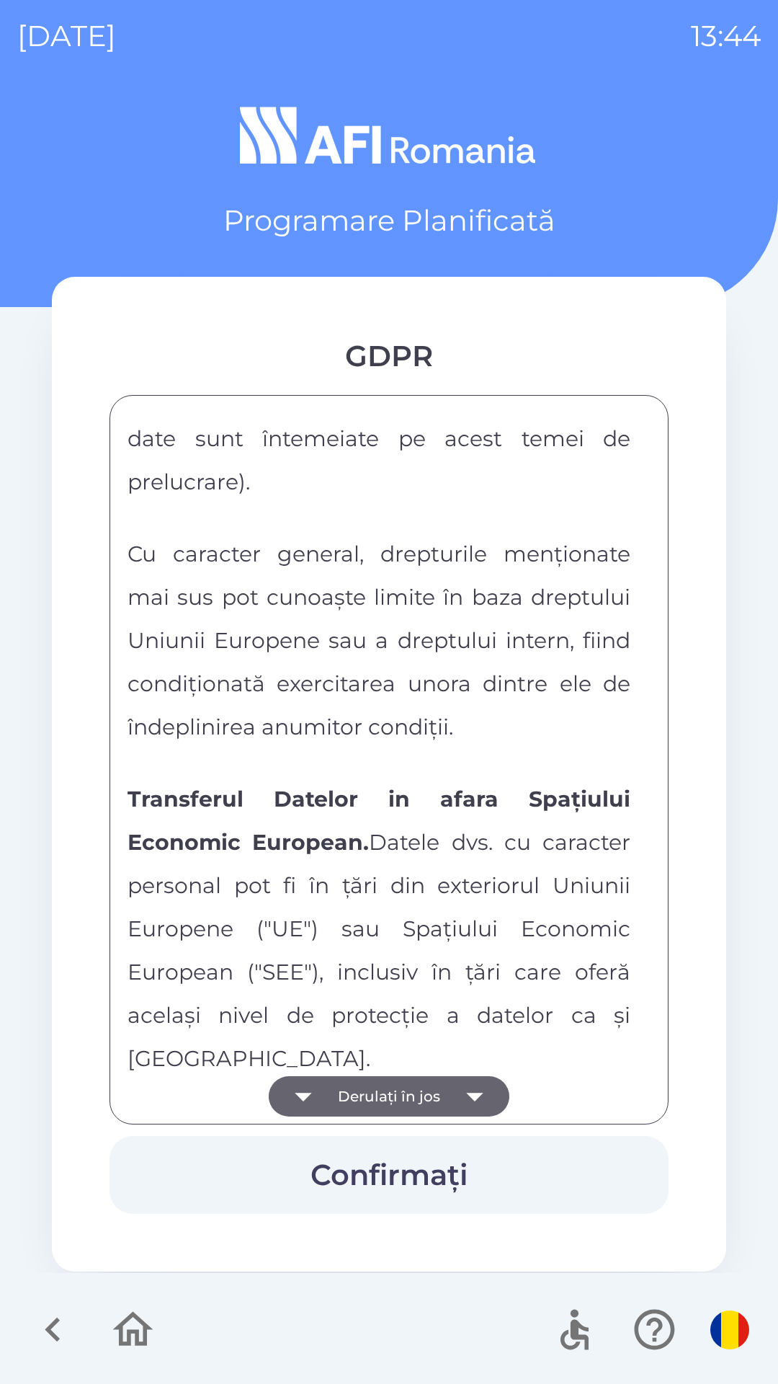
click at [394, 1104] on button "Derulați în jos" at bounding box center [389, 1096] width 241 height 40
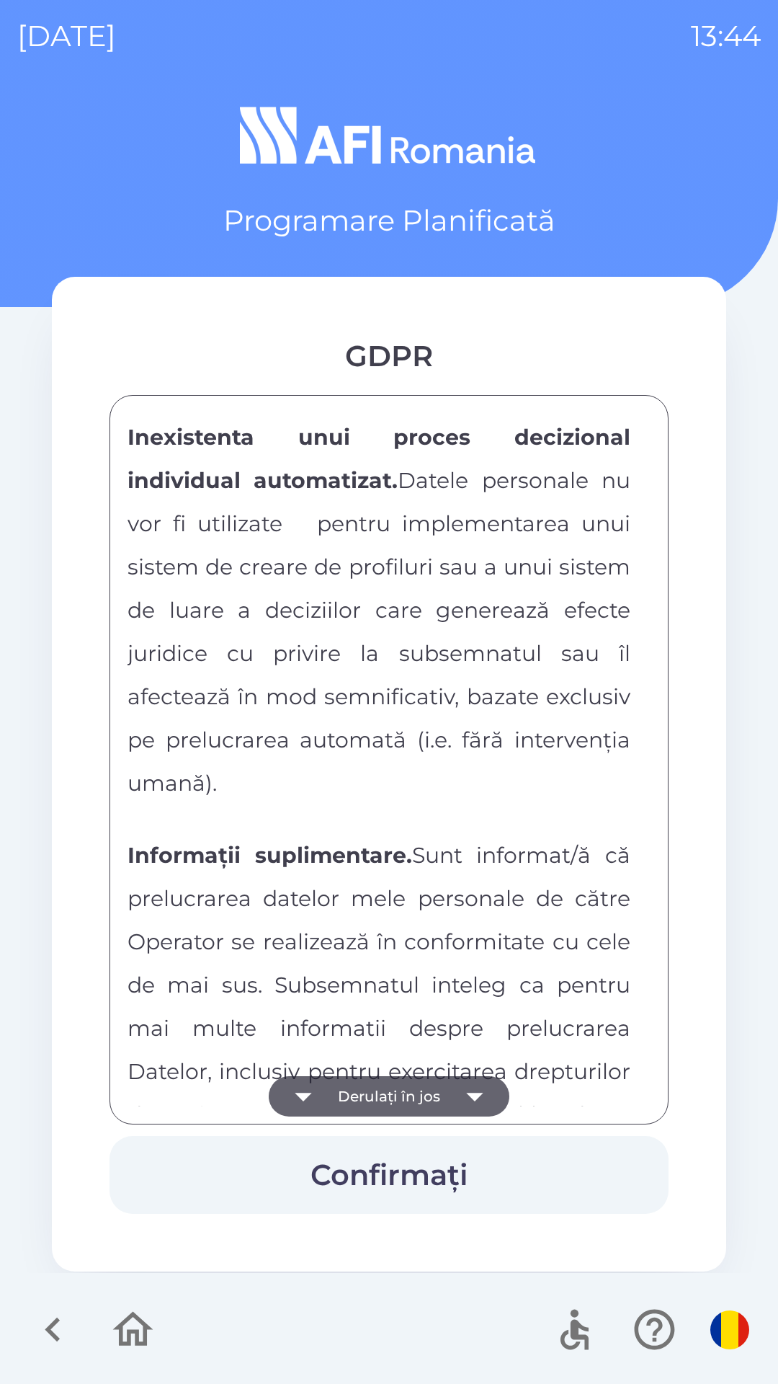
click at [470, 1100] on icon "button" at bounding box center [475, 1096] width 40 height 40
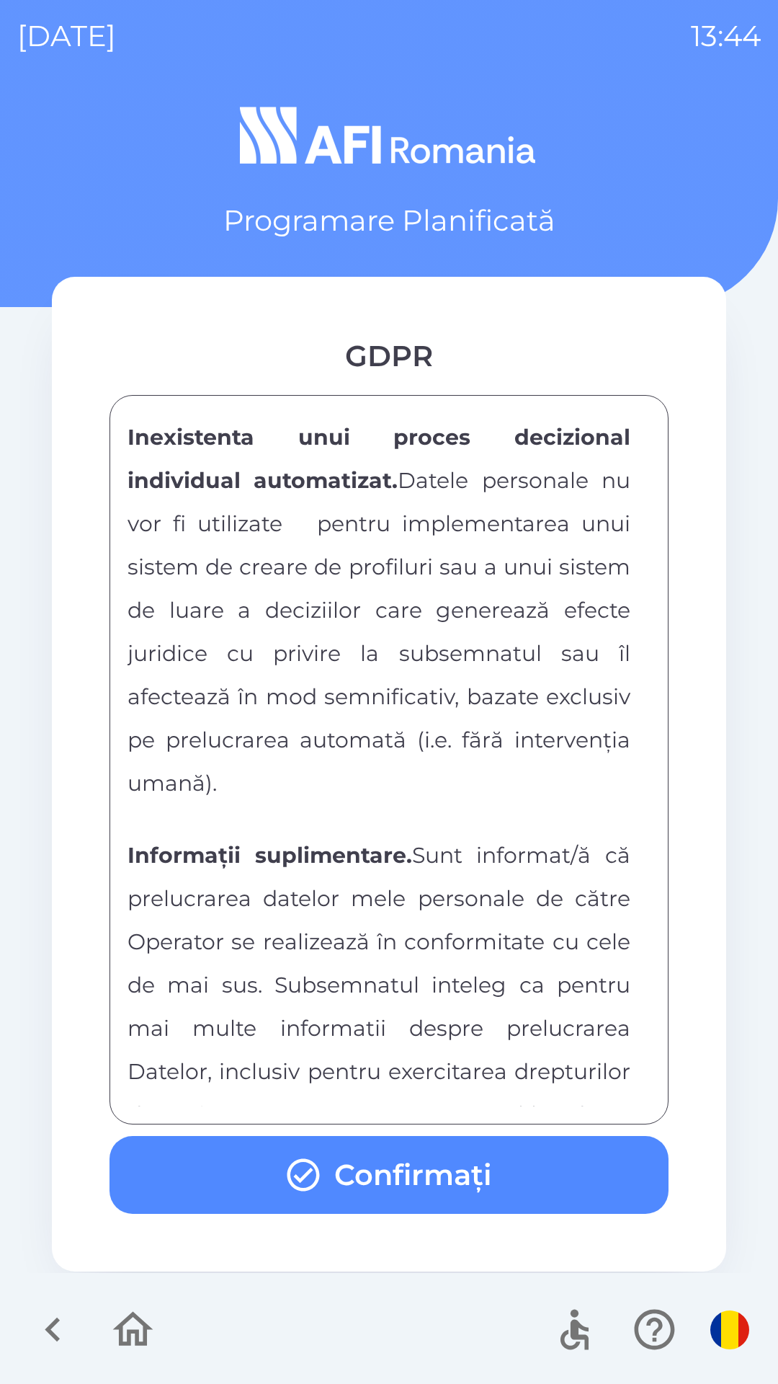
scroll to position [7579, 0]
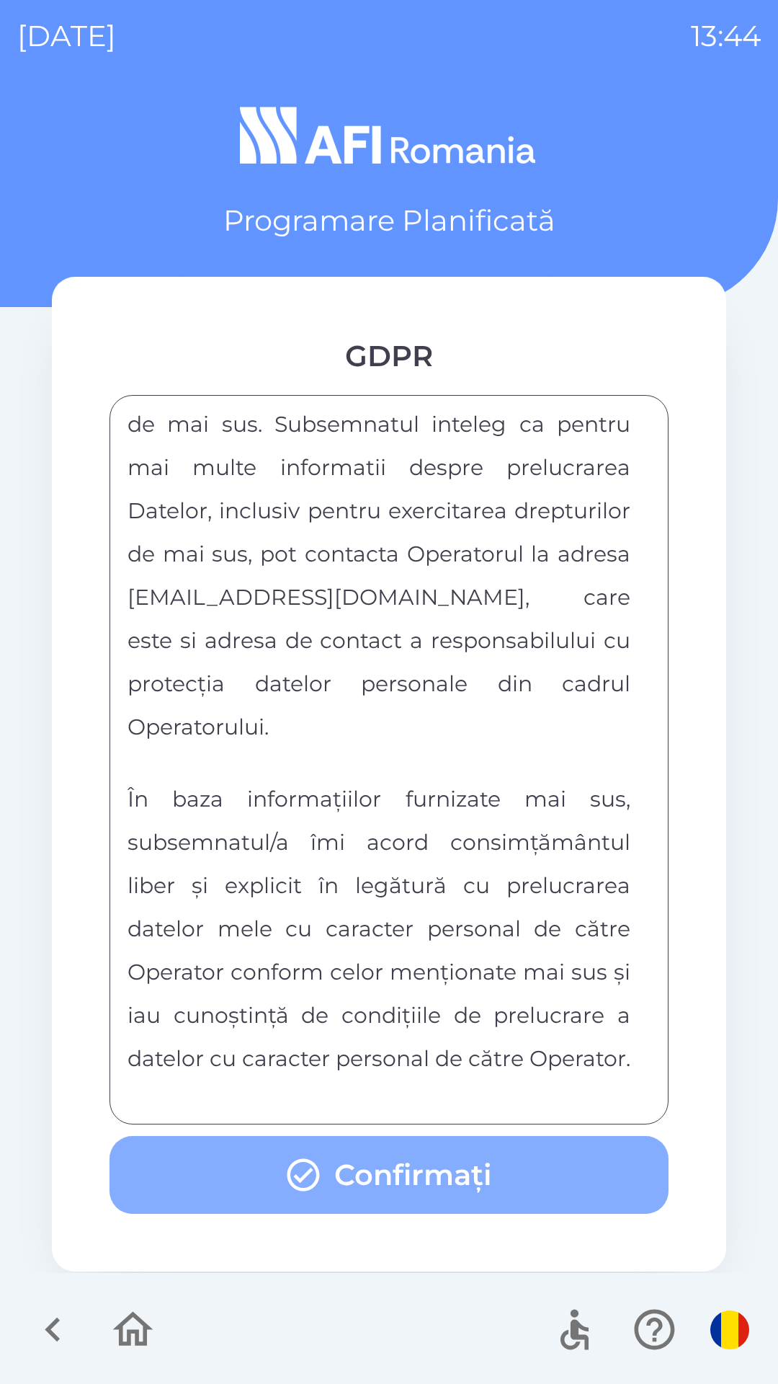
click at [438, 1170] on button "Confirmați" at bounding box center [389, 1175] width 559 height 78
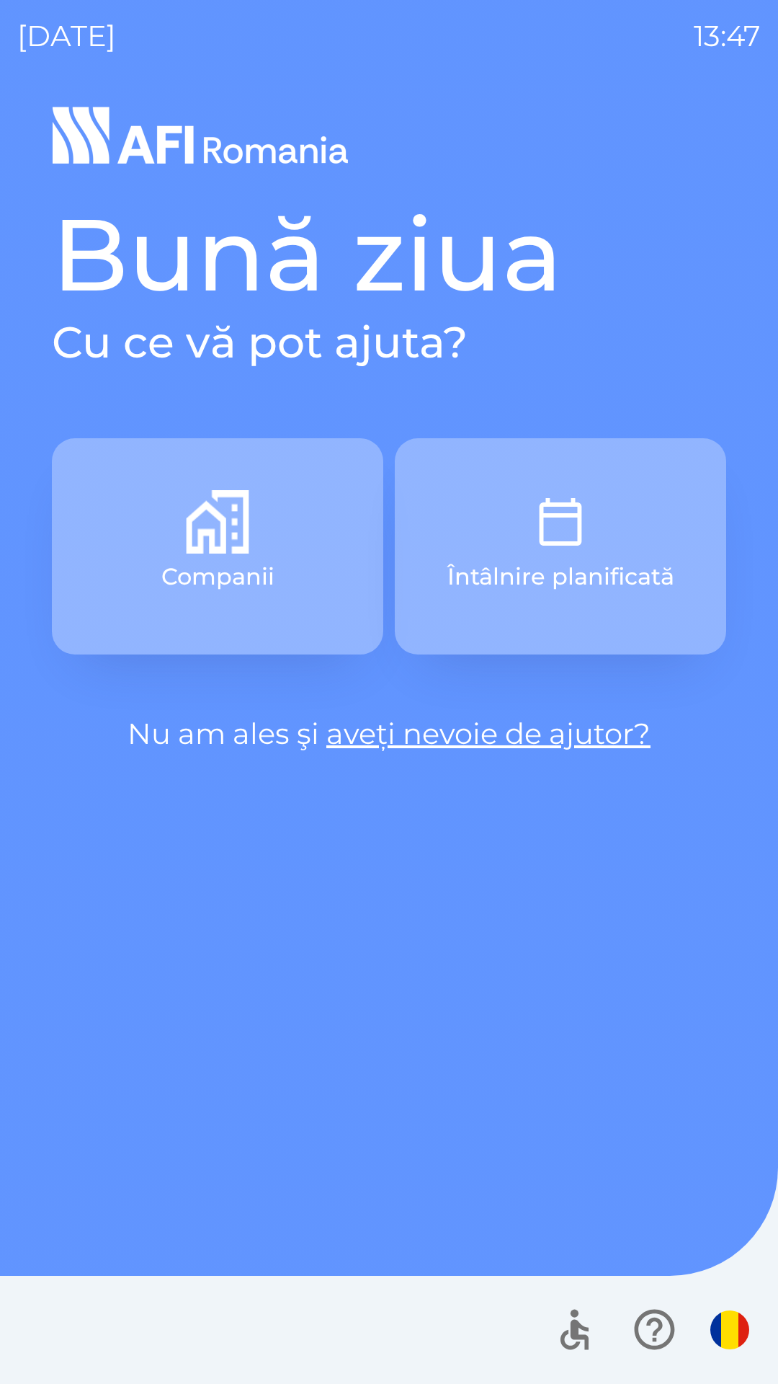
click at [749, 1345] on button "button" at bounding box center [730, 1329] width 50 height 50
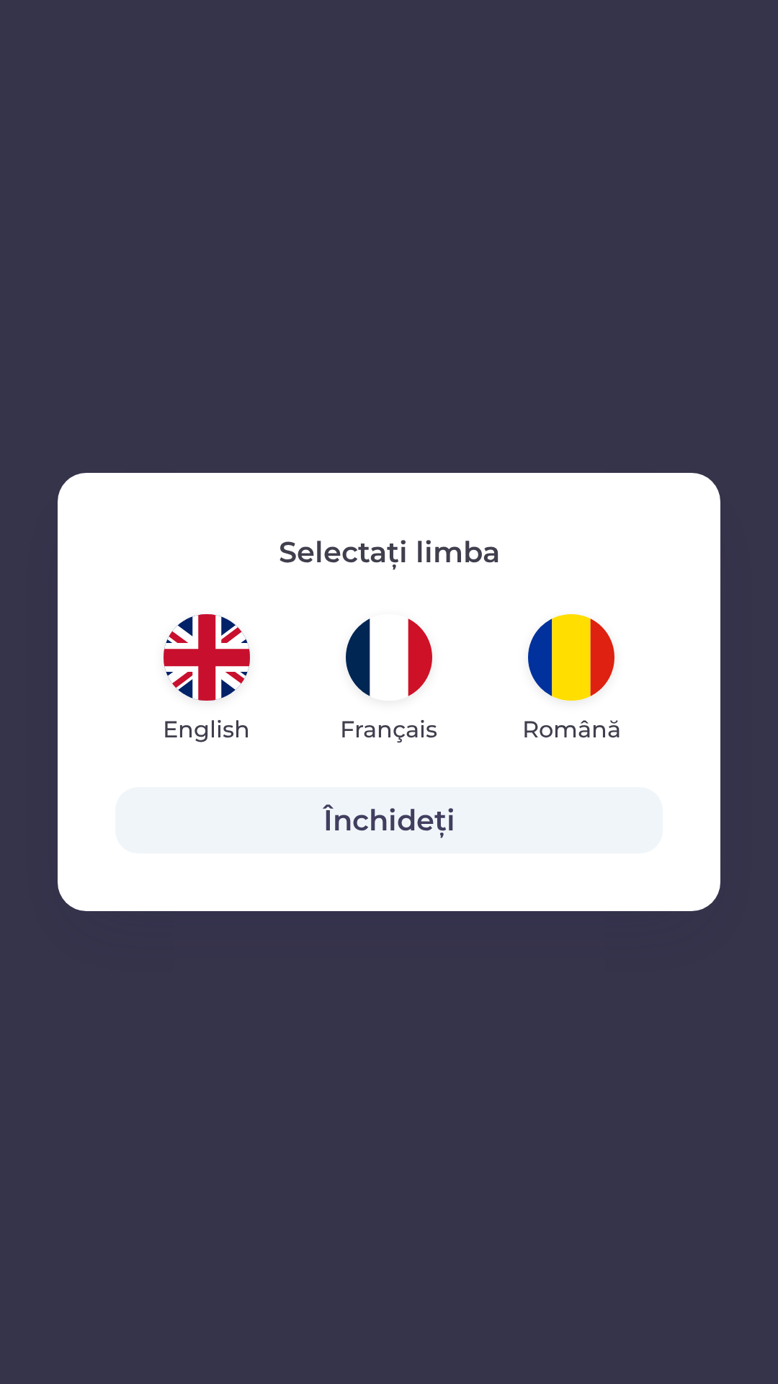
click at [553, 1326] on div "Selectați limba English Français Română Închideți" at bounding box center [389, 692] width 778 height 1384
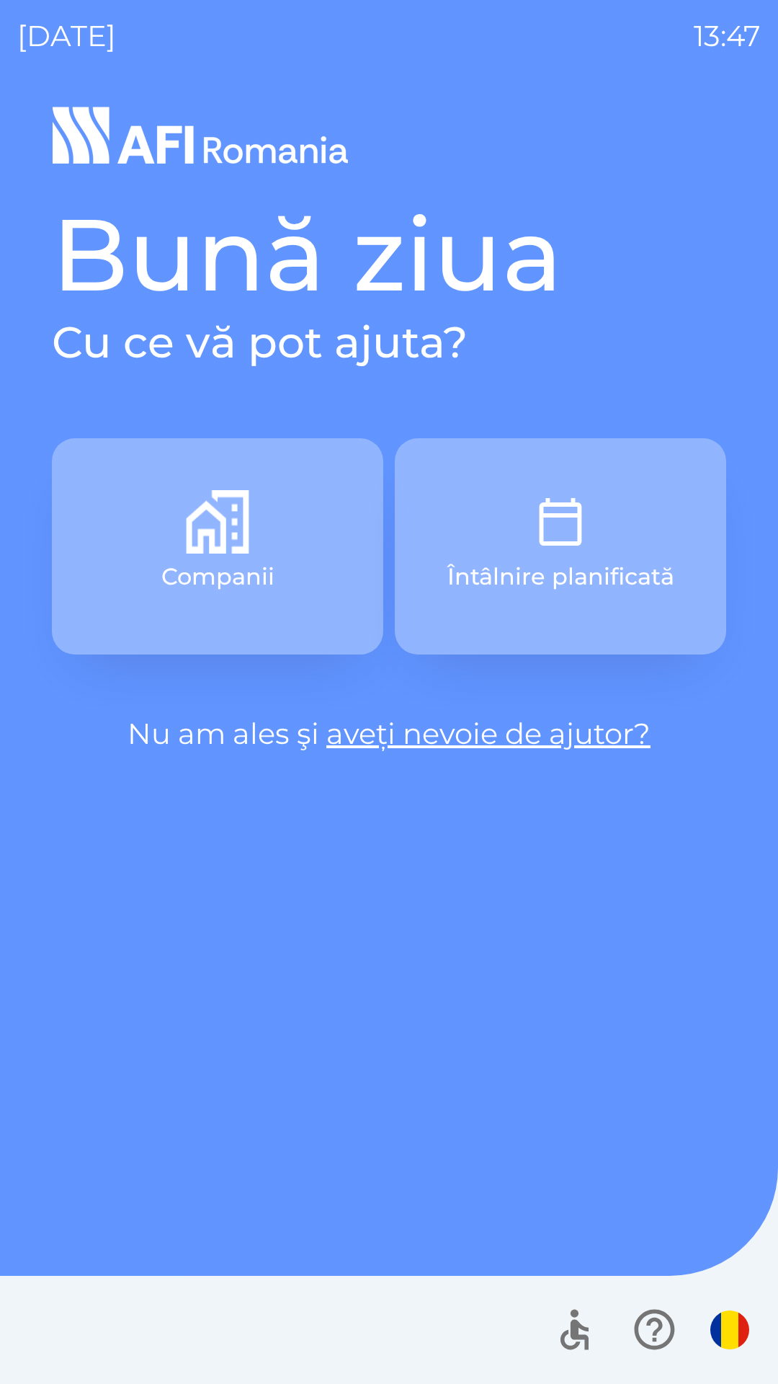
click at [654, 1321] on icon "button" at bounding box center [654, 1329] width 40 height 40
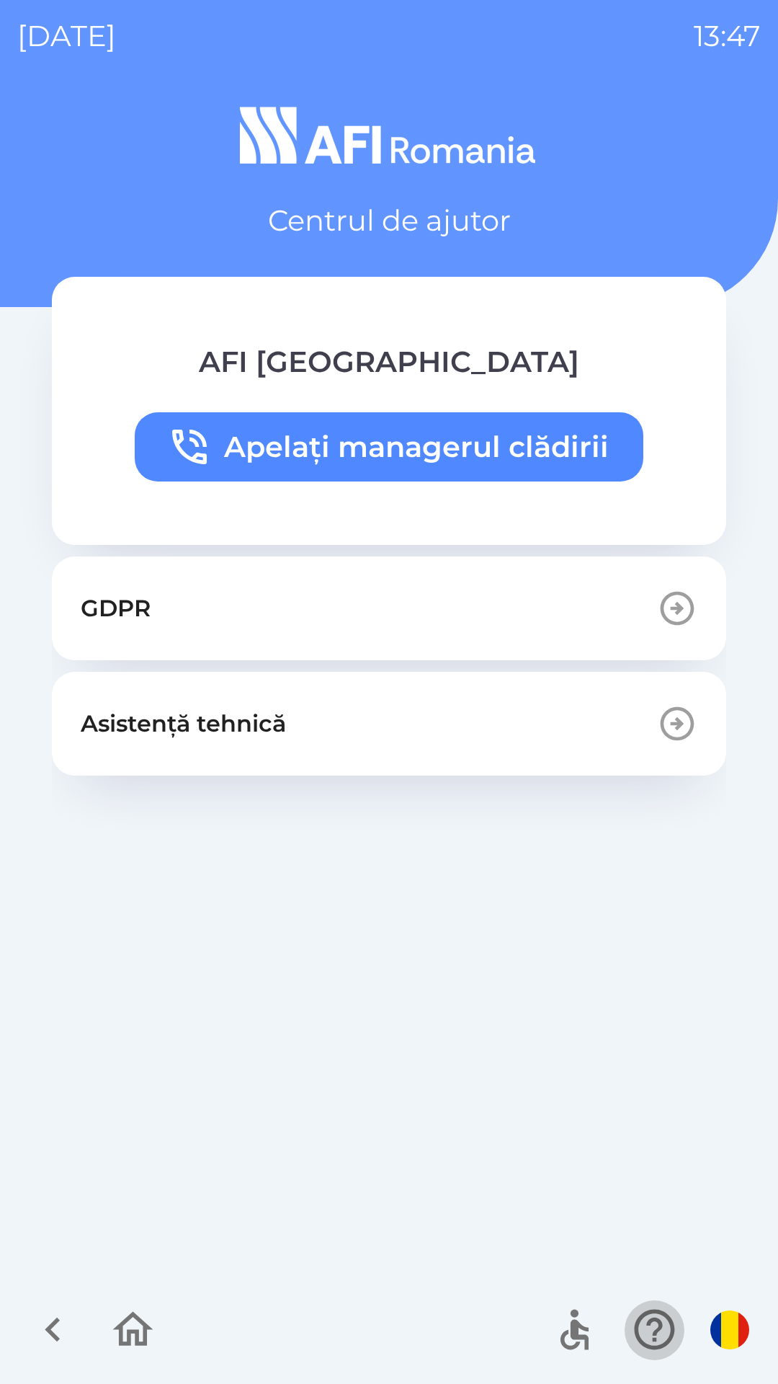
click at [655, 1352] on icon "button" at bounding box center [655, 1329] width 48 height 48
click at [578, 1348] on icon "button" at bounding box center [575, 1329] width 48 height 48
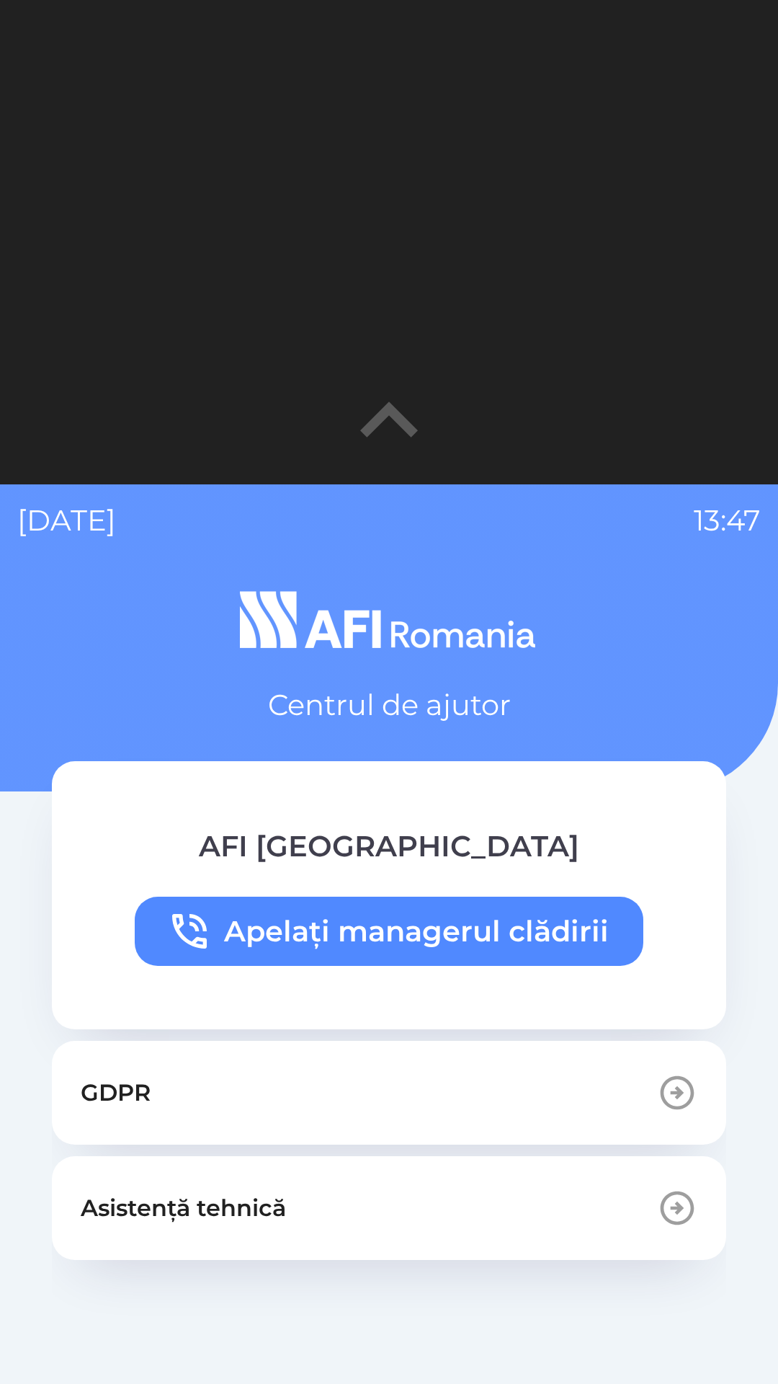
click at [710, 1350] on div "GDPR Asistență tehnică" at bounding box center [389, 1398] width 674 height 715
click at [471, 409] on div at bounding box center [389, 242] width 778 height 484
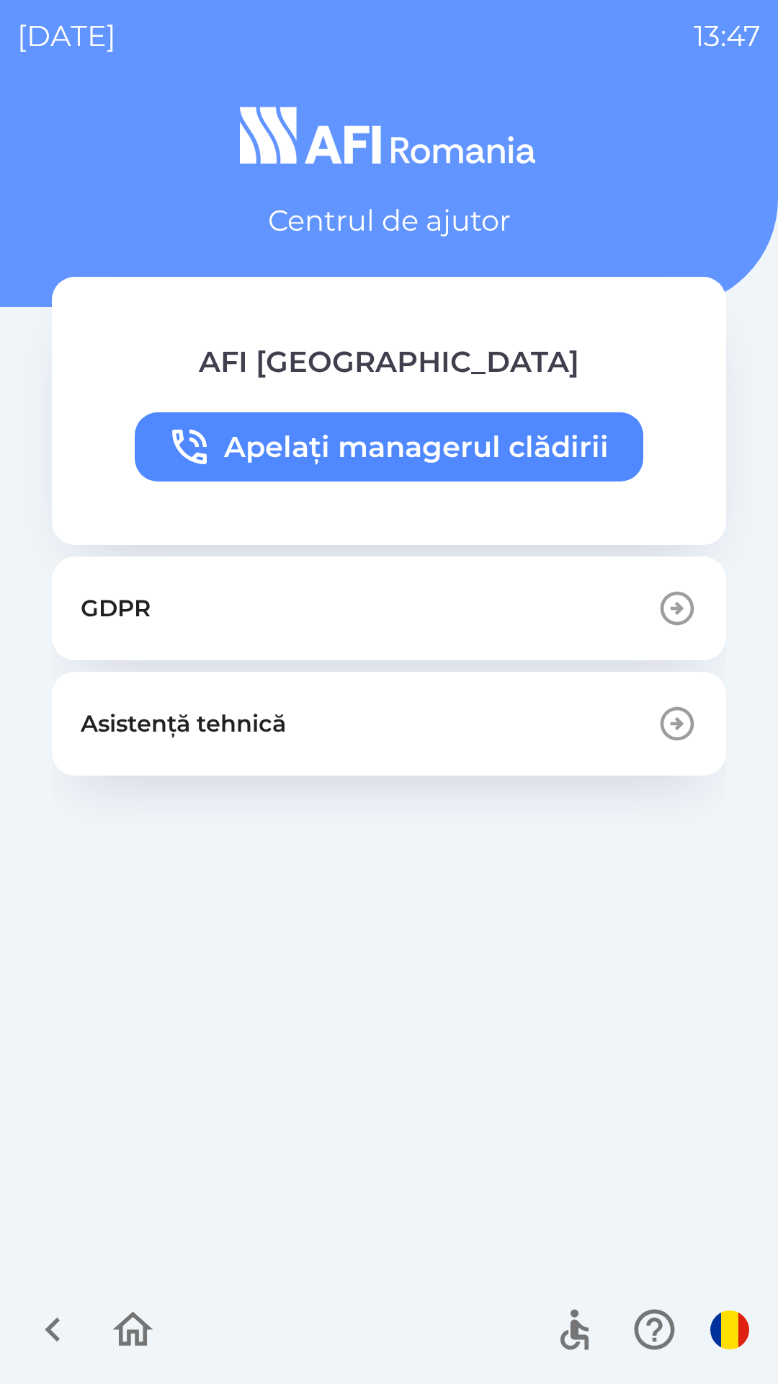
click at [125, 1333] on icon "button" at bounding box center [133, 1329] width 48 height 48
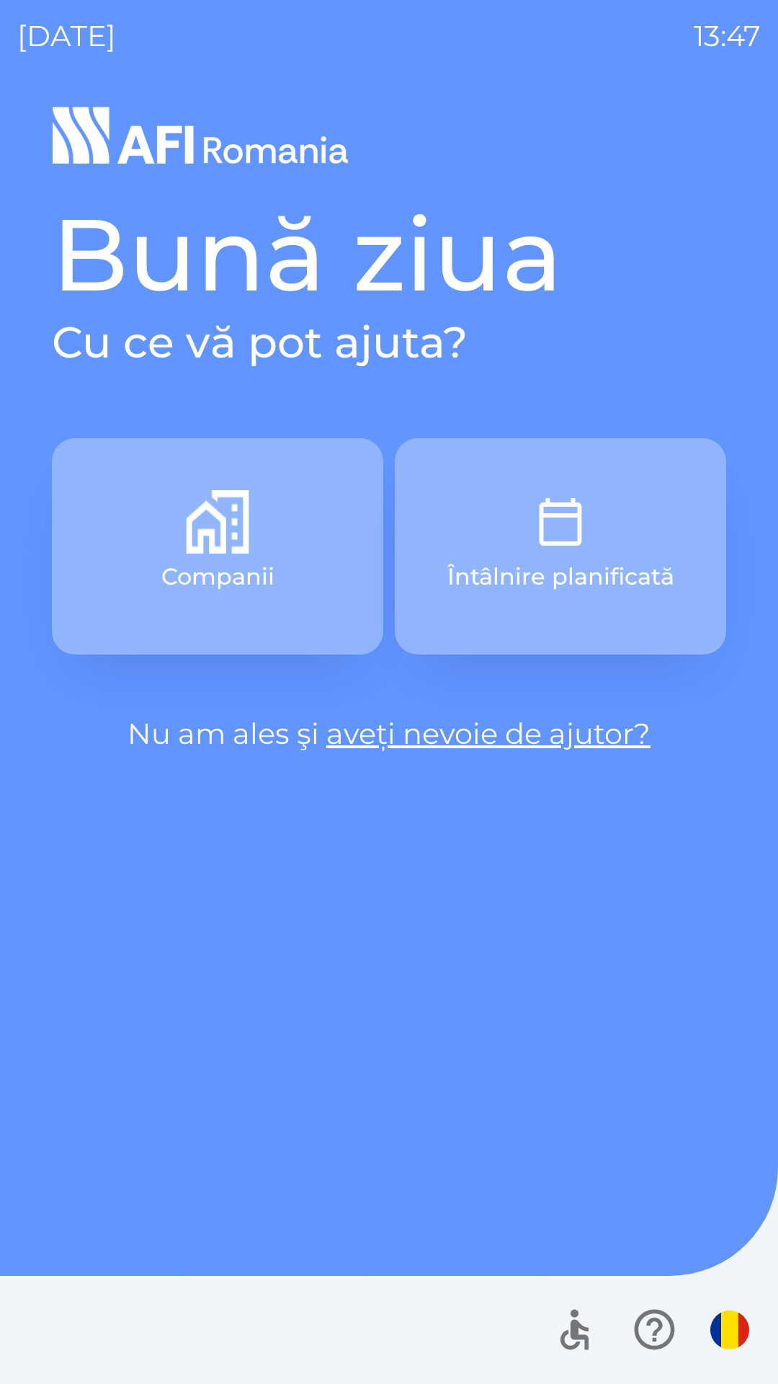
click at [251, 571] on p "Companii" at bounding box center [217, 576] width 113 height 35
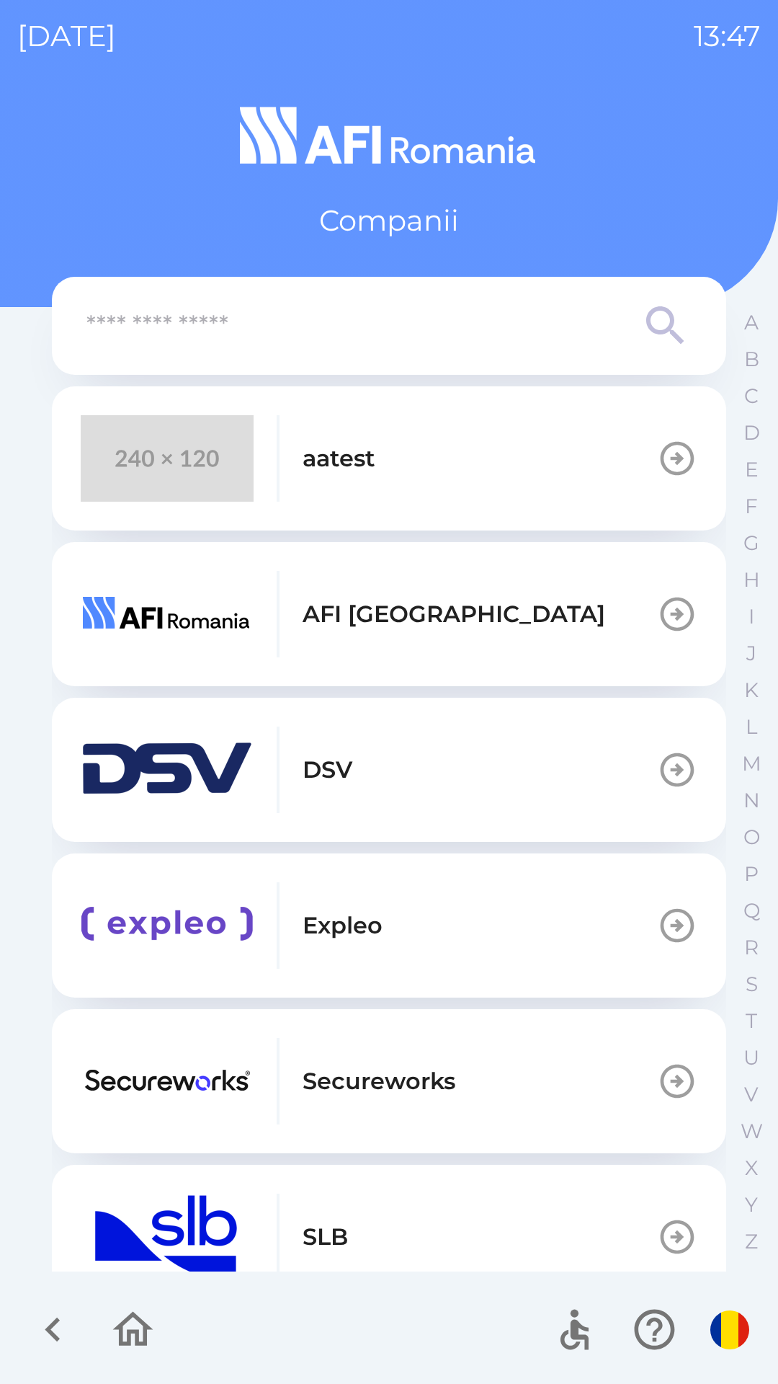
click at [125, 1348] on icon "button" at bounding box center [133, 1329] width 48 height 48
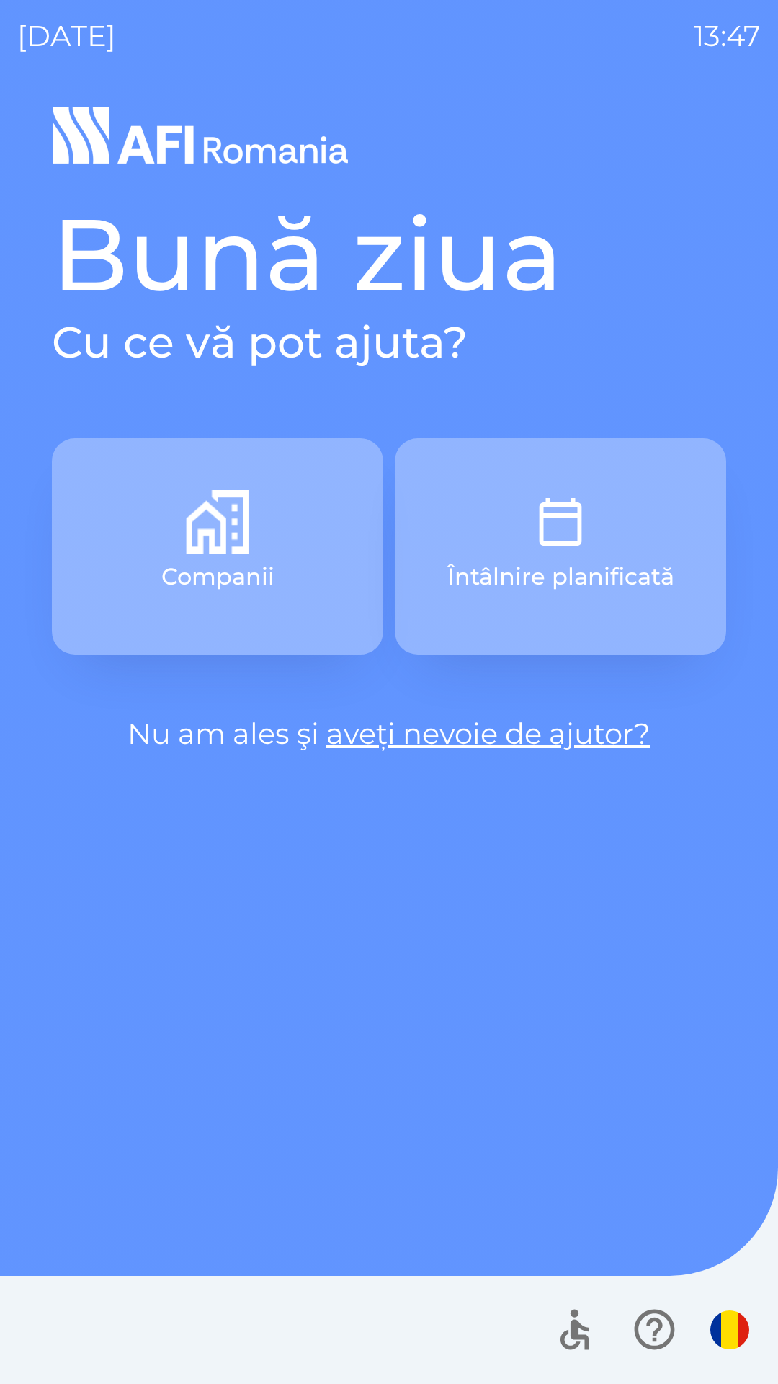
click at [709, 1335] on button "button" at bounding box center [730, 1329] width 50 height 50
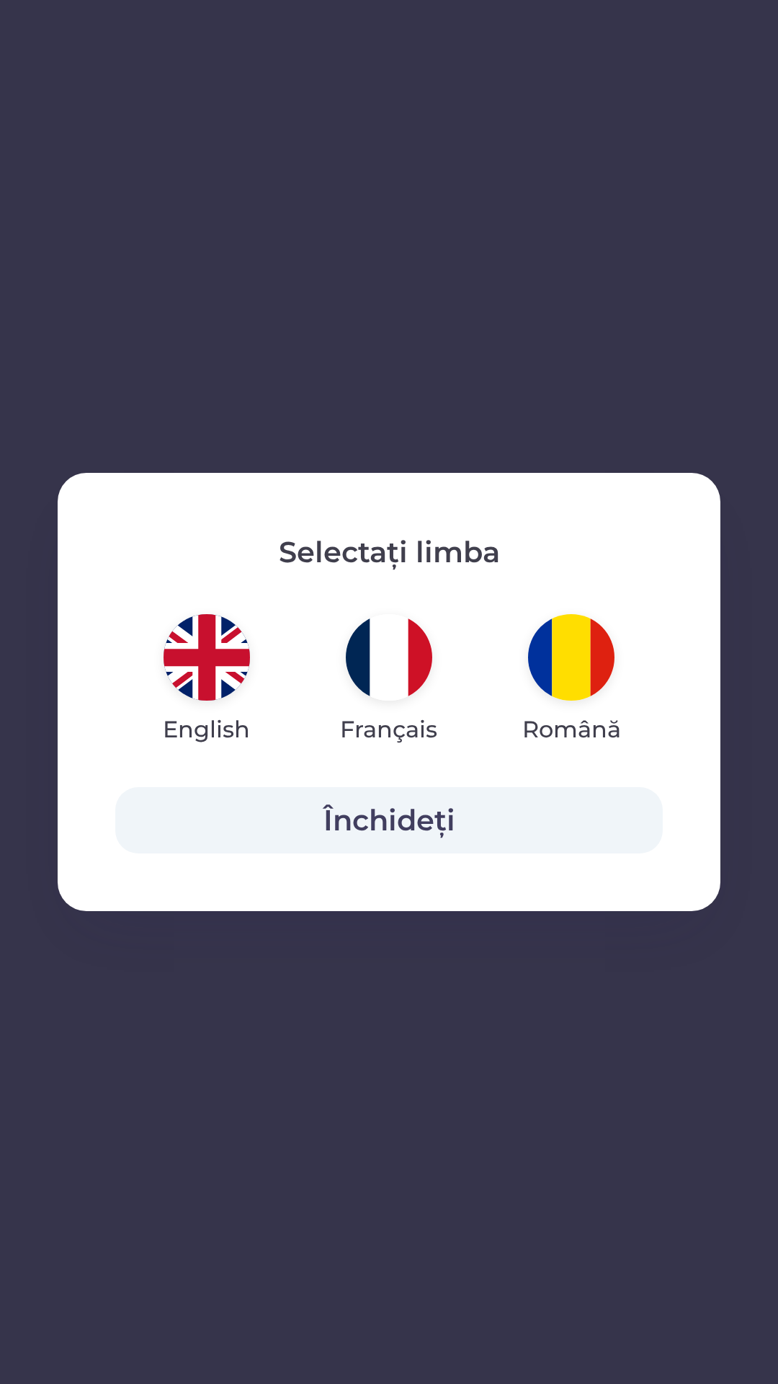
click at [233, 1278] on div "Selectați limba English Français Română Închideți" at bounding box center [389, 692] width 778 height 1384
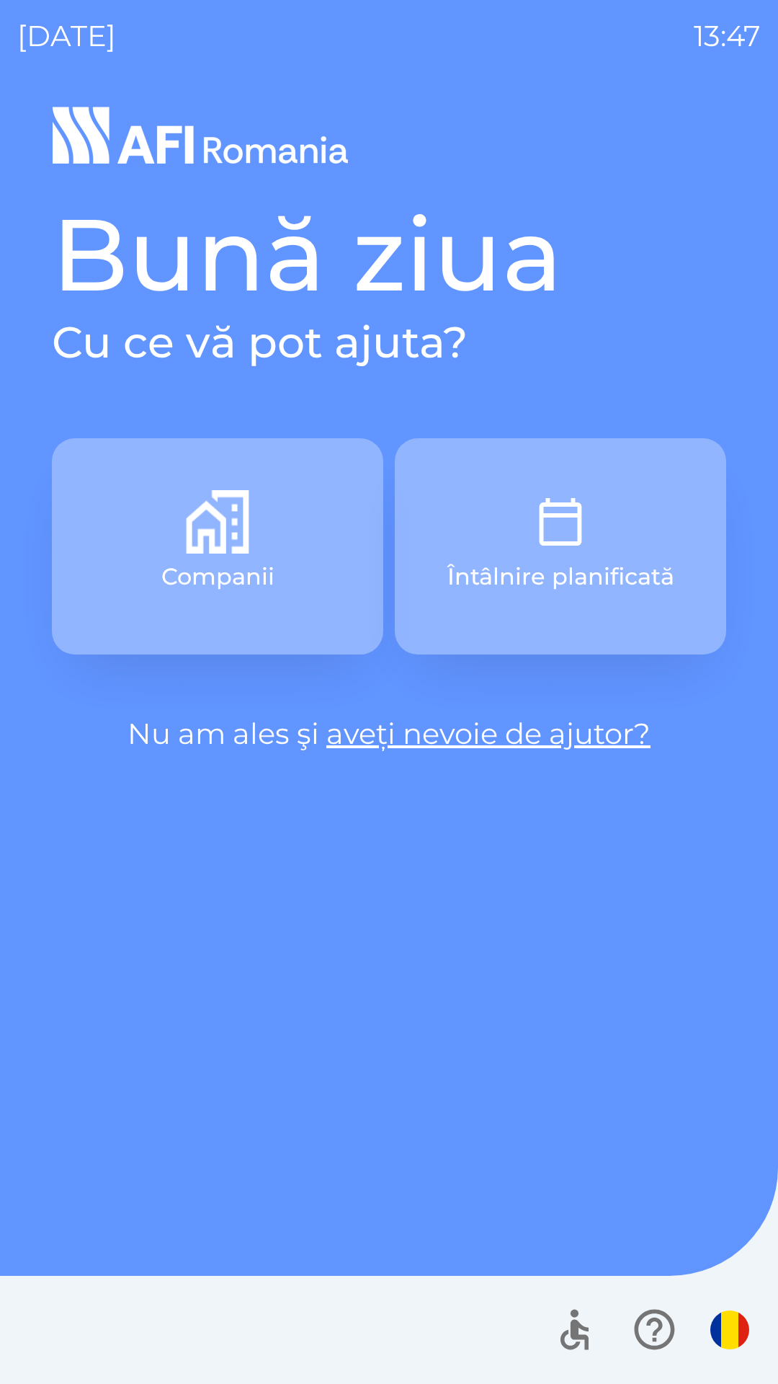
click at [658, 1327] on icon "button" at bounding box center [655, 1329] width 48 height 48
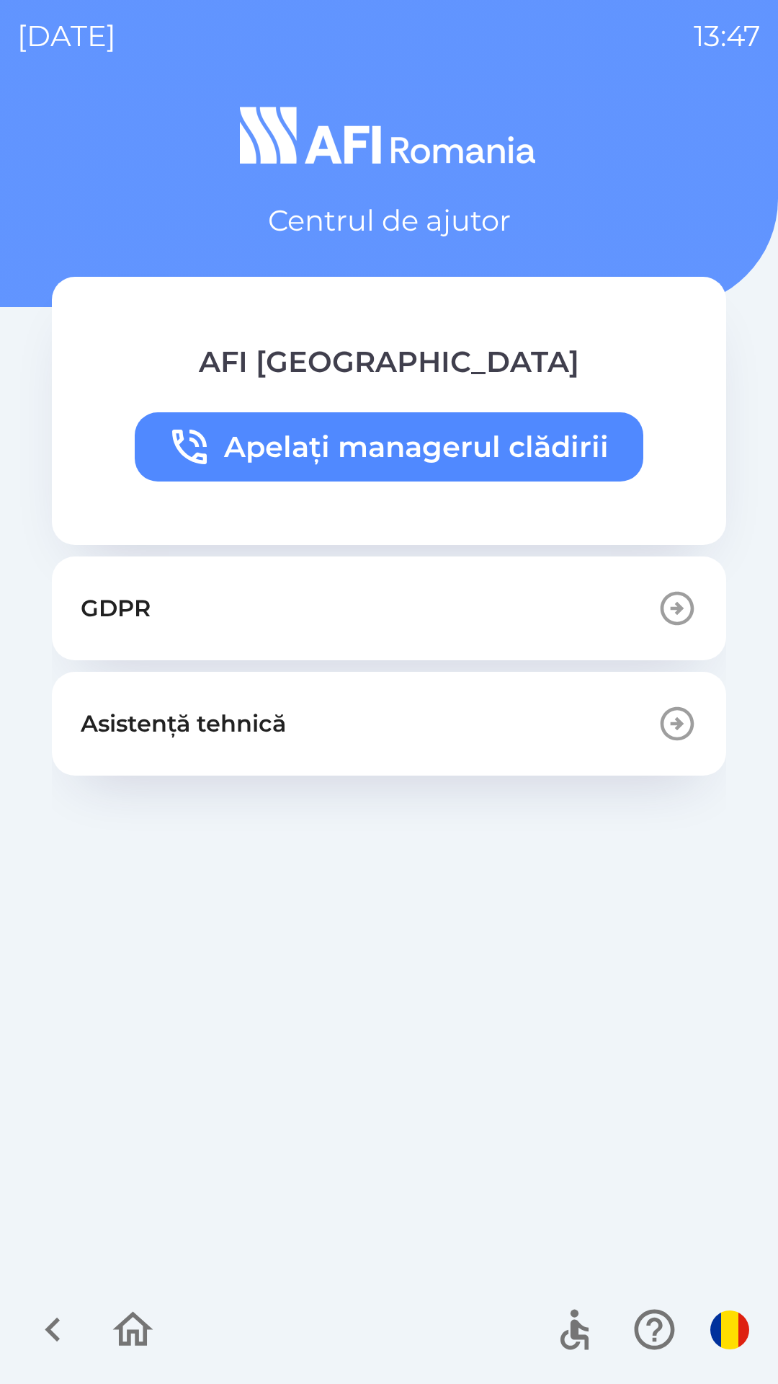
click at [499, 1275] on div at bounding box center [389, 1329] width 778 height 108
click at [146, 1335] on icon "button" at bounding box center [133, 1328] width 40 height 35
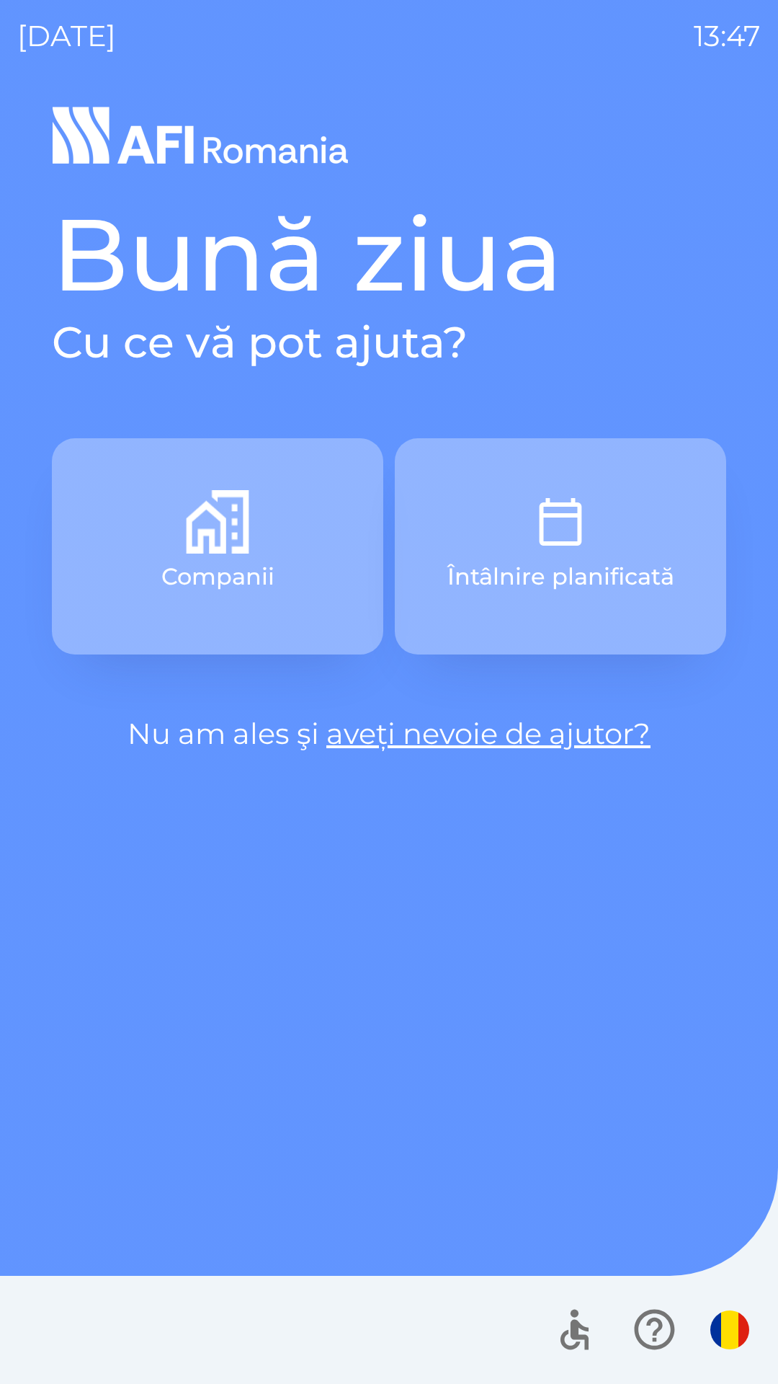
click at [522, 735] on link "aveți nevoie de ajutor?" at bounding box center [488, 733] width 324 height 35
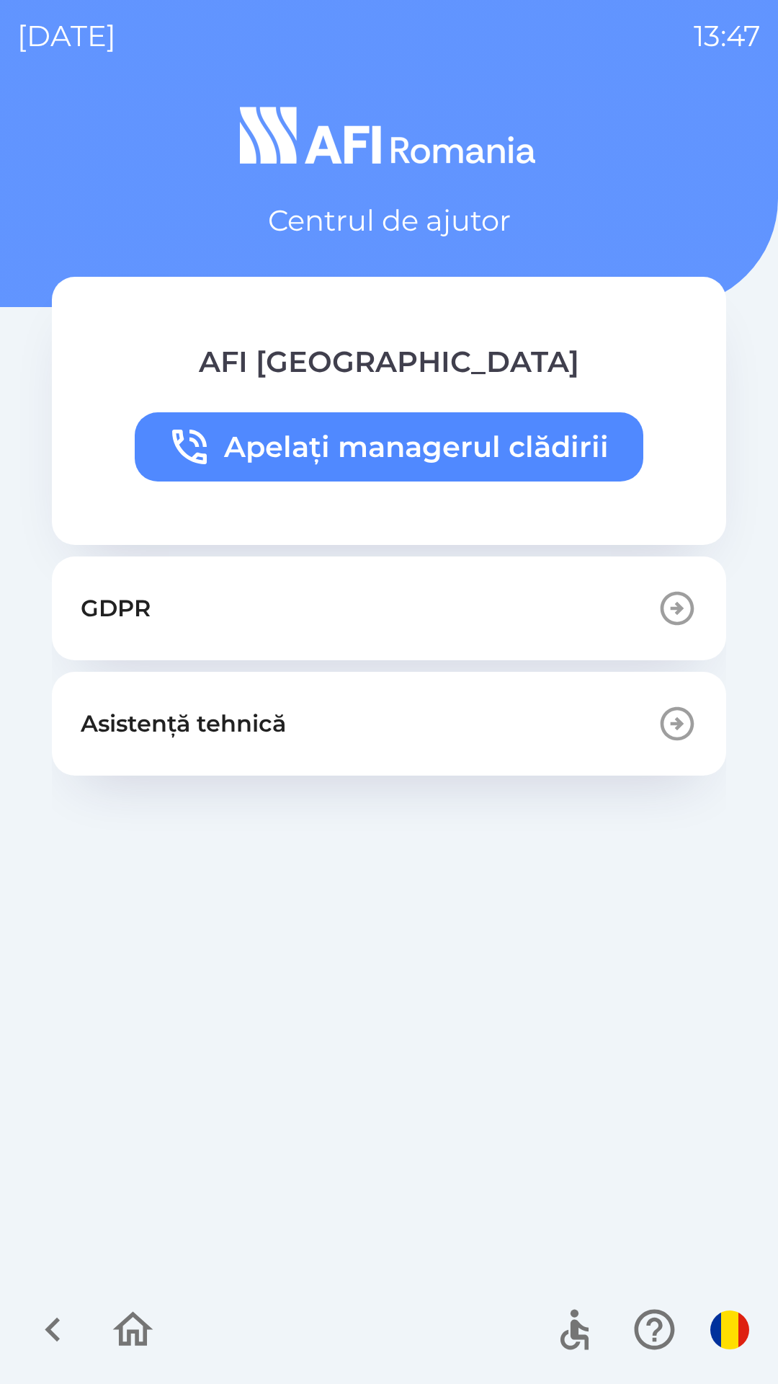
click at [56, 1311] on icon "button" at bounding box center [53, 1329] width 48 height 48
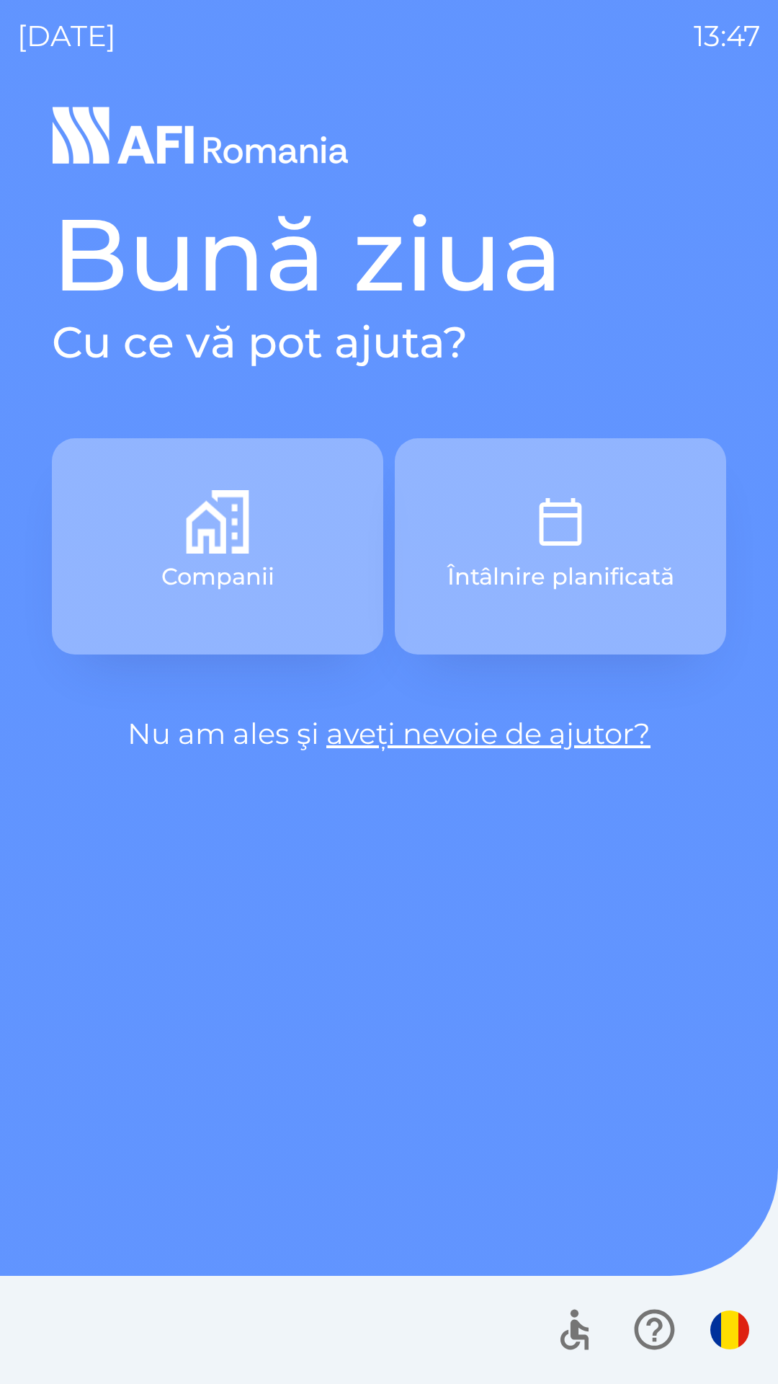
click at [134, 1355] on div at bounding box center [389, 1329] width 778 height 108
click at [732, 1322] on img "button" at bounding box center [730, 1329] width 39 height 39
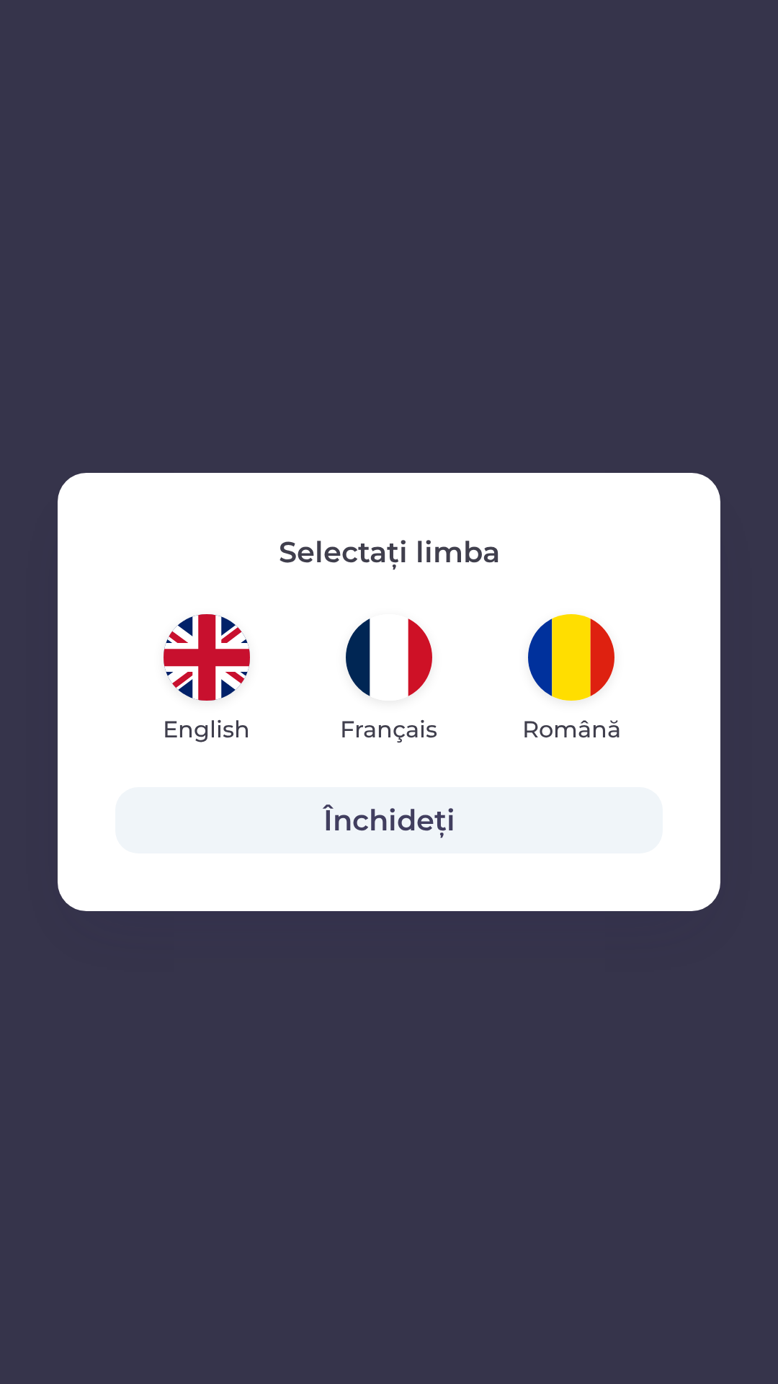
click at [483, 1175] on div "Selectați limba English Français Română Închideți" at bounding box center [389, 692] width 778 height 1384
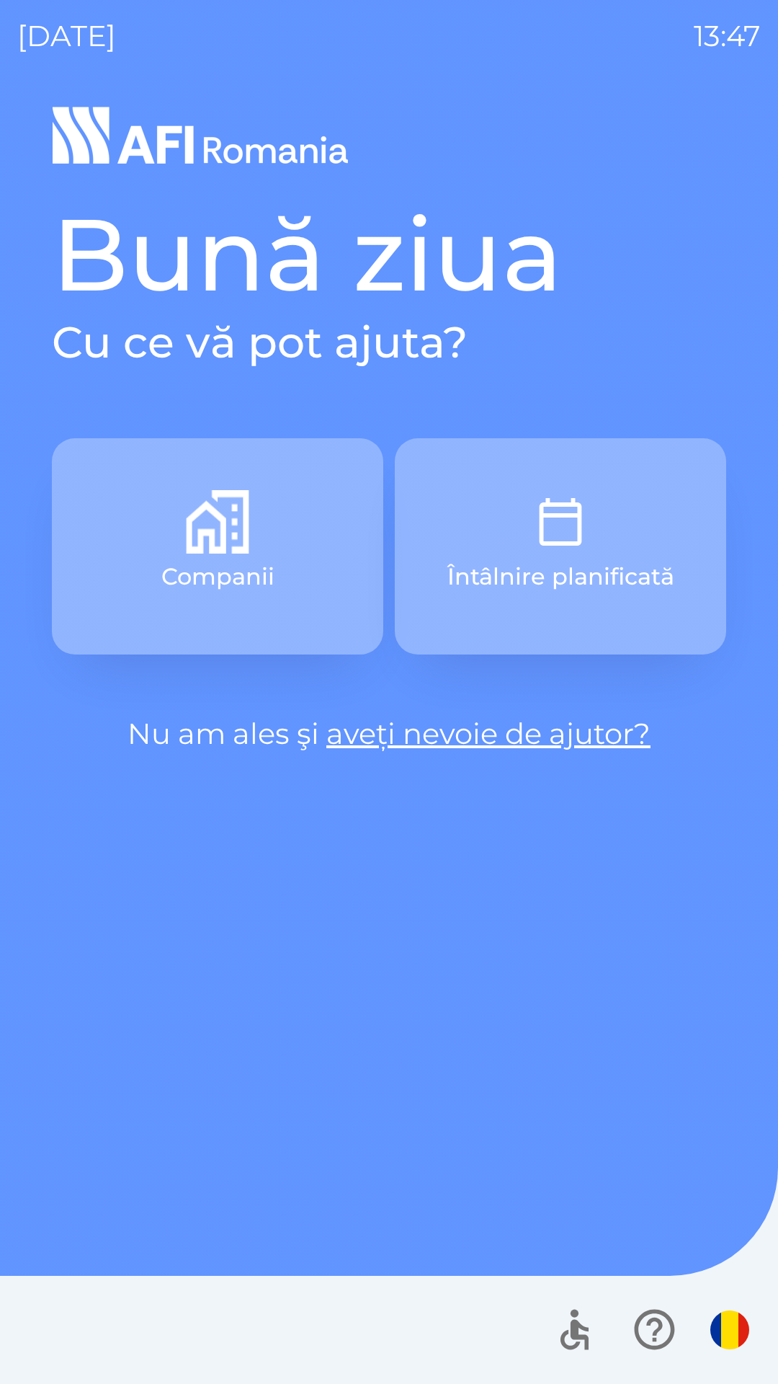
click at [653, 1339] on icon "button" at bounding box center [654, 1329] width 40 height 40
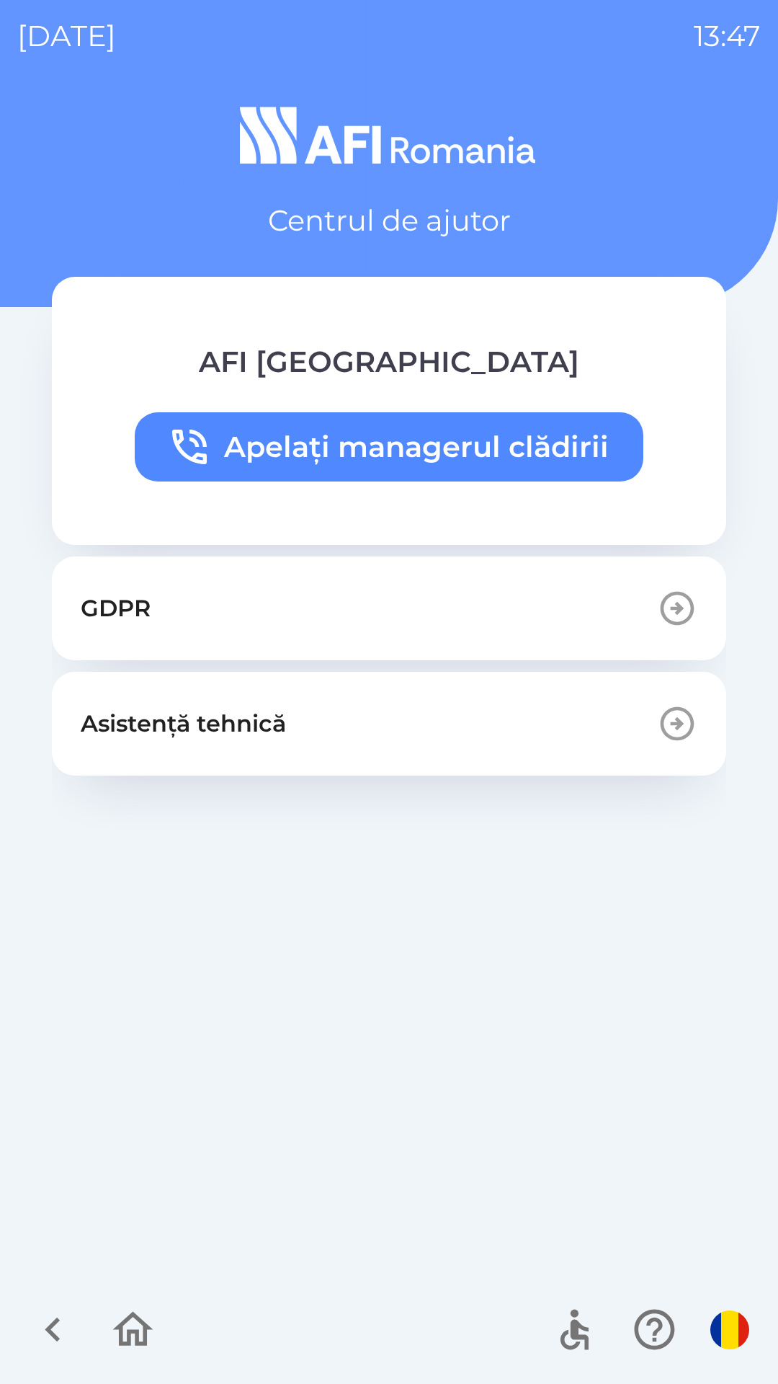
click at [437, 1310] on div at bounding box center [389, 1329] width 778 height 108
click at [525, 1179] on div "GDPR Asistență tehnică" at bounding box center [389, 913] width 674 height 715
click at [141, 1325] on icon "button" at bounding box center [133, 1329] width 48 height 48
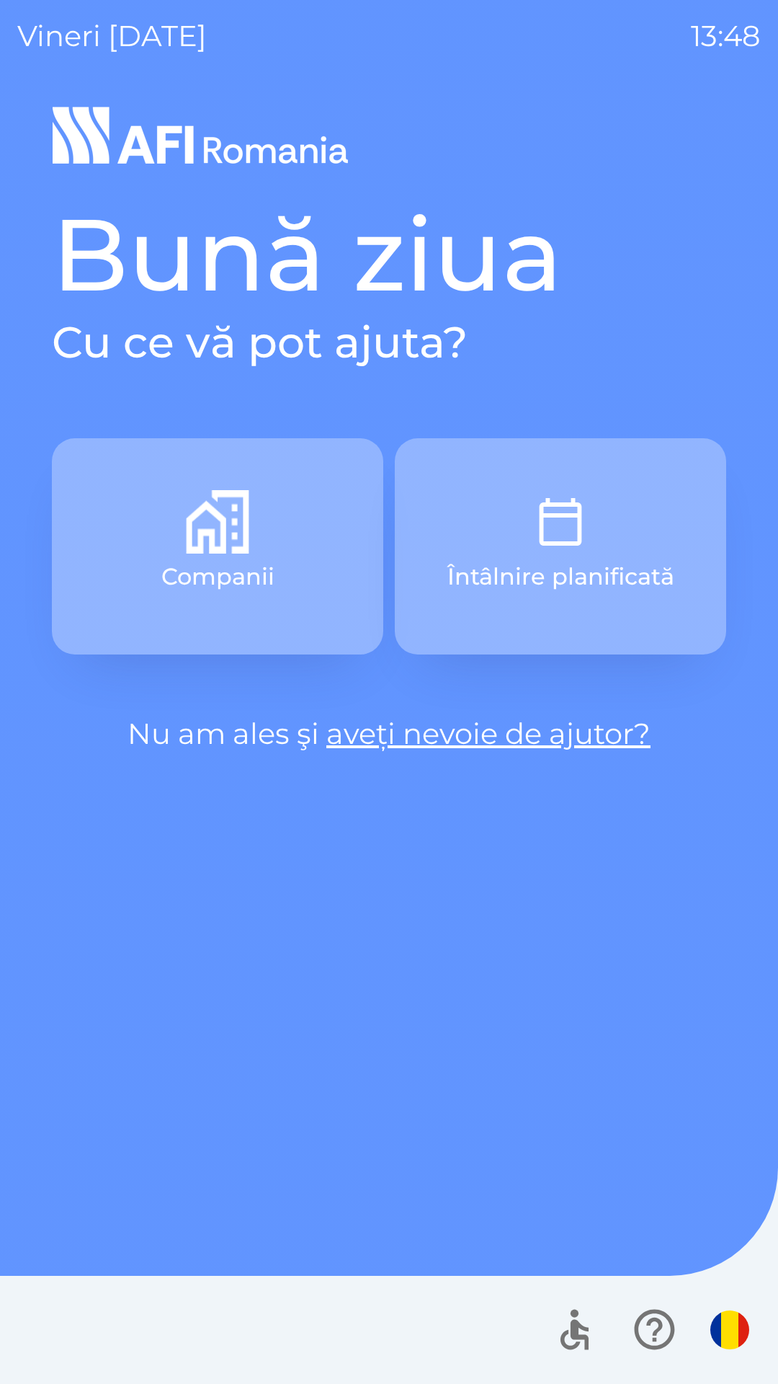
click at [470, 545] on button "Întâlnire planificată" at bounding box center [560, 546] width 331 height 216
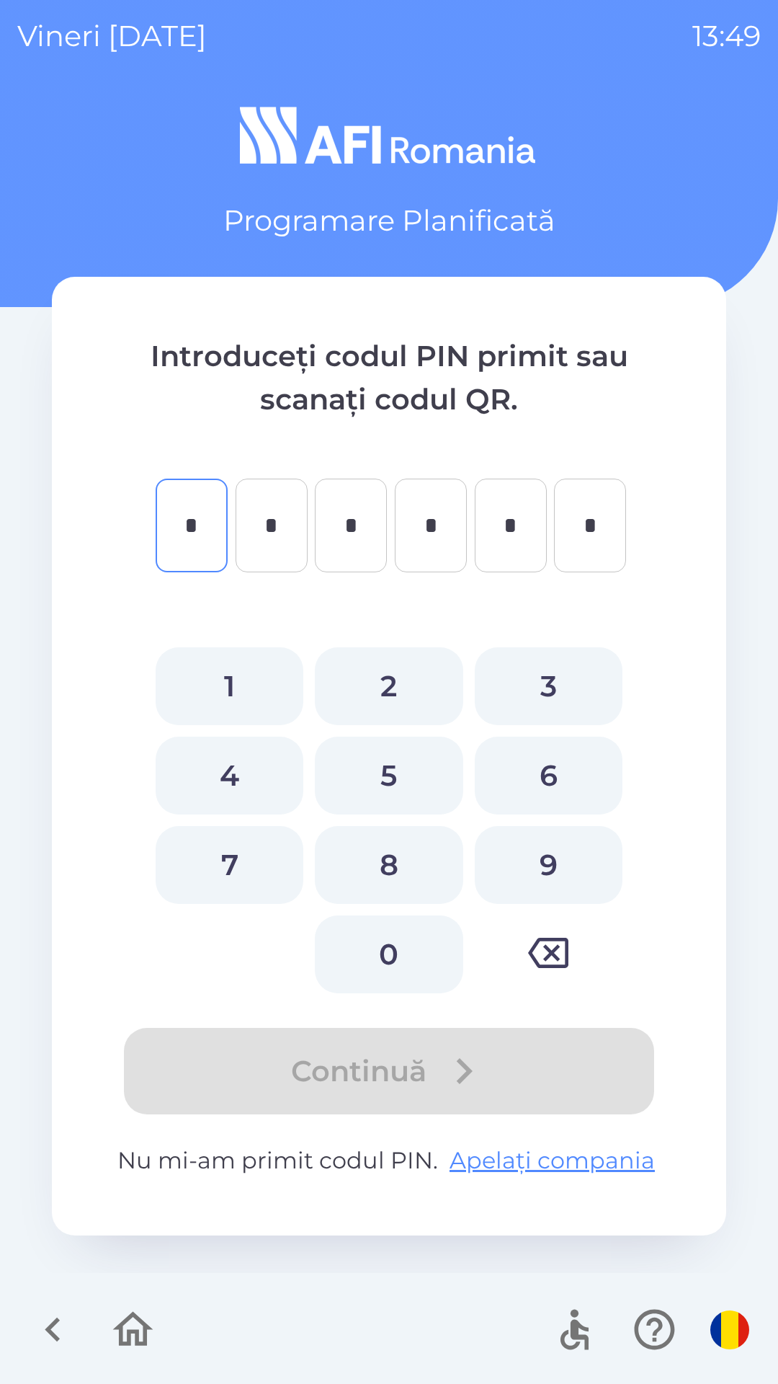
type input "*"
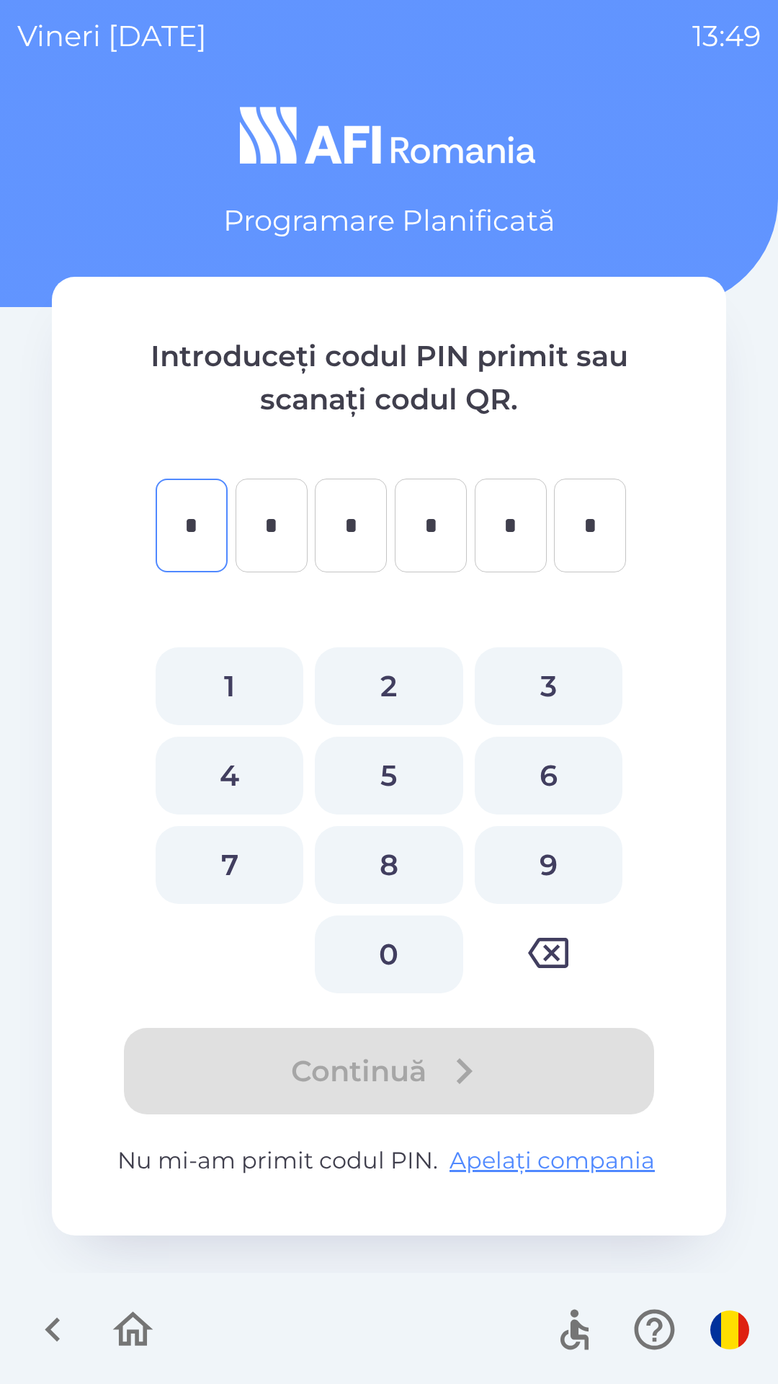
type input "*"
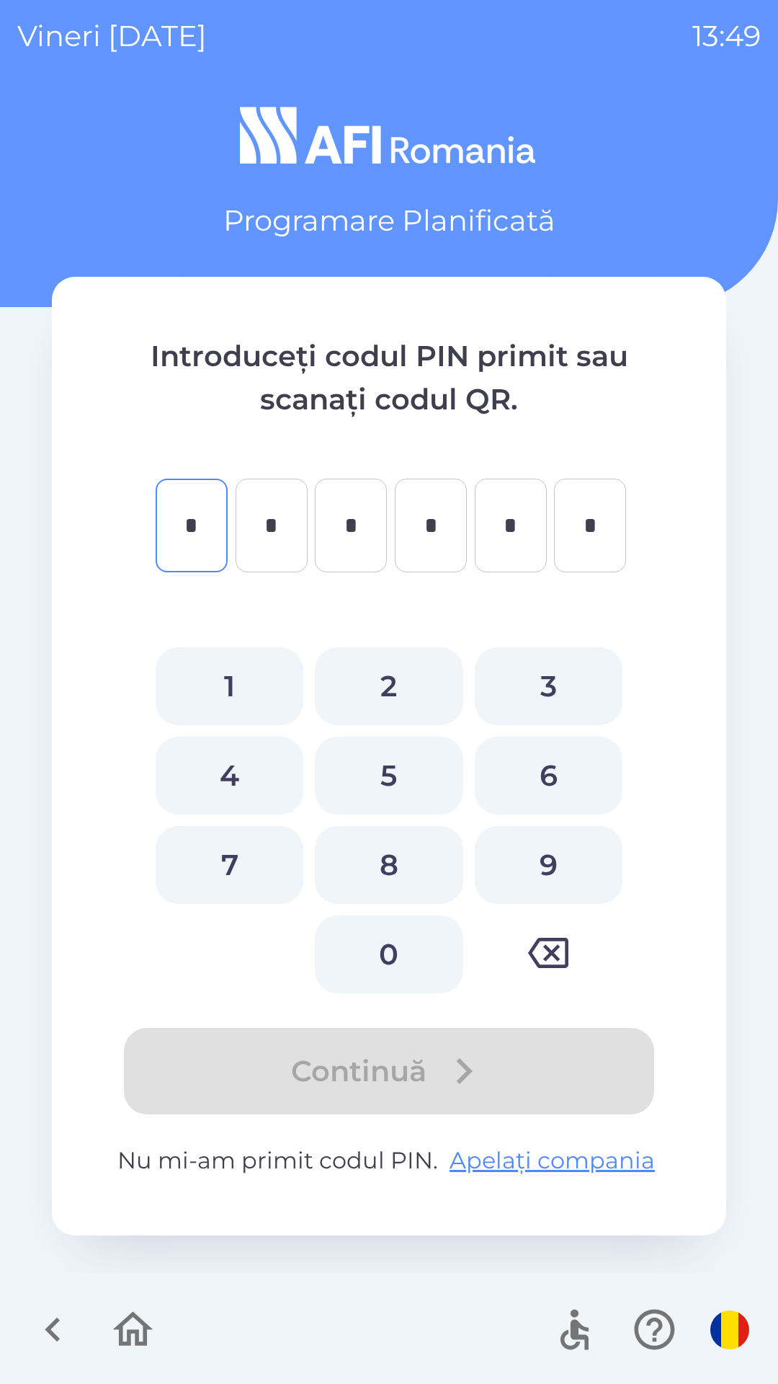
type input "*"
click at [716, 1337] on img "button" at bounding box center [730, 1329] width 39 height 39
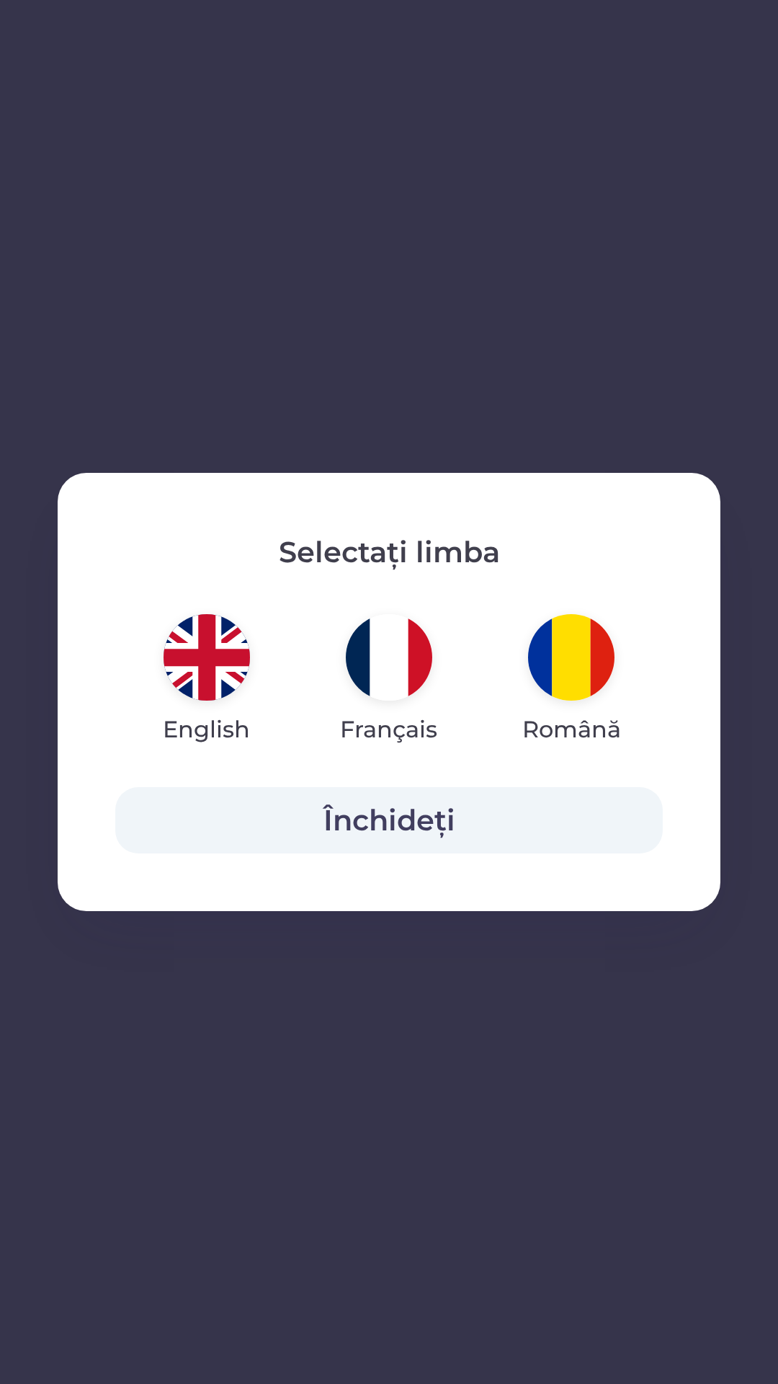
click at [192, 691] on img "button" at bounding box center [207, 657] width 86 height 86
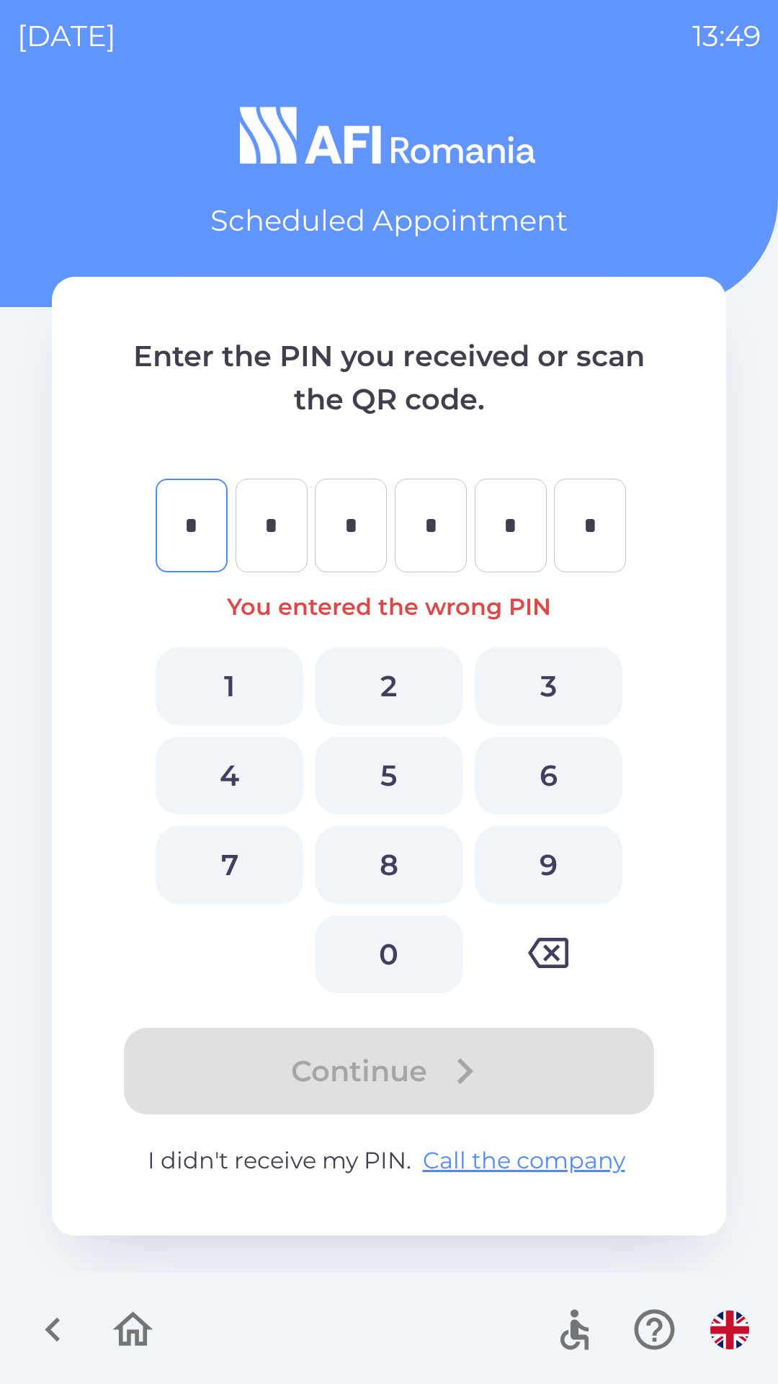
type input "*"
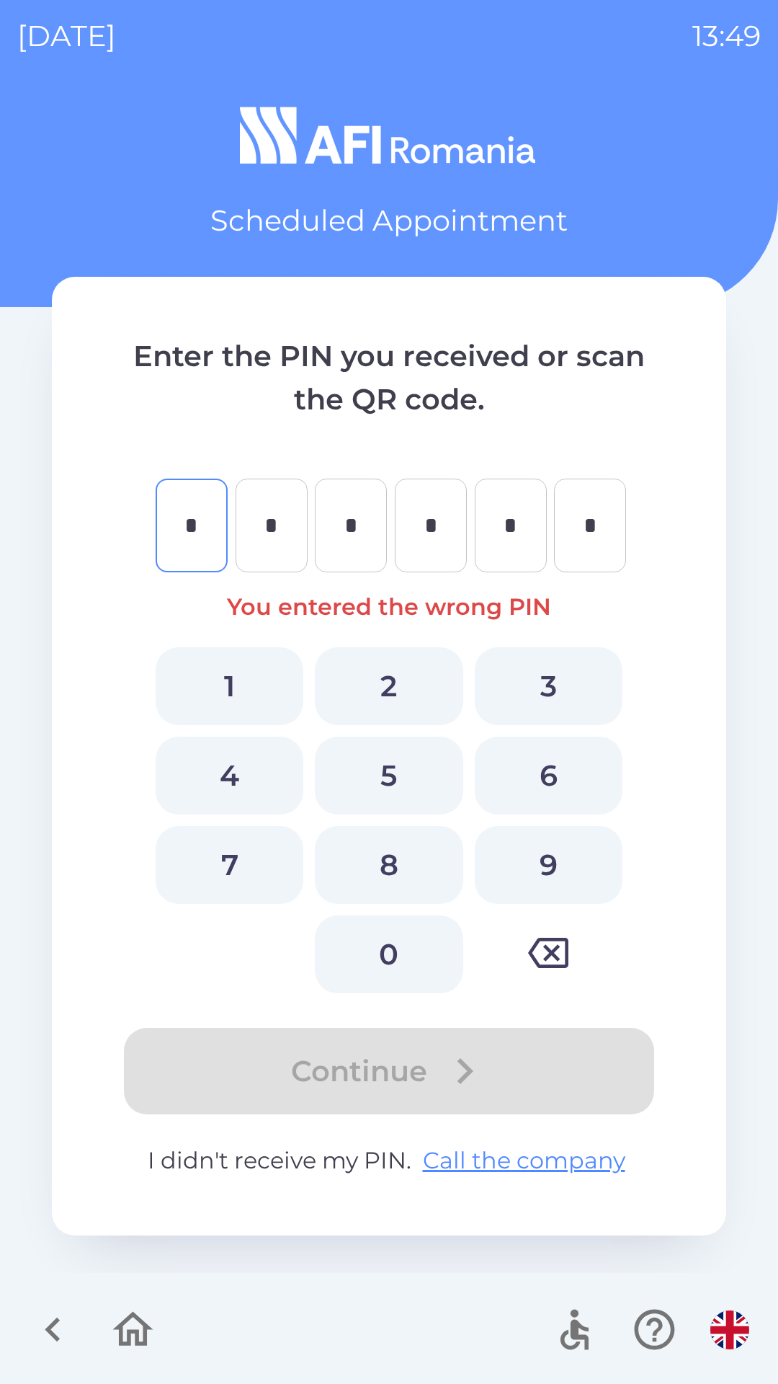
type input "*"
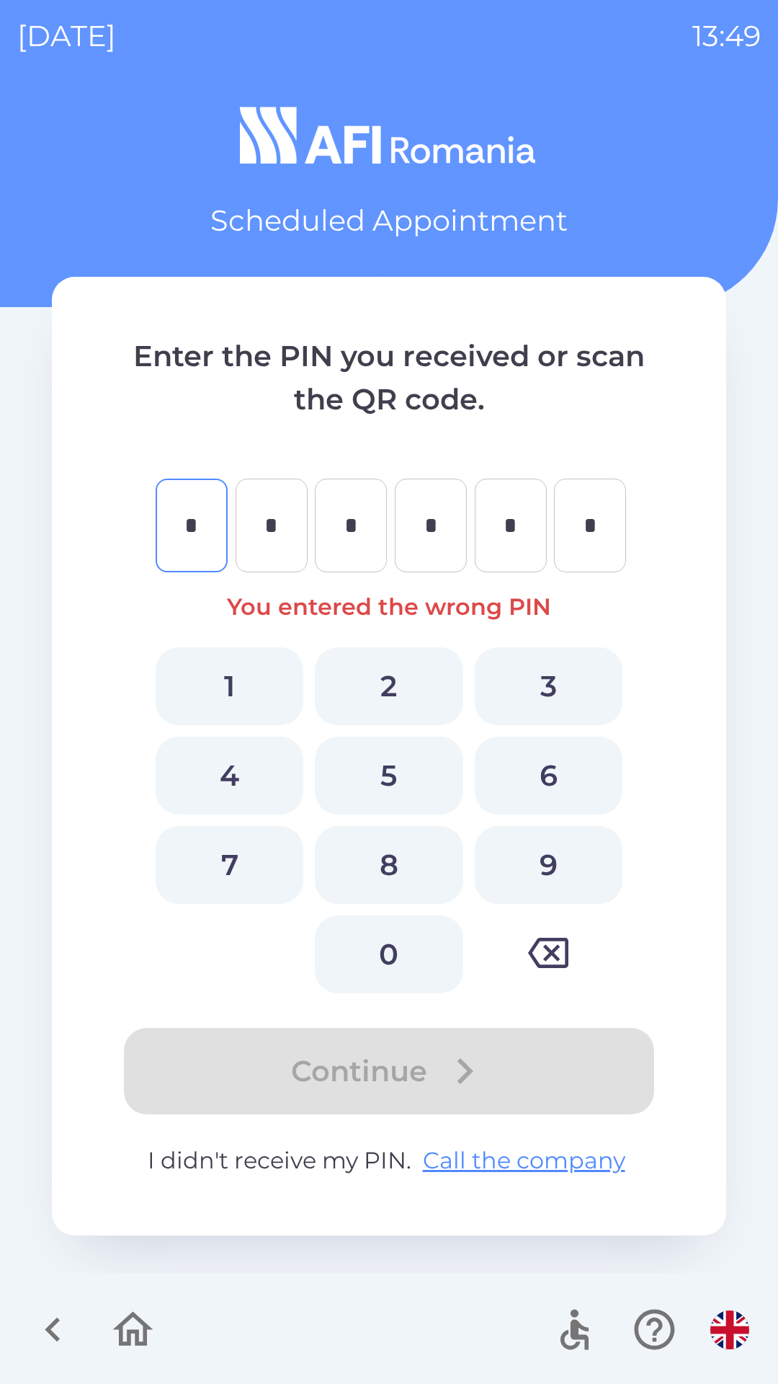
type input "*"
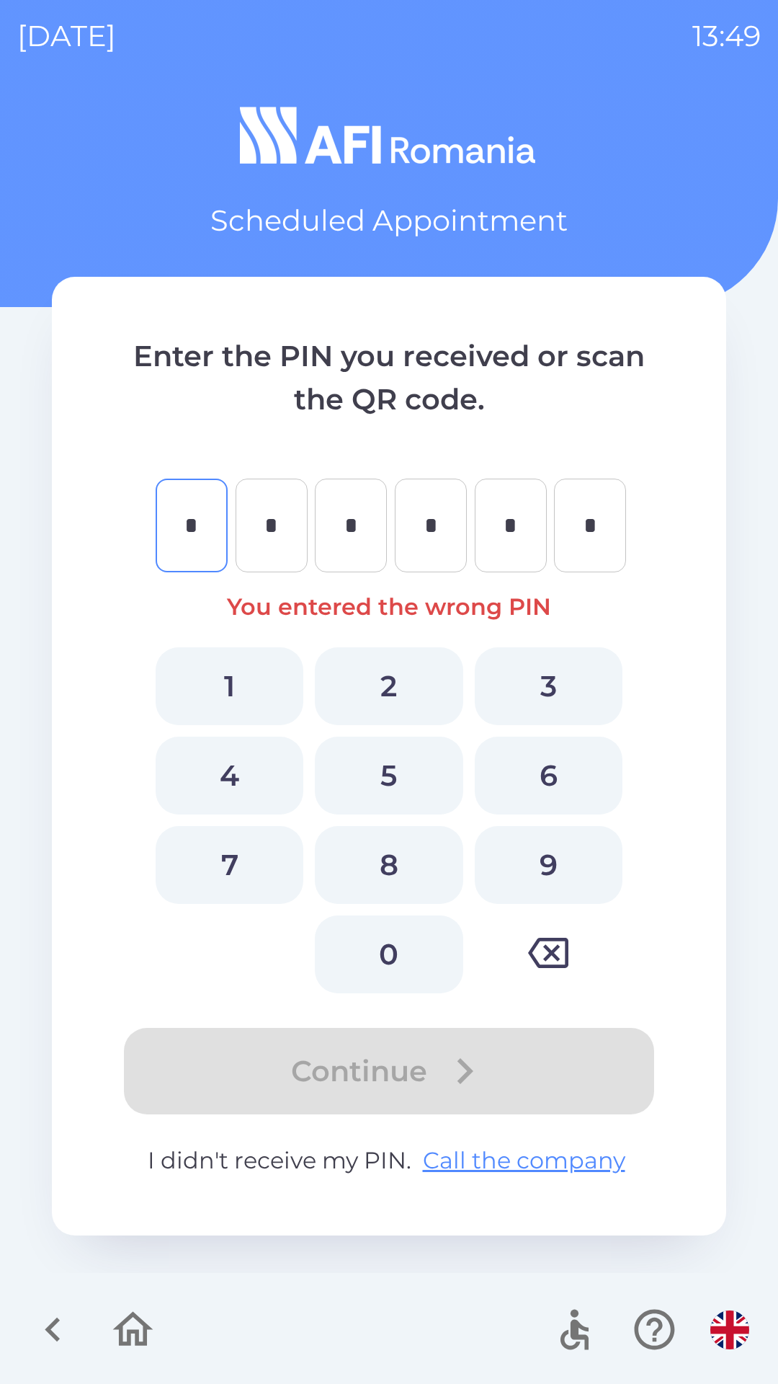
type input "*"
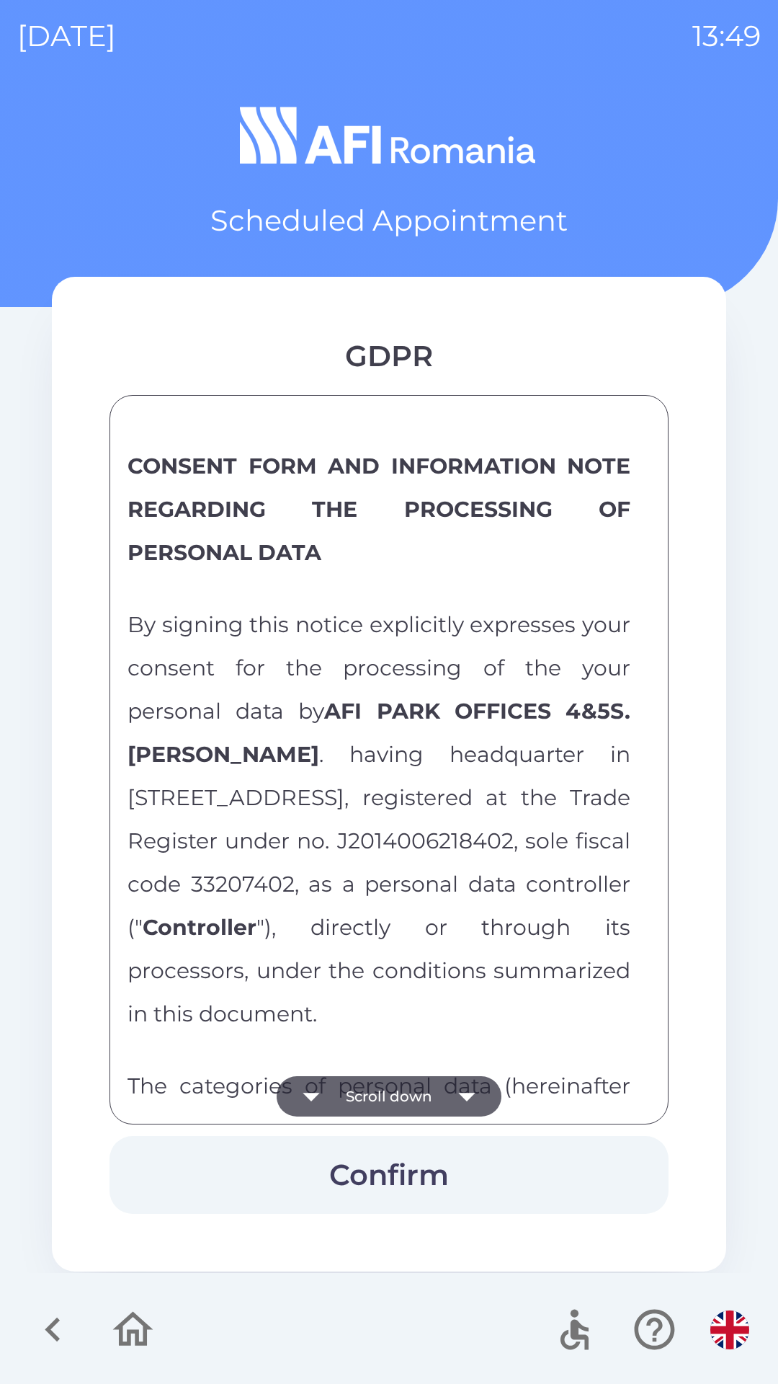
click at [380, 960] on span "By signing this notice explicitly expresses your consent for the processing of …" at bounding box center [379, 819] width 503 height 416
click at [643, 439] on div "CONSENT FORM AND INFORMATION NOTE REGARDING THE PROCESSING OF PERSONAL DATA By …" at bounding box center [389, 759] width 523 height 693
click at [657, 643] on div "CONSENT FORM AND INFORMATION NOTE REGARDING THE PROCESSING OF PERSONAL DATA By …" at bounding box center [389, 759] width 559 height 729
click at [651, 655] on div "CONSENT FORM AND INFORMATION NOTE REGARDING THE PROCESSING OF PERSONAL DATA By …" at bounding box center [389, 759] width 559 height 729
click at [643, 811] on div "CONSENT FORM AND INFORMATION NOTE REGARDING THE PROCESSING OF PERSONAL DATA By …" at bounding box center [389, 759] width 523 height 693
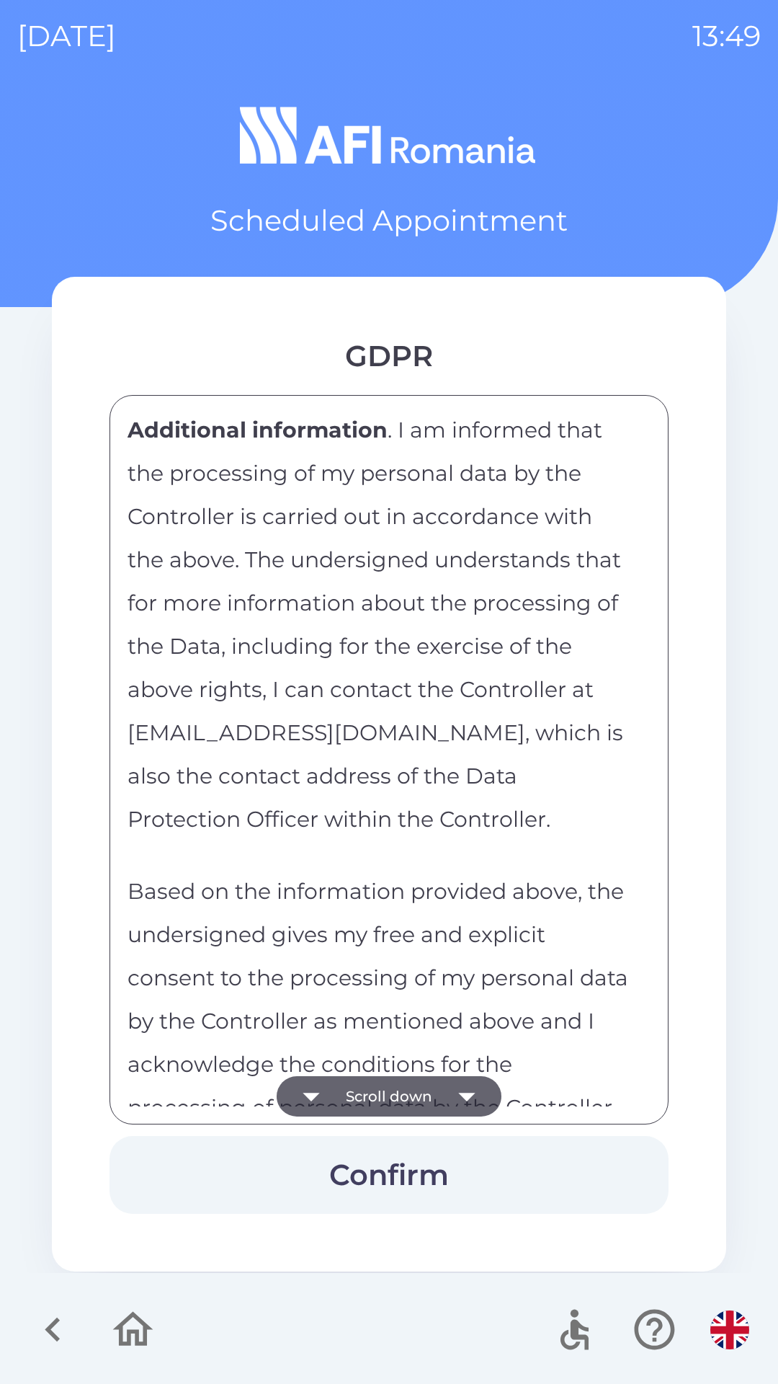
scroll to position [7017, 0]
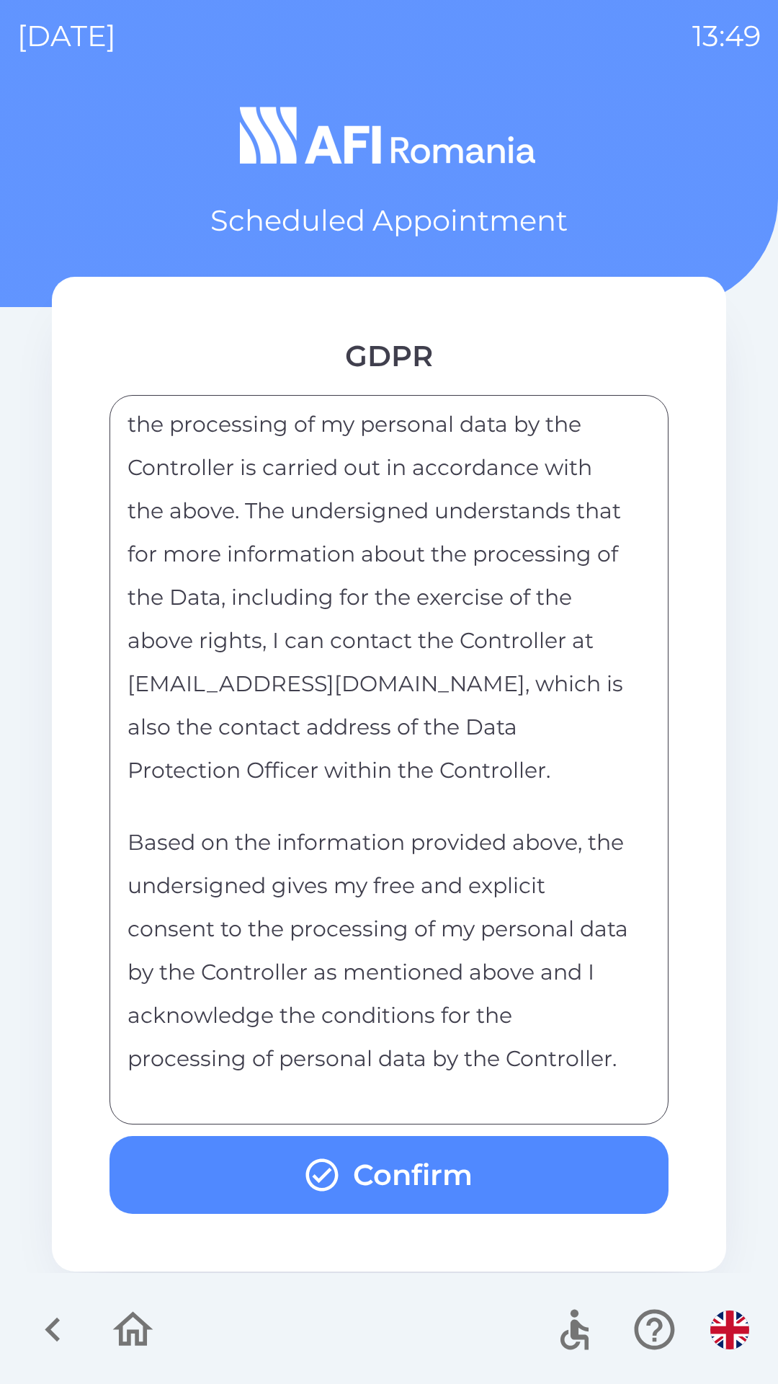
click at [362, 1175] on button "Confirm" at bounding box center [389, 1175] width 559 height 78
